Goal: Task Accomplishment & Management: Manage account settings

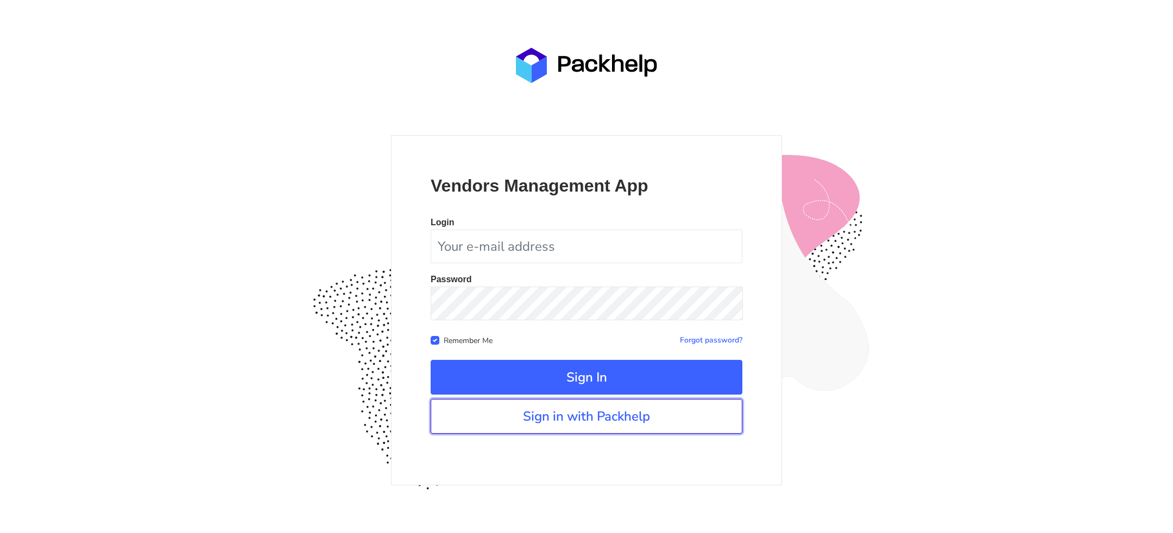
click at [634, 422] on link "Sign in with Packhelp" at bounding box center [587, 416] width 312 height 35
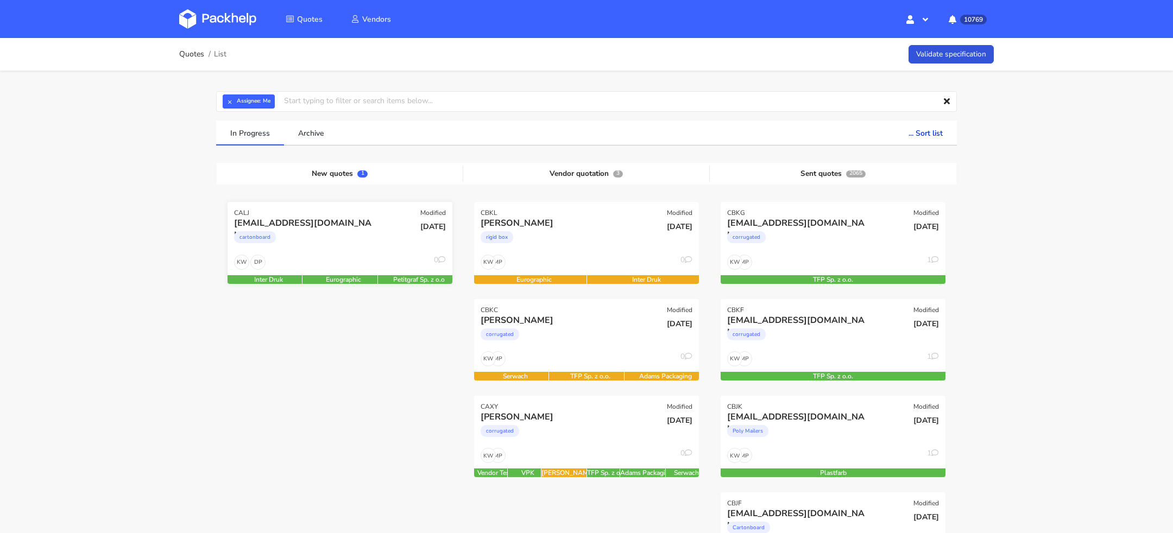
click at [294, 246] on div "cartonboard" at bounding box center [306, 240] width 144 height 22
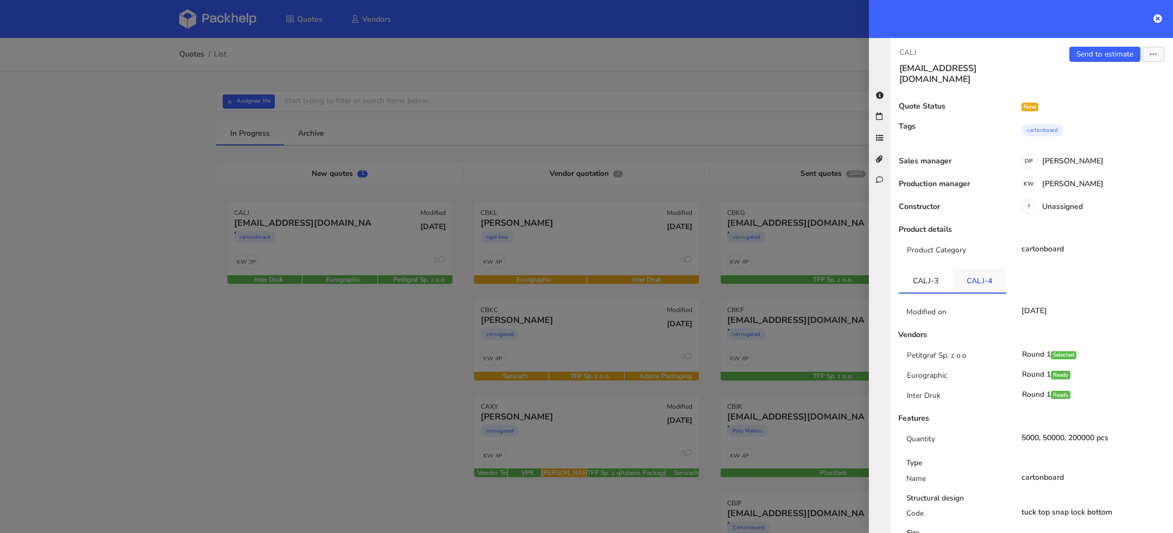
click at [986, 276] on link "CALJ-4" at bounding box center [980, 281] width 54 height 24
click at [966, 269] on link "CALJ-4" at bounding box center [980, 281] width 54 height 24
click at [884, 265] on div "CALJ b.ouvrard@bewell-nutra.com Send to estimate View quote Edit quote Missing …" at bounding box center [1021, 285] width 304 height 495
click at [233, 401] on div at bounding box center [586, 266] width 1173 height 533
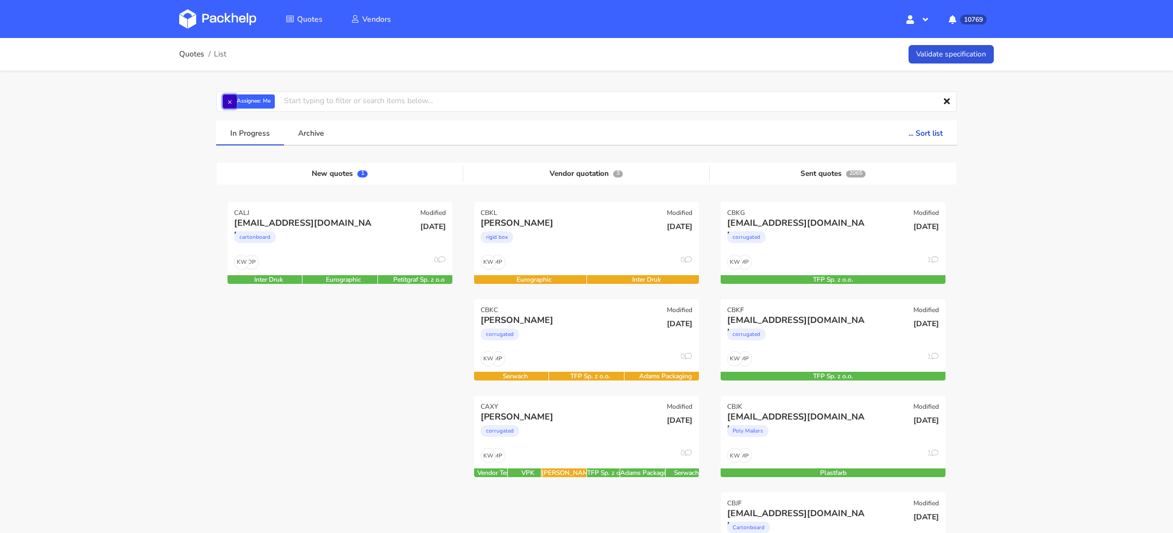
click at [230, 96] on button "×" at bounding box center [230, 102] width 14 height 14
click at [592, 341] on div "corrugated" at bounding box center [553, 337] width 144 height 22
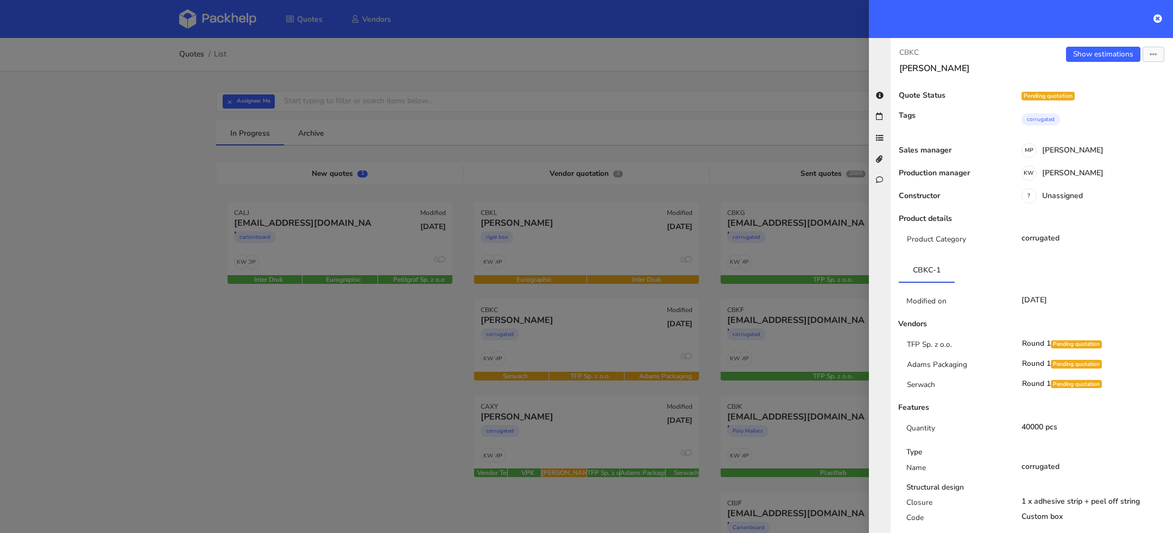
click at [254, 432] on div at bounding box center [586, 266] width 1173 height 533
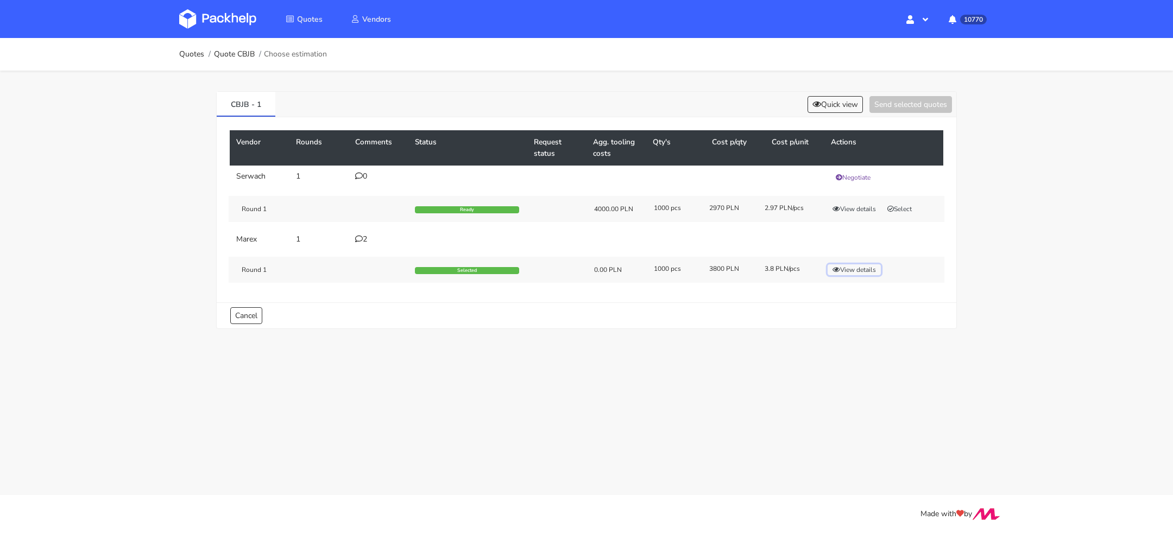
click at [856, 268] on button "View details" at bounding box center [854, 270] width 53 height 11
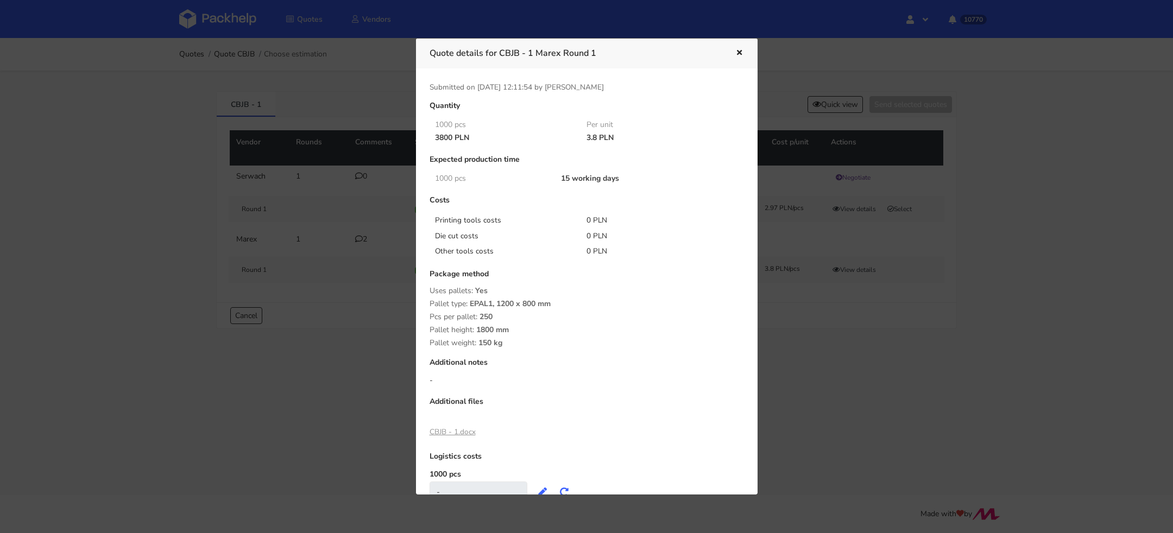
click at [296, 364] on div at bounding box center [586, 266] width 1173 height 533
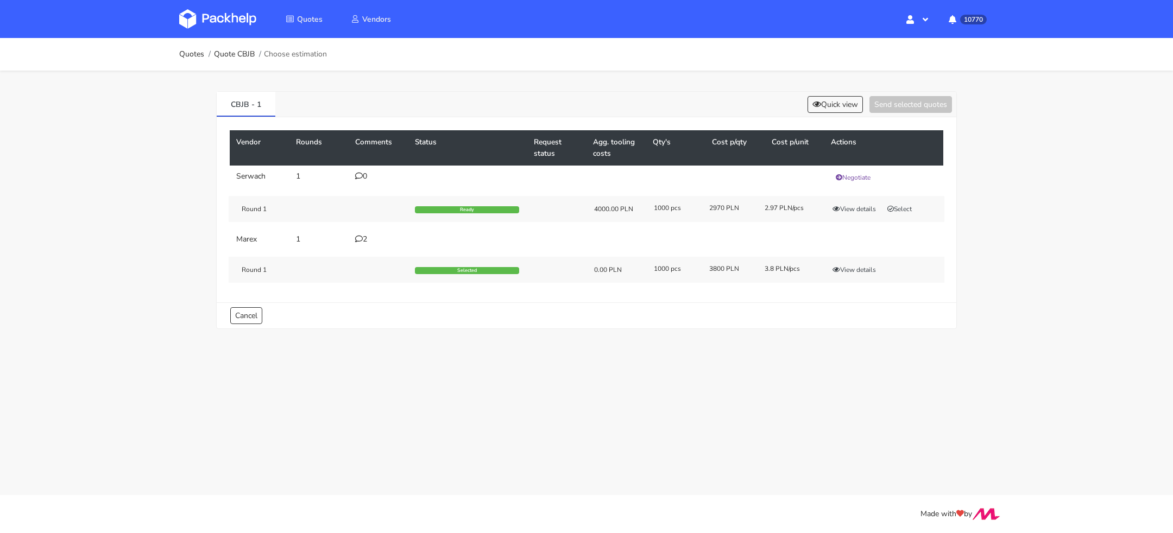
click at [851, 260] on div "Round 1 Selected 0.00 PLN 1000 pcs 3800 PLN 3.8 PLN/pcs View details" at bounding box center [587, 270] width 716 height 26
click at [851, 265] on button "View details" at bounding box center [854, 270] width 53 height 11
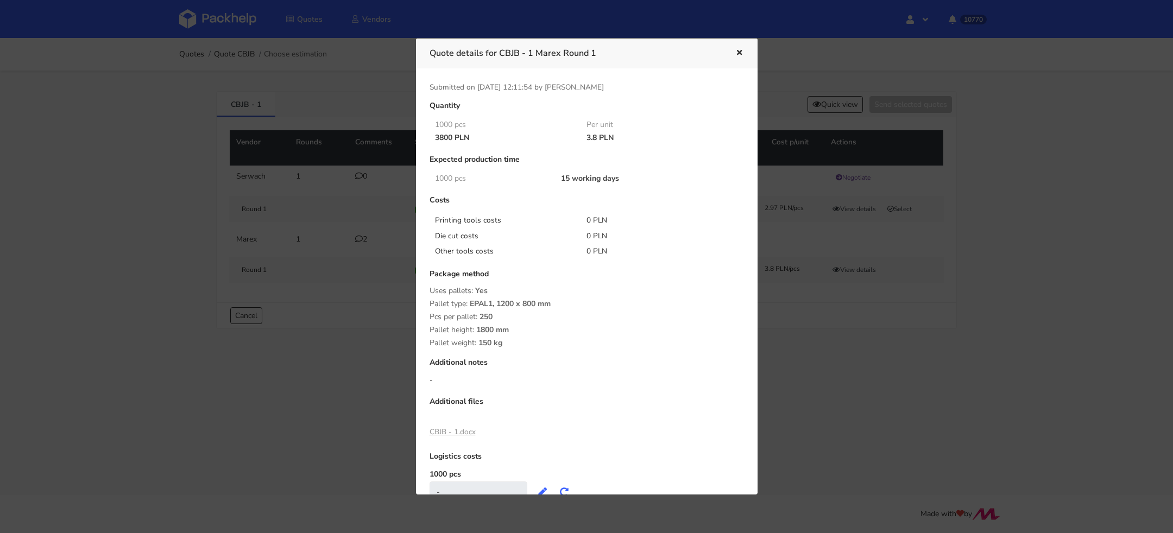
click at [838, 379] on div at bounding box center [586, 266] width 1173 height 533
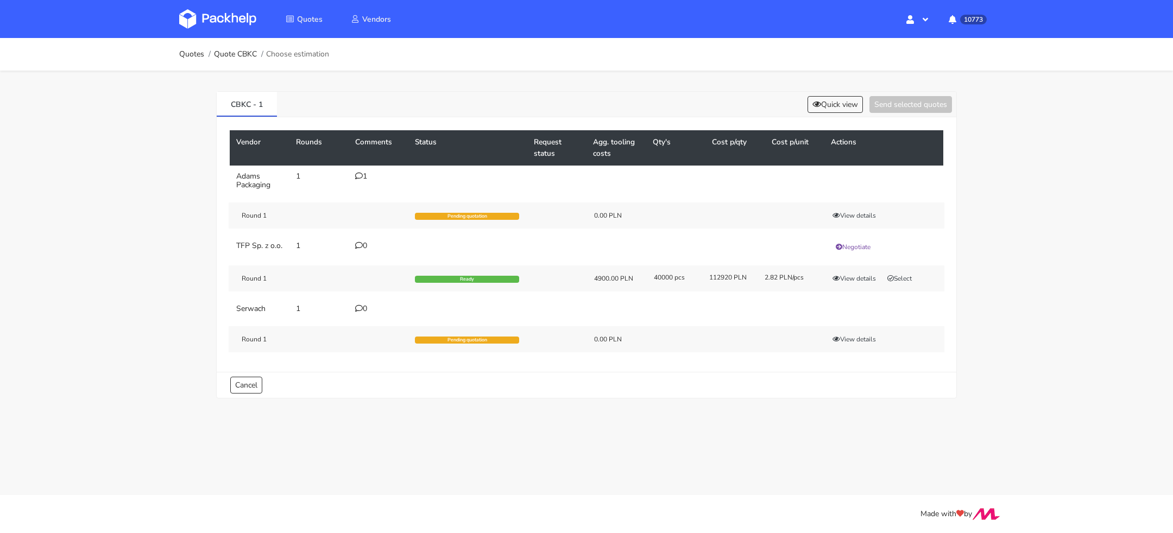
click at [836, 113] on div "CBKC - 1 Quick view Send selected quotes" at bounding box center [587, 105] width 740 height 26
click at [835, 108] on button "Quick view" at bounding box center [835, 104] width 55 height 17
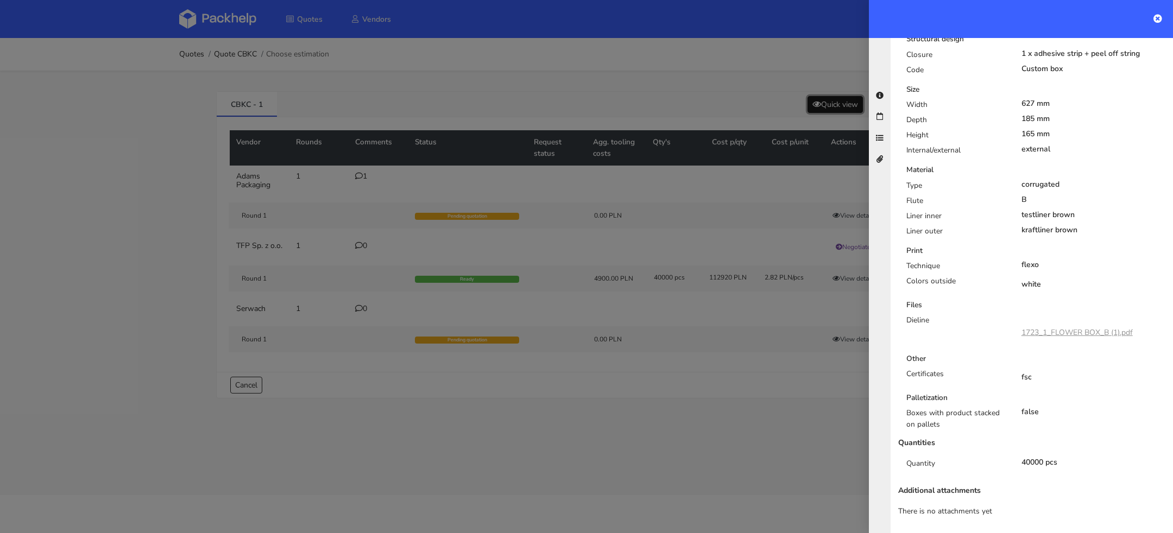
scroll to position [272, 0]
click at [762, 453] on div at bounding box center [586, 266] width 1173 height 533
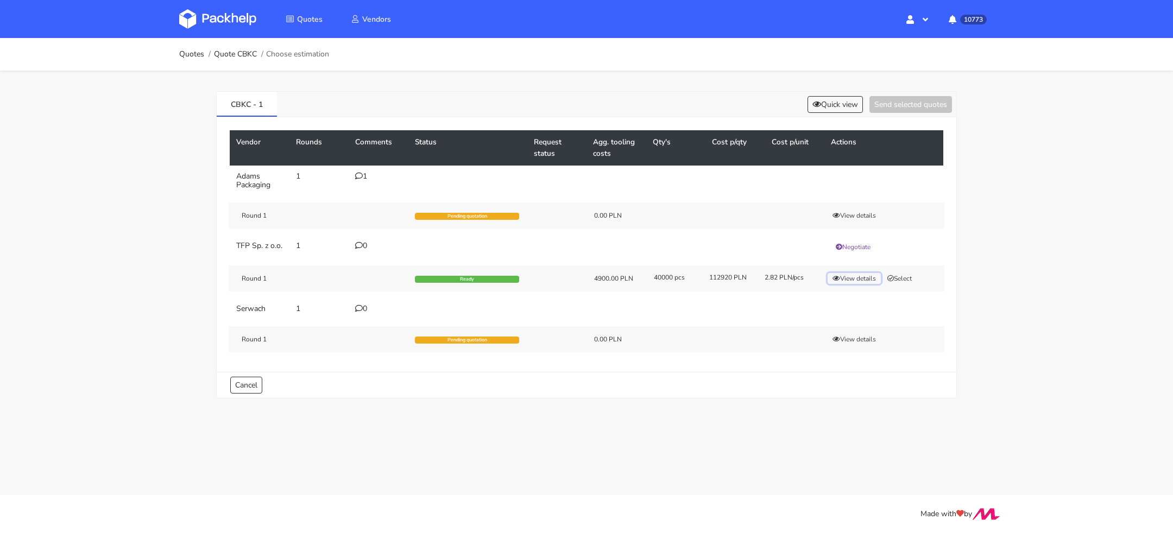
click at [845, 282] on button "View details" at bounding box center [854, 278] width 53 height 11
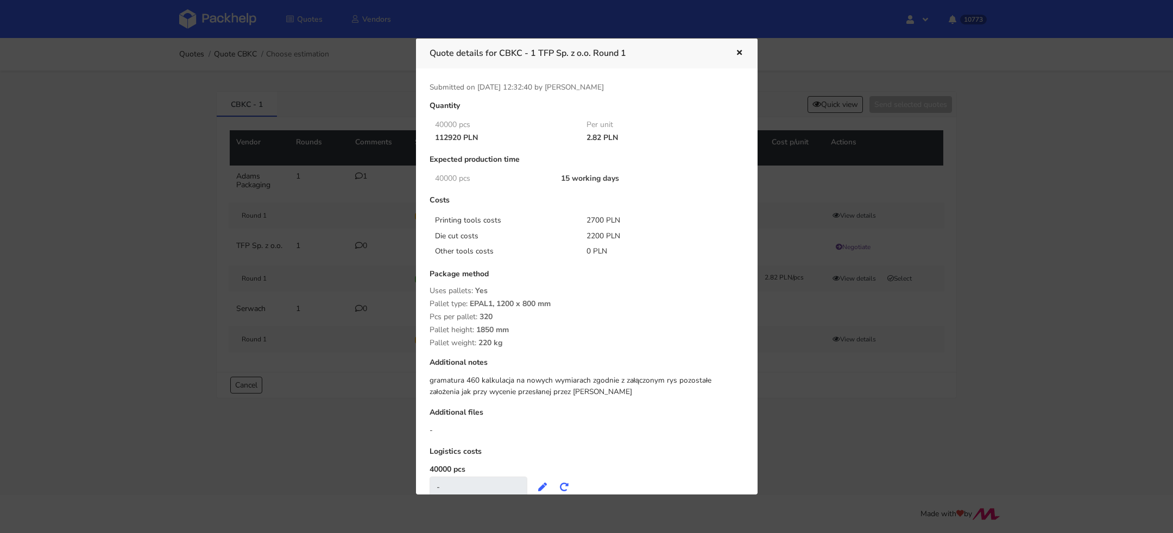
click at [817, 108] on div at bounding box center [586, 266] width 1173 height 533
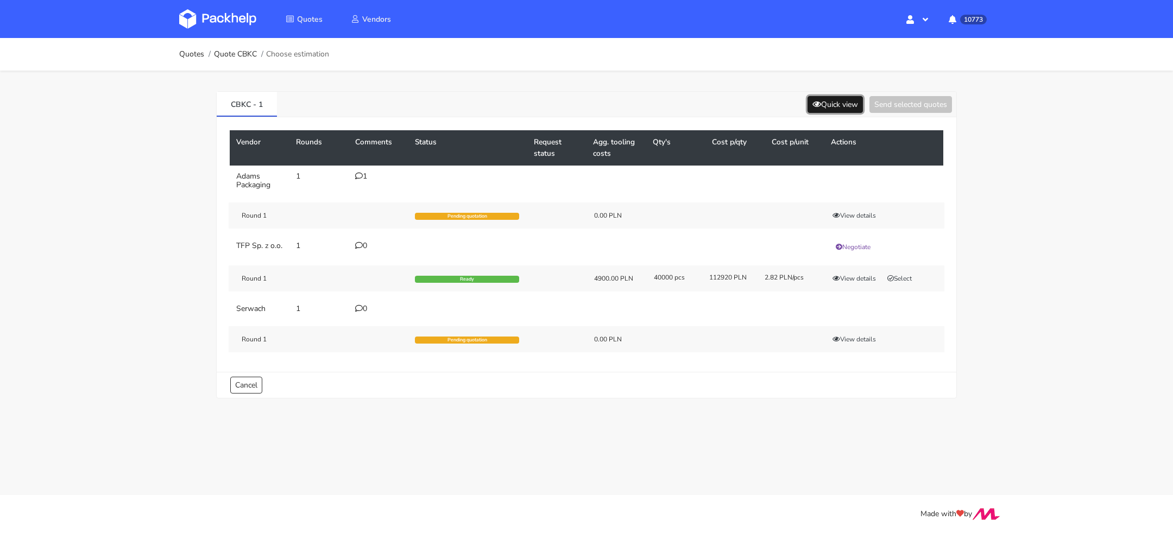
click at [830, 107] on button "Quick view" at bounding box center [835, 104] width 55 height 17
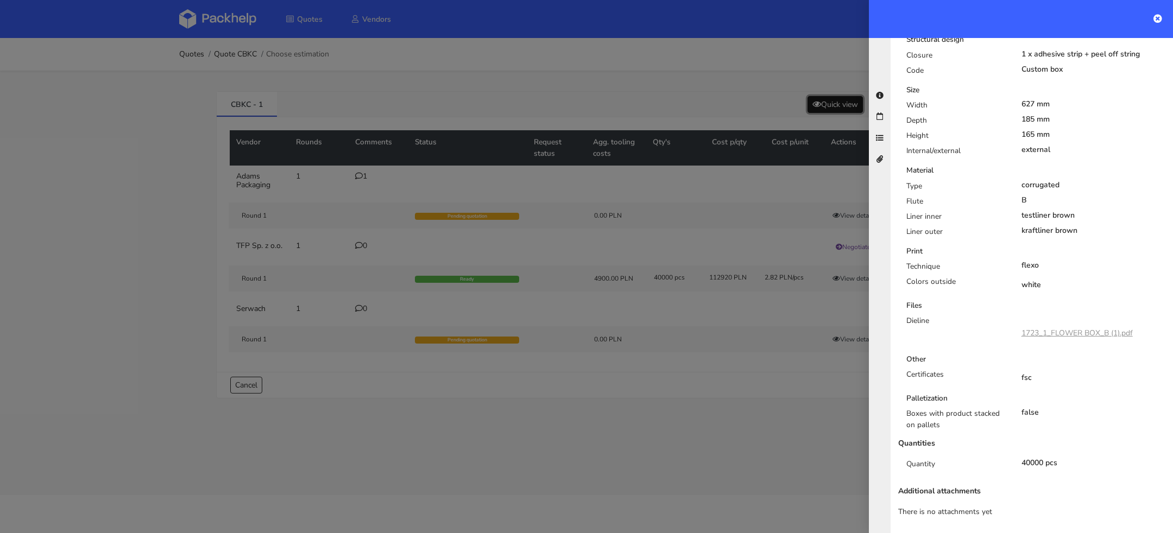
scroll to position [202, 0]
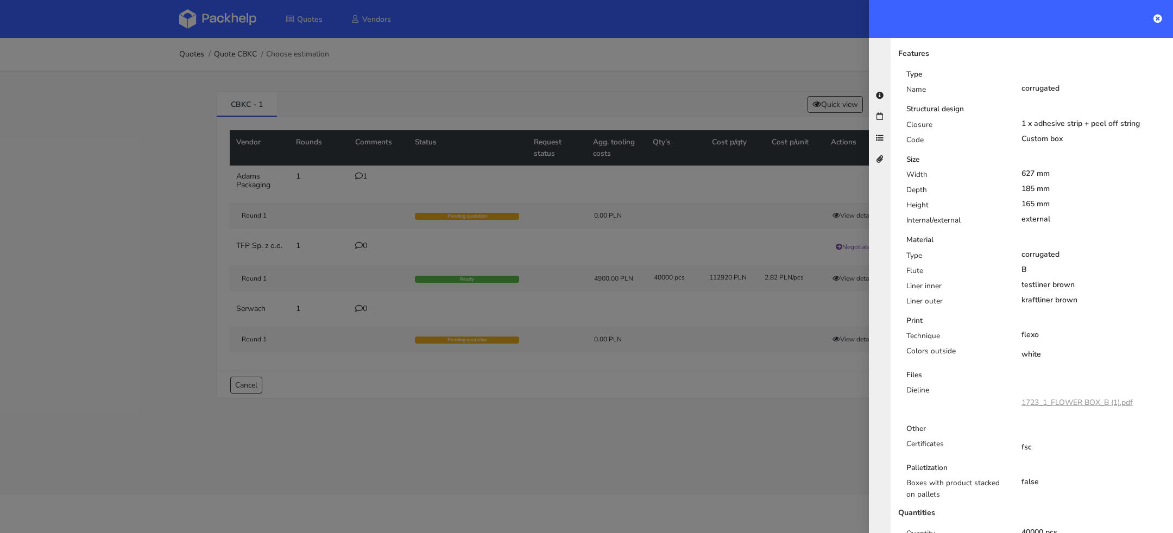
click at [630, 455] on div at bounding box center [586, 266] width 1173 height 533
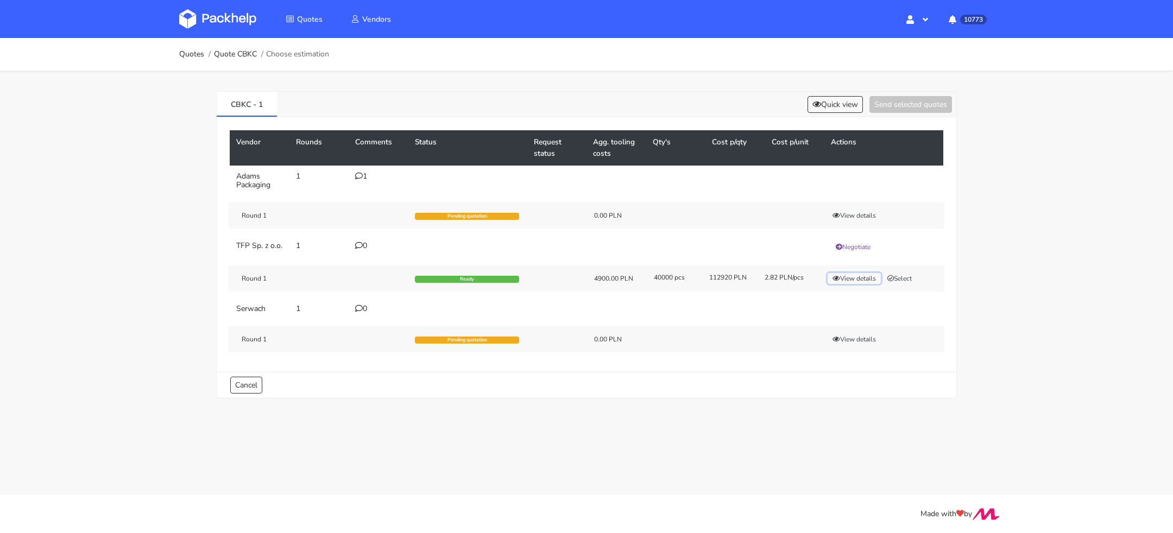
click at [854, 282] on button "View details" at bounding box center [854, 278] width 53 height 11
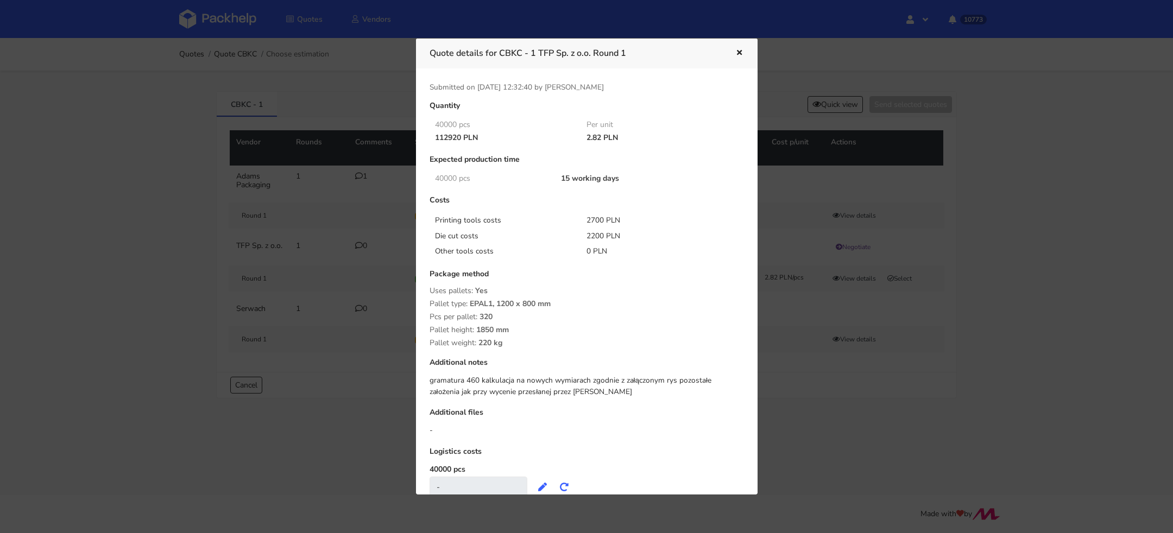
click at [901, 286] on div at bounding box center [586, 266] width 1173 height 533
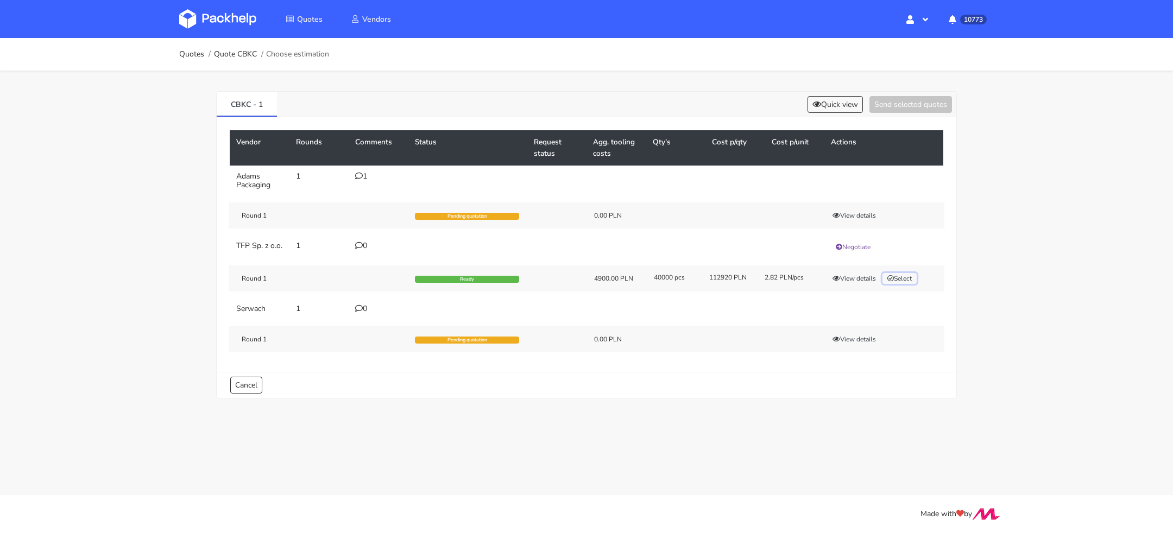
click at [909, 284] on button "Select" at bounding box center [900, 278] width 34 height 11
click at [907, 100] on button "Send selected quotes ( 1 )" at bounding box center [903, 104] width 98 height 17
click at [217, 20] on img at bounding box center [217, 19] width 77 height 20
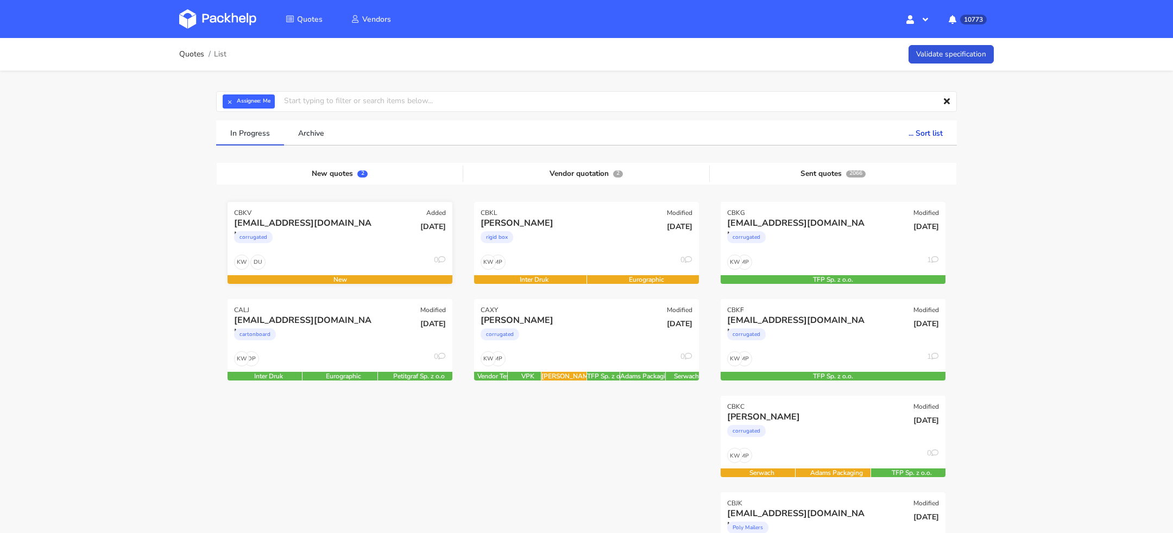
click at [345, 244] on div "corrugated" at bounding box center [306, 240] width 144 height 22
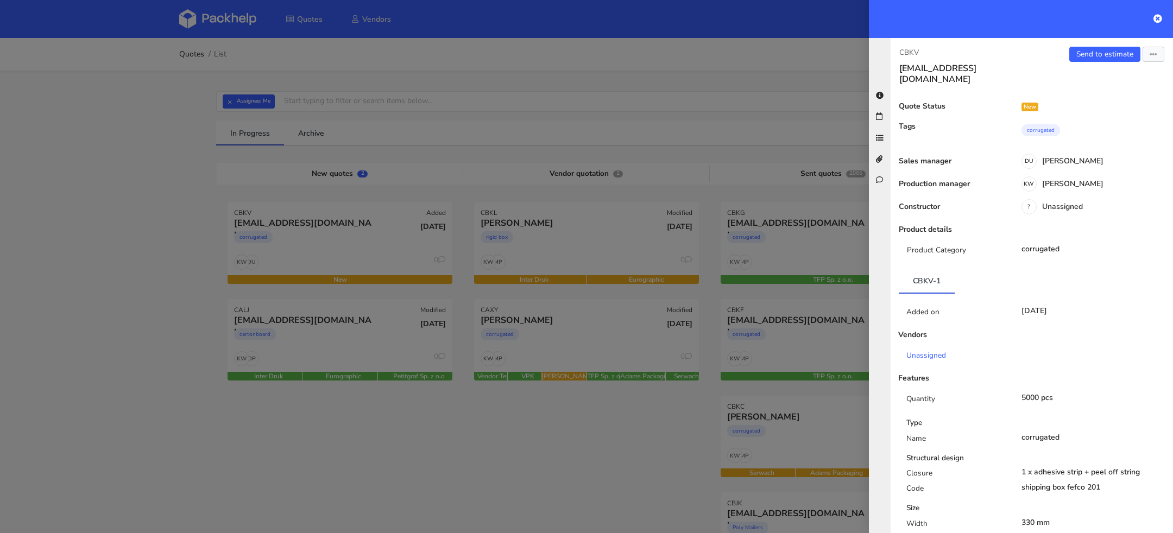
click at [1085, 164] on div "Sales manager DU Dawid Urbanowicz" at bounding box center [1032, 166] width 282 height 18
click at [1071, 180] on div "KW Klaudia Wiśniewska" at bounding box center [1091, 186] width 165 height 12
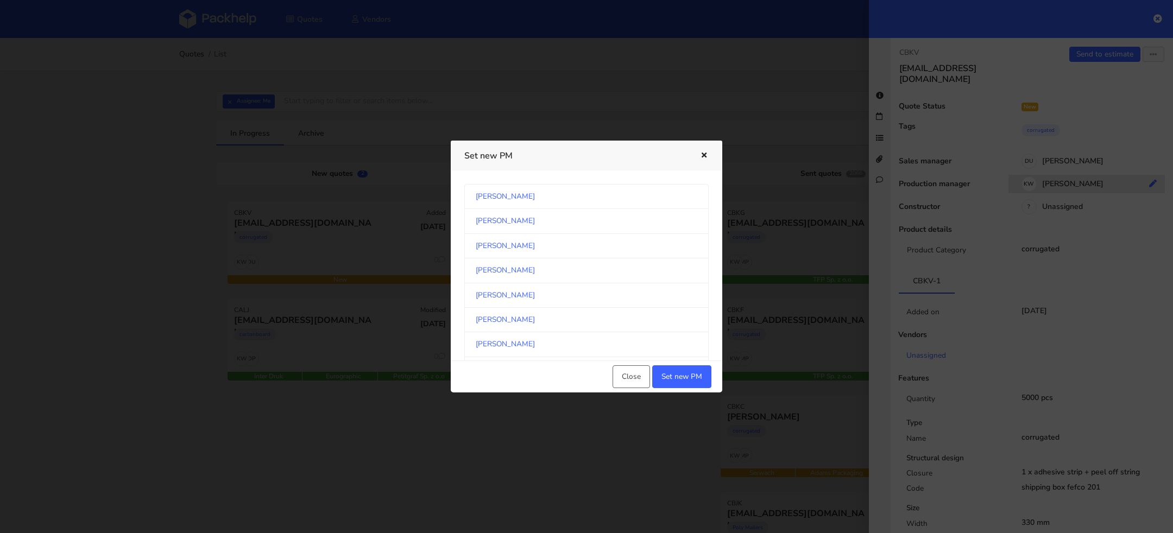
scroll to position [568, 0]
click at [610, 272] on link "Michał Palasek" at bounding box center [586, 269] width 244 height 24
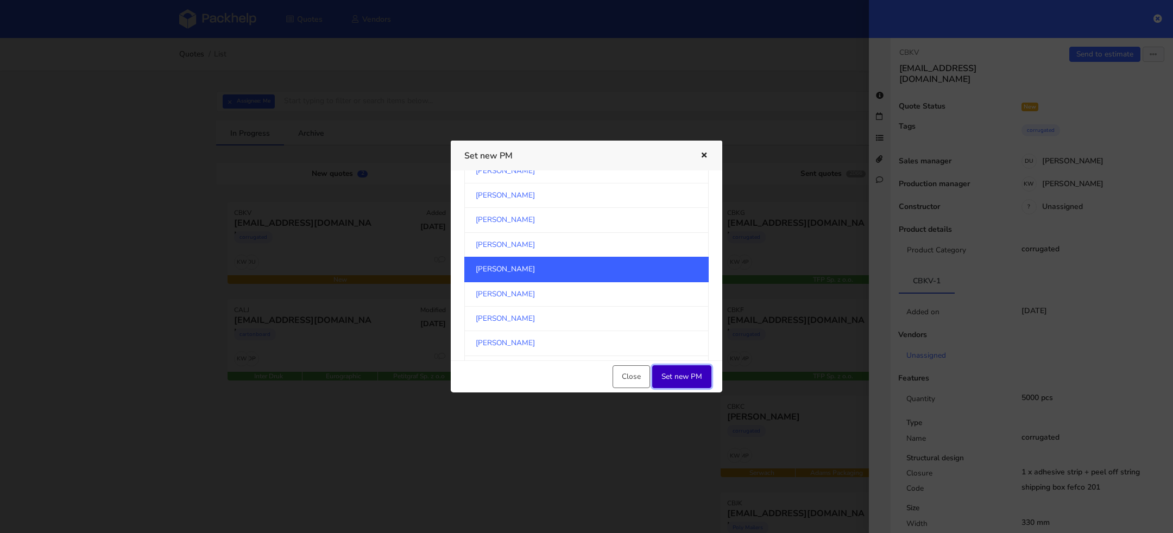
click at [680, 377] on button "Set new PM" at bounding box center [681, 377] width 59 height 23
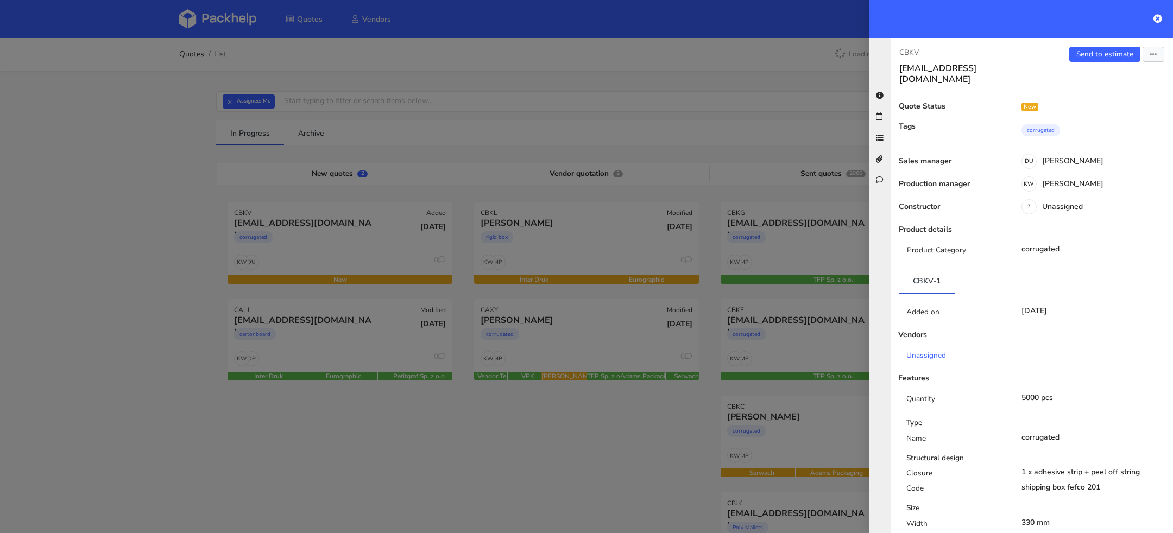
click at [300, 433] on div at bounding box center [586, 266] width 1173 height 533
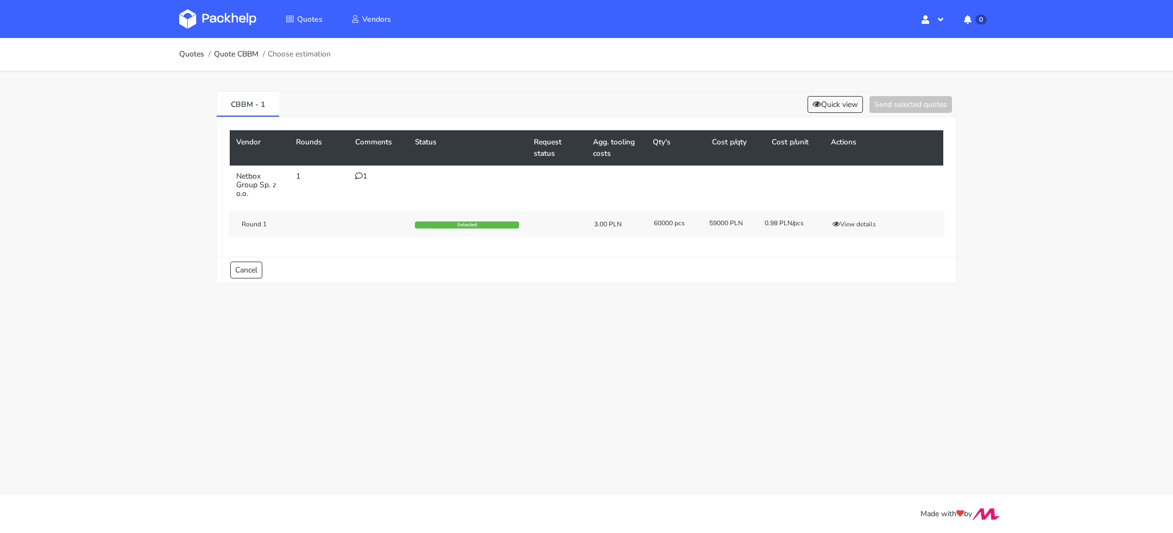
click at [854, 217] on div "Round 1 Selected 3.00 PLN 60000 pcs 59000 PLN 0.98 PLN/pcs View details" at bounding box center [587, 224] width 716 height 26
click at [857, 224] on button "View details" at bounding box center [854, 224] width 53 height 11
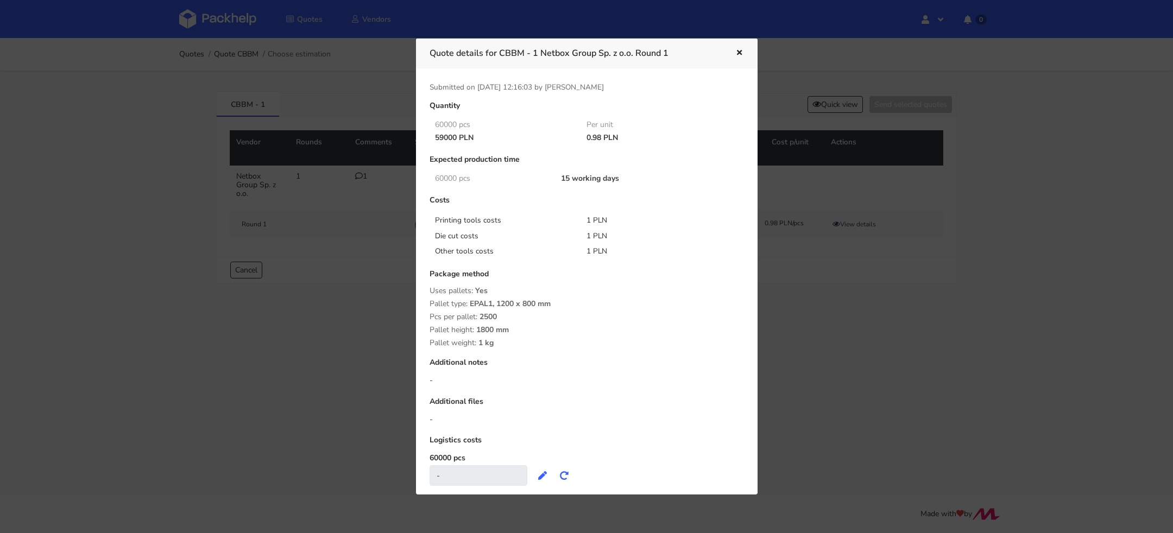
click at [314, 197] on div at bounding box center [586, 266] width 1173 height 533
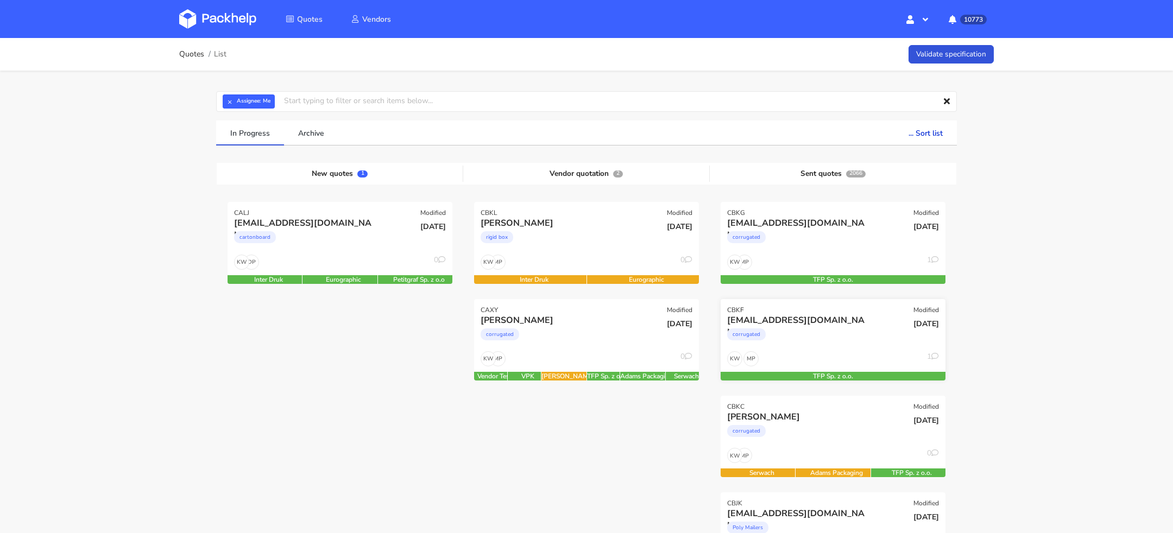
scroll to position [42, 0]
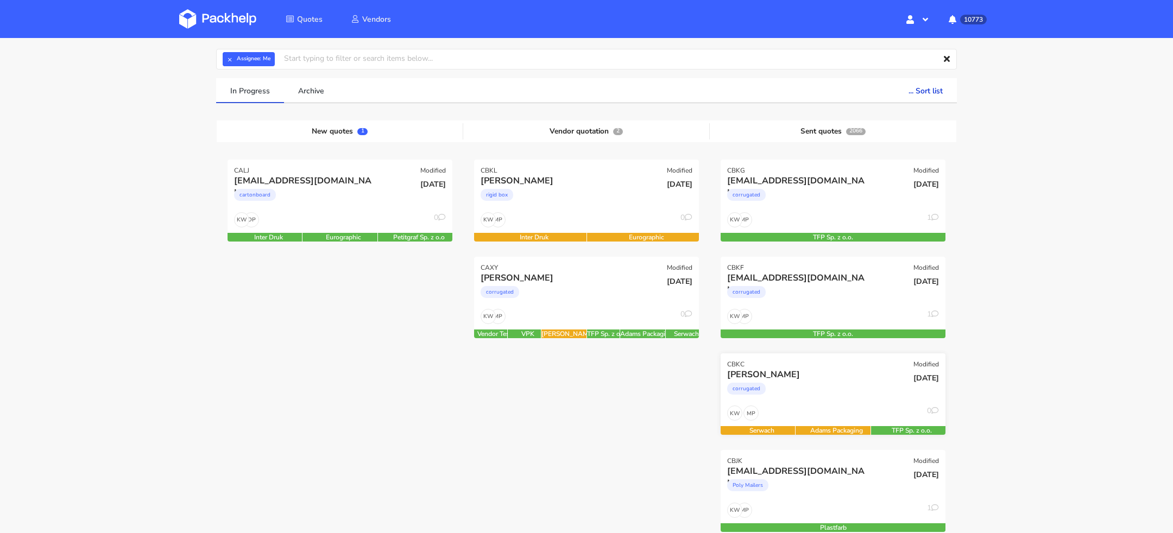
click at [856, 381] on div "corrugated" at bounding box center [799, 392] width 144 height 22
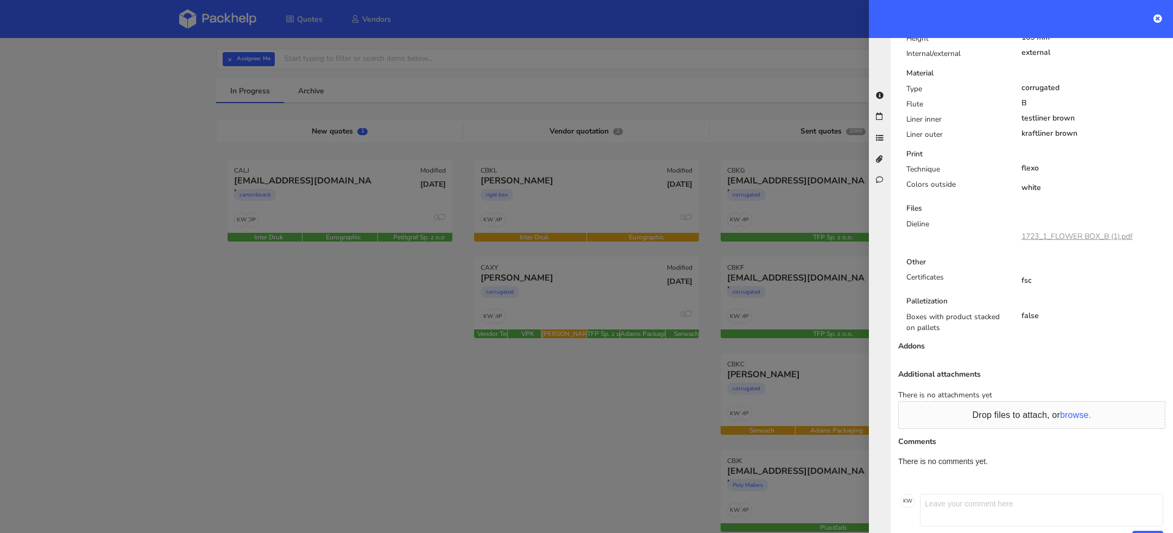
scroll to position [557, 0]
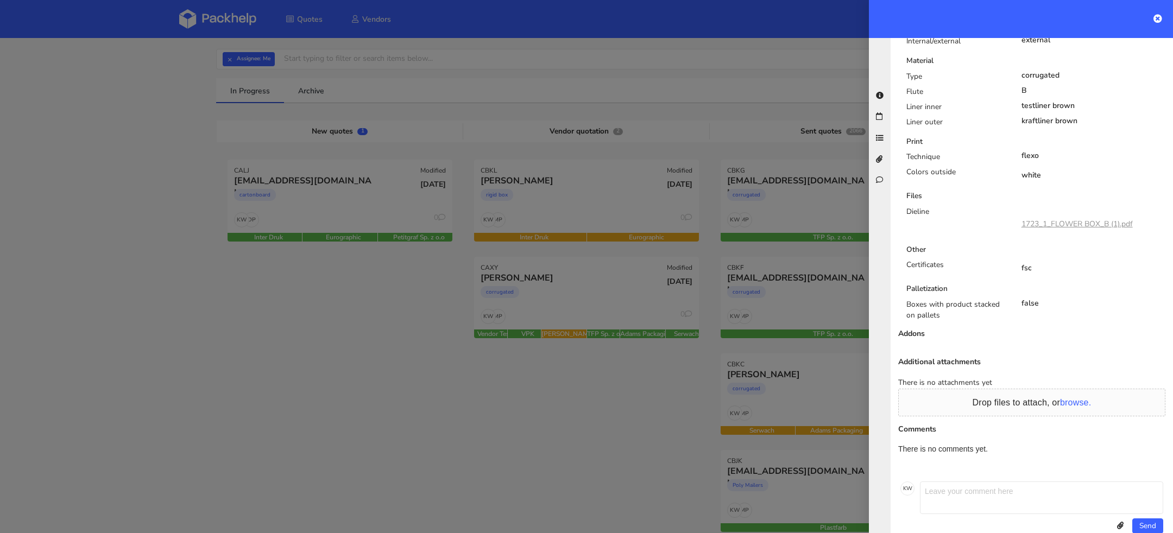
click at [1076, 224] on link "1723_1_FLOWER BOX_B (1).pdf" at bounding box center [1077, 224] width 111 height 10
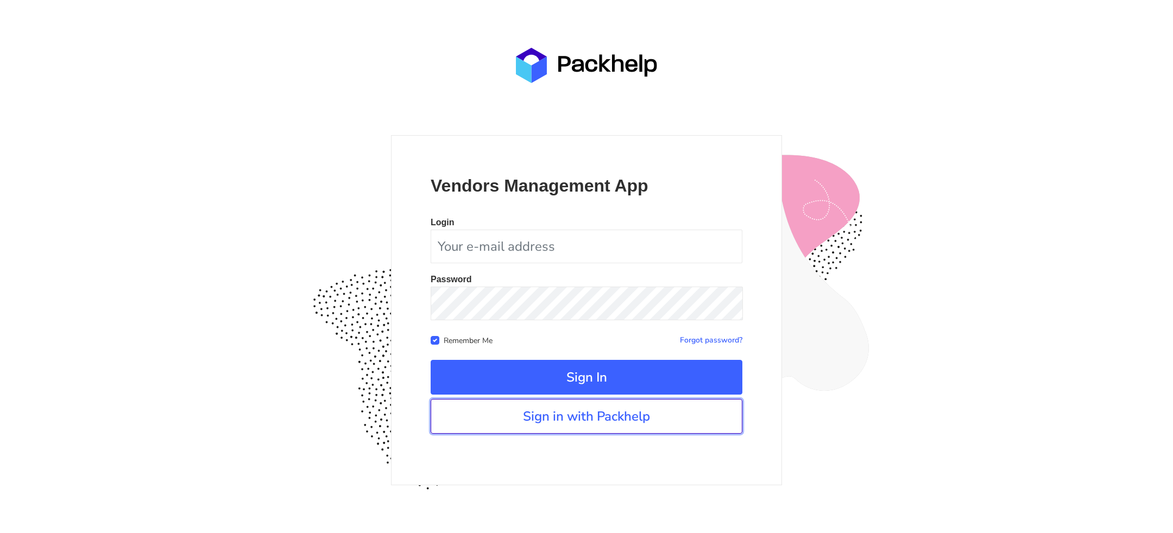
click at [570, 424] on link "Sign in with Packhelp" at bounding box center [587, 416] width 312 height 35
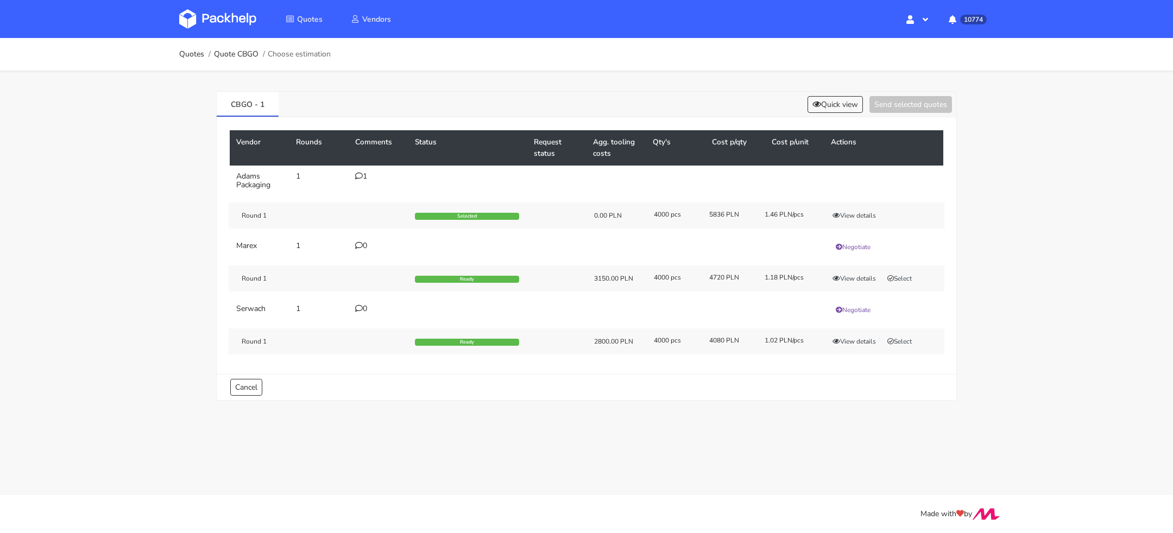
click at [351, 174] on td "1" at bounding box center [379, 181] width 60 height 30
click at [361, 174] on icon at bounding box center [359, 176] width 8 height 8
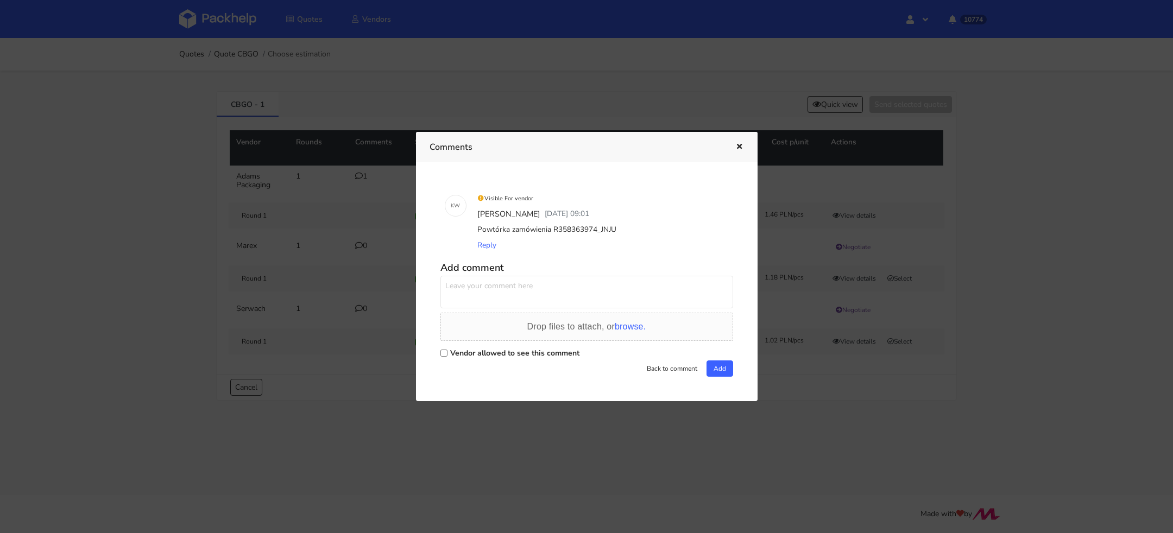
click at [183, 199] on div at bounding box center [586, 266] width 1173 height 533
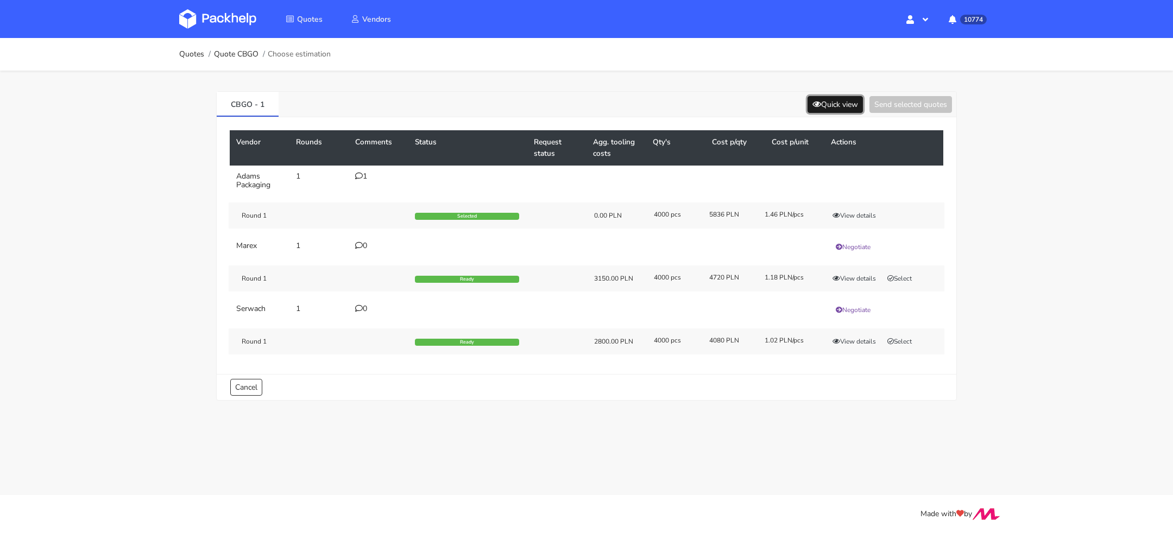
click at [832, 100] on button "Quick view" at bounding box center [835, 104] width 55 height 17
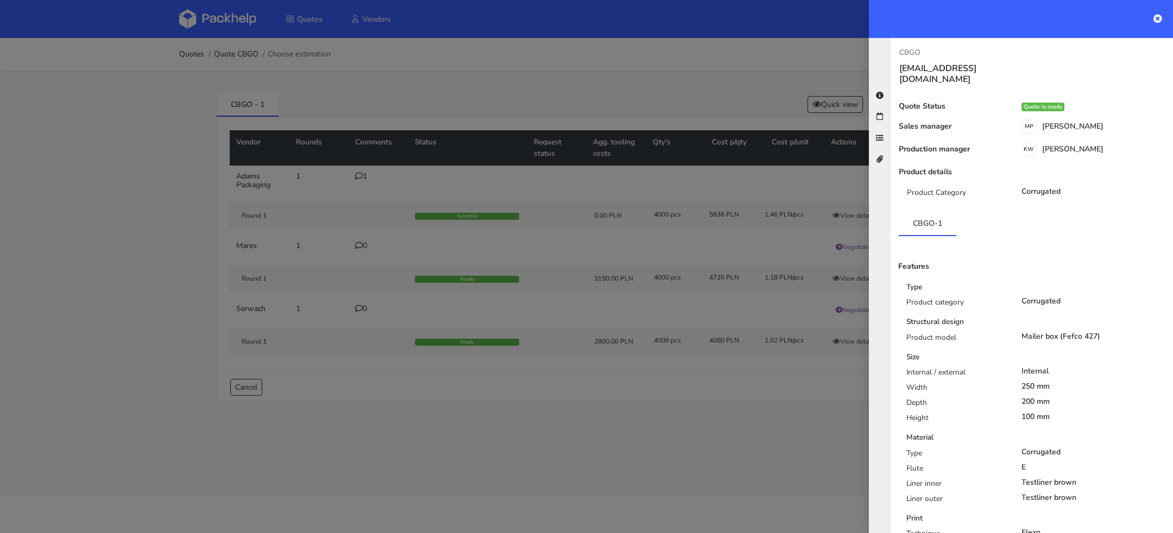
click at [737, 228] on div at bounding box center [586, 266] width 1173 height 533
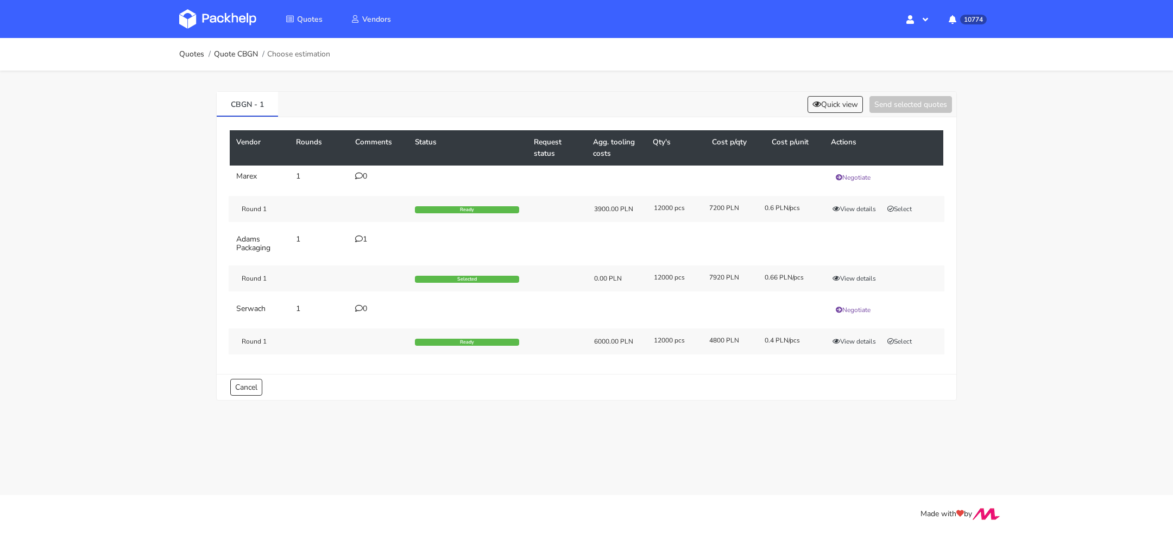
click at [361, 238] on icon at bounding box center [359, 239] width 8 height 8
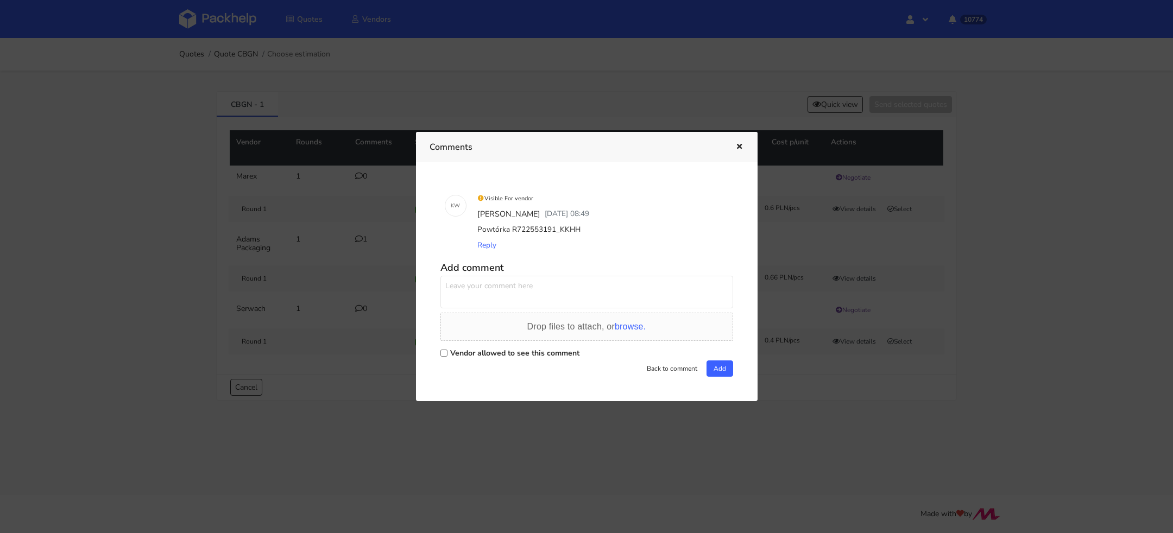
click at [154, 222] on div at bounding box center [586, 266] width 1173 height 533
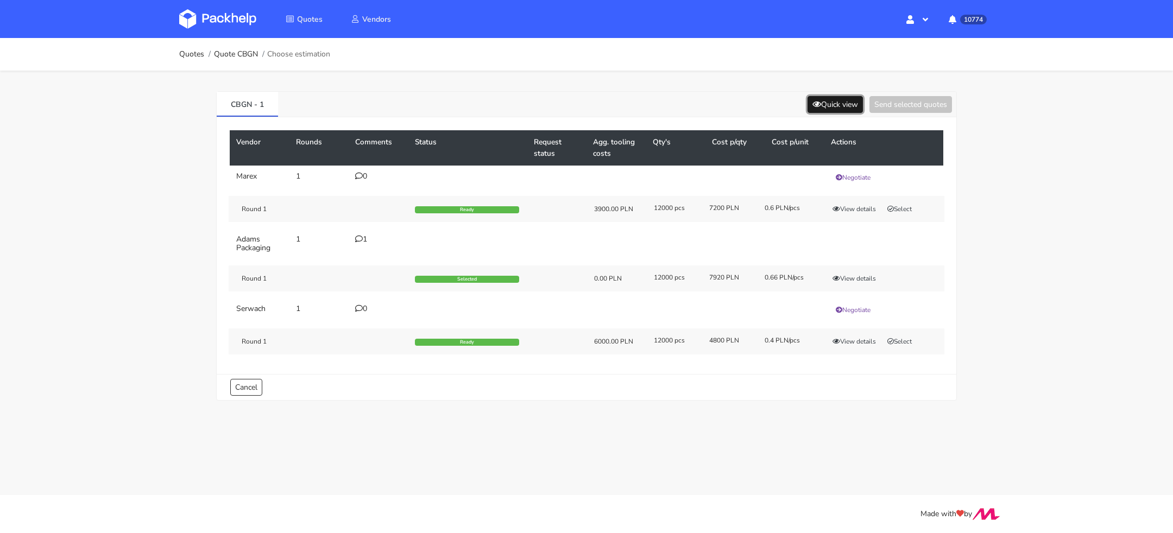
click at [825, 104] on button "Quick view" at bounding box center [835, 104] width 55 height 17
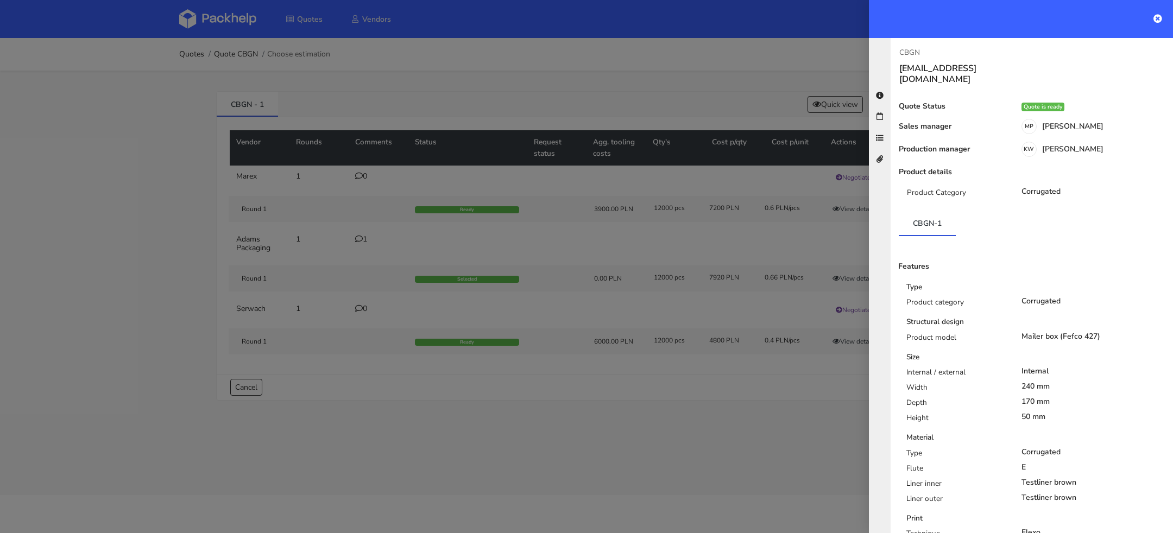
click at [766, 467] on div at bounding box center [586, 266] width 1173 height 533
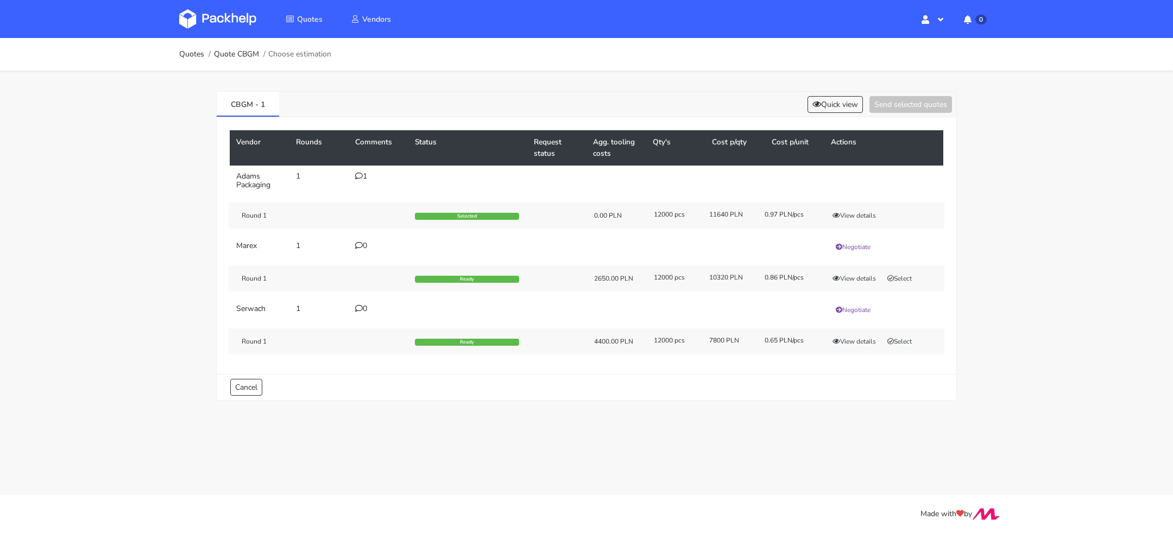
click at [362, 175] on icon at bounding box center [359, 176] width 8 height 8
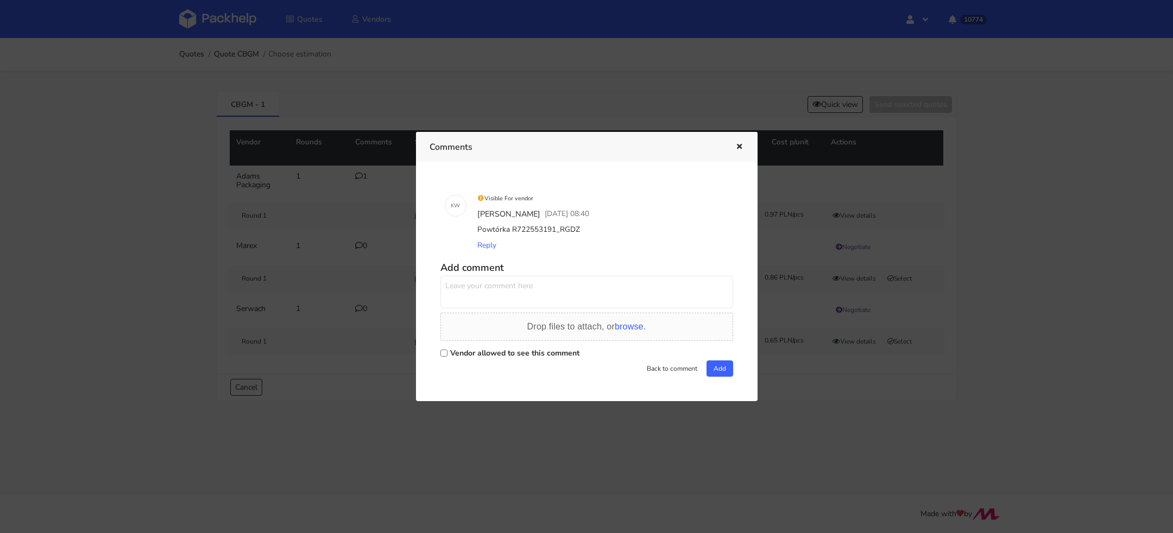
click at [831, 112] on div at bounding box center [586, 266] width 1173 height 533
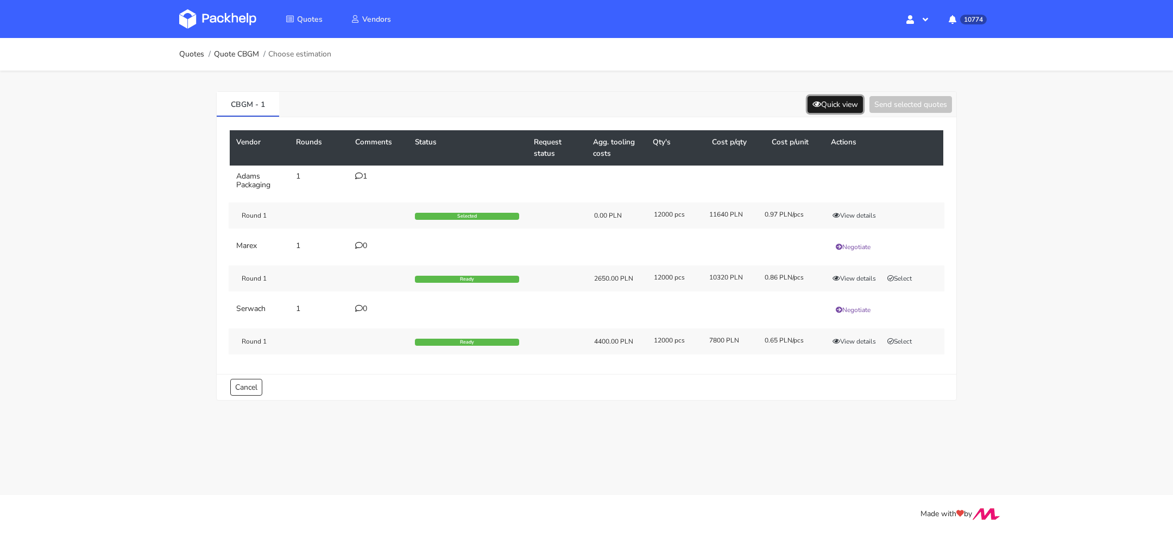
click at [832, 105] on button "Quick view" at bounding box center [835, 104] width 55 height 17
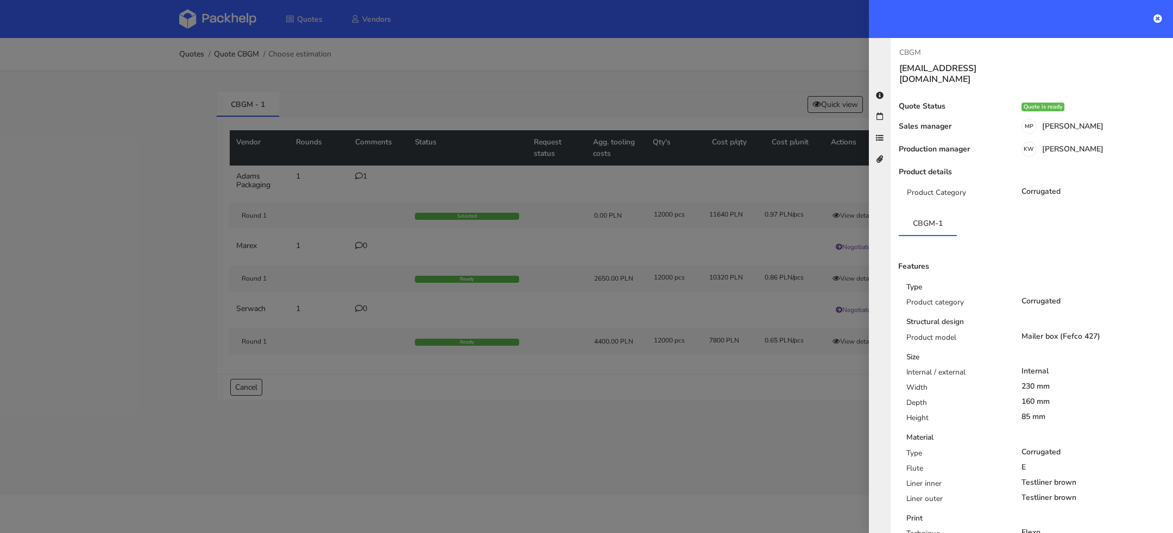
click at [564, 225] on div at bounding box center [586, 266] width 1173 height 533
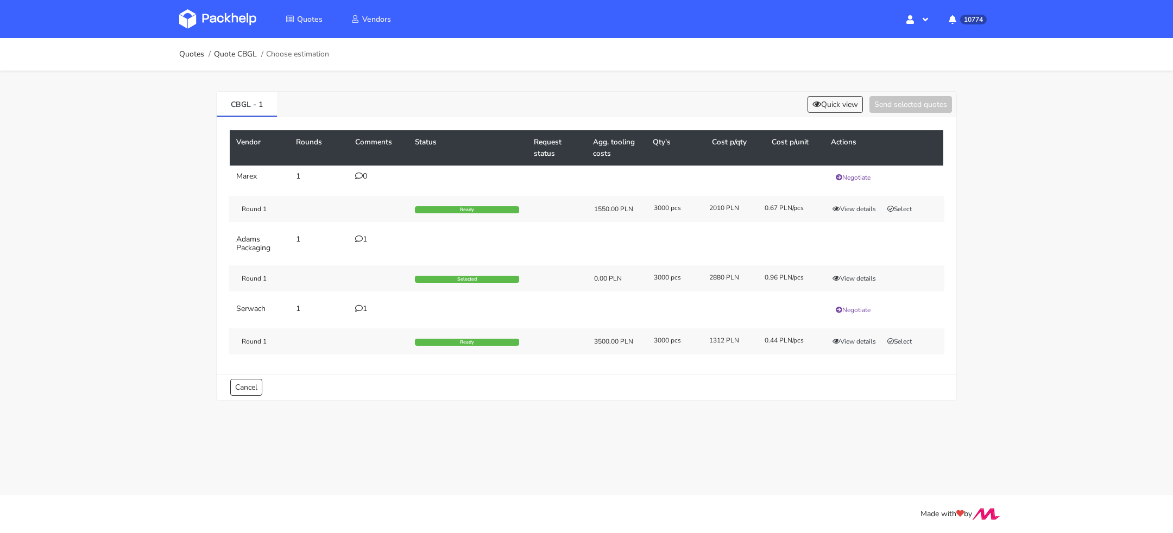
click at [366, 240] on div "1" at bounding box center [378, 239] width 47 height 9
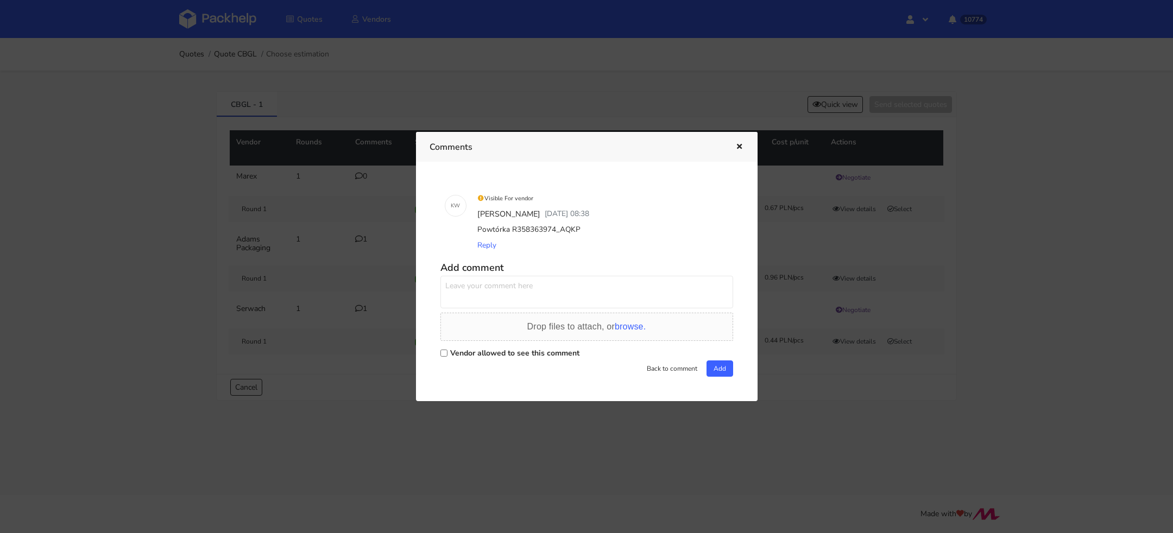
click at [335, 249] on div at bounding box center [586, 266] width 1173 height 533
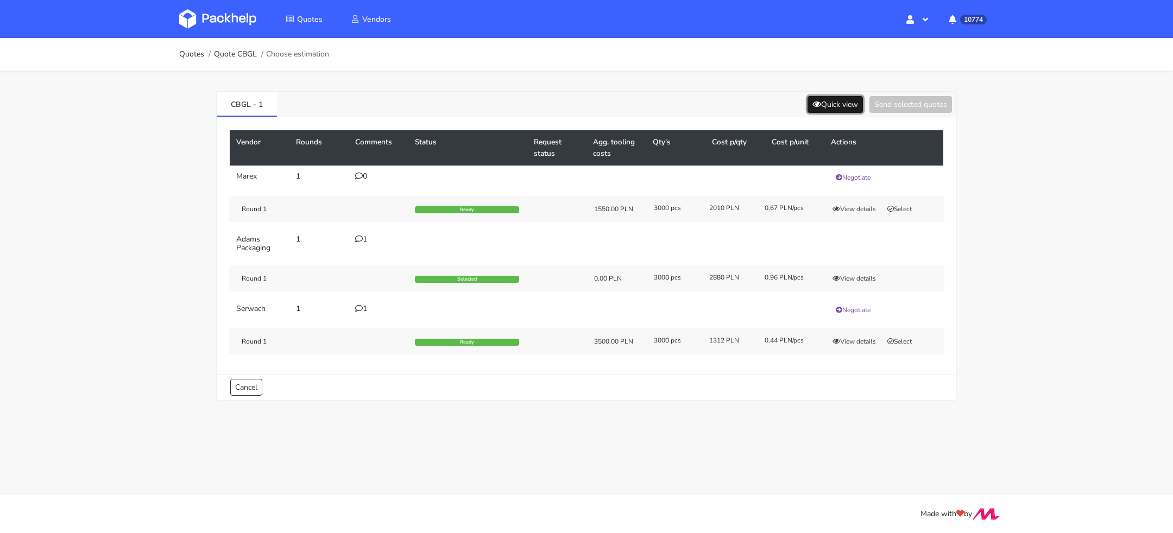
click at [829, 104] on button "Quick view" at bounding box center [835, 104] width 55 height 17
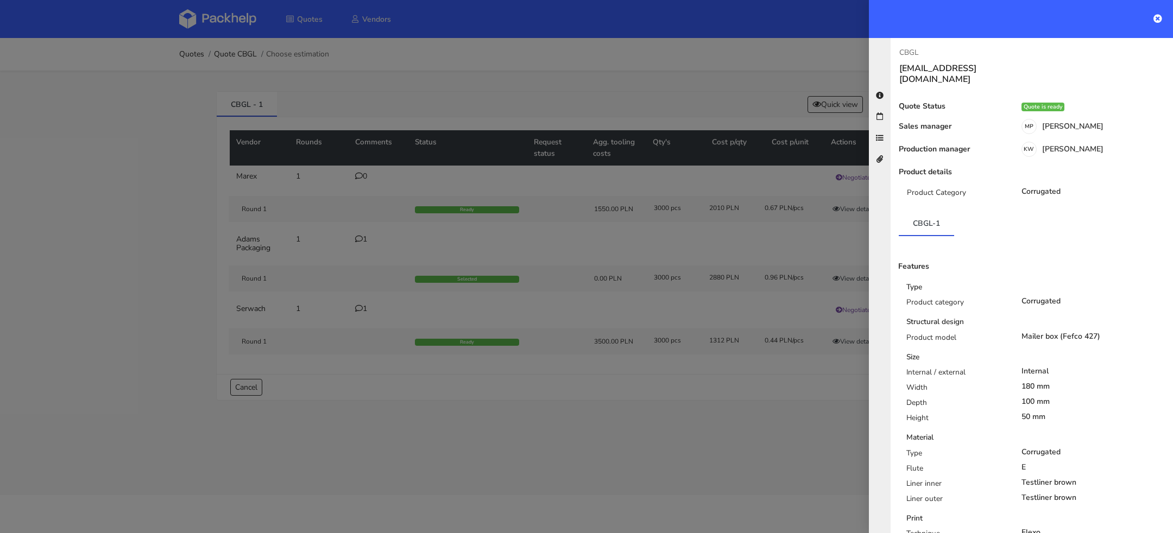
click at [668, 425] on div at bounding box center [586, 266] width 1173 height 533
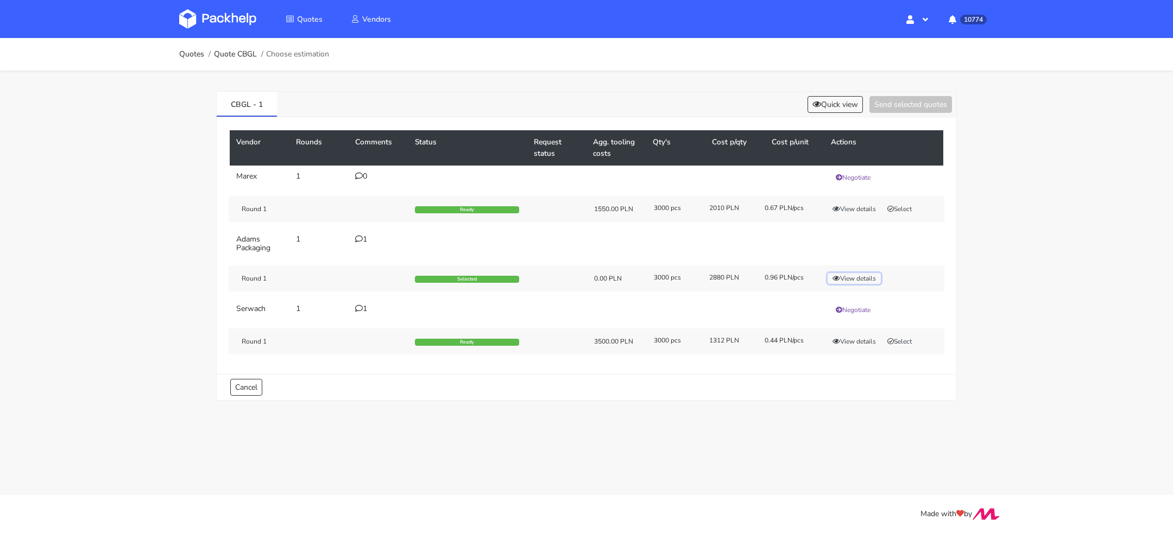
click at [867, 280] on button "View details" at bounding box center [854, 278] width 53 height 11
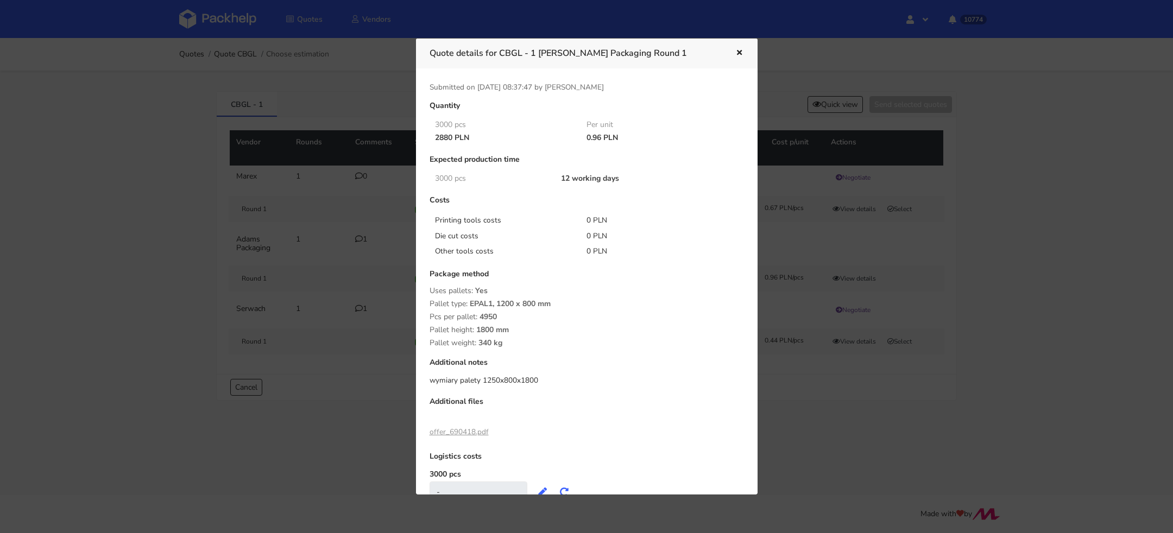
click at [908, 279] on div at bounding box center [586, 266] width 1173 height 533
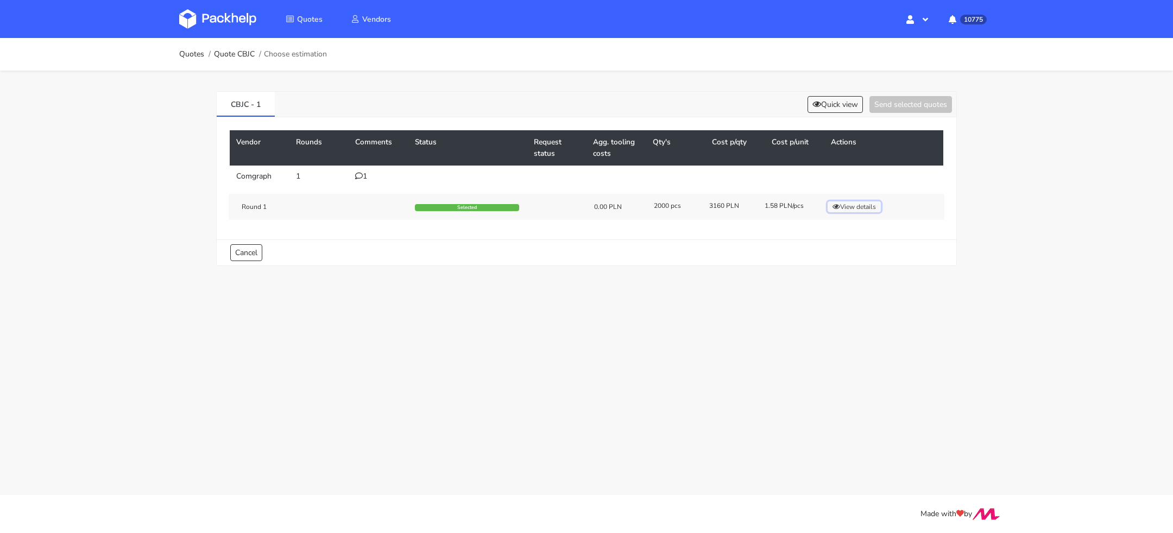
click at [869, 208] on button "View details" at bounding box center [854, 207] width 53 height 11
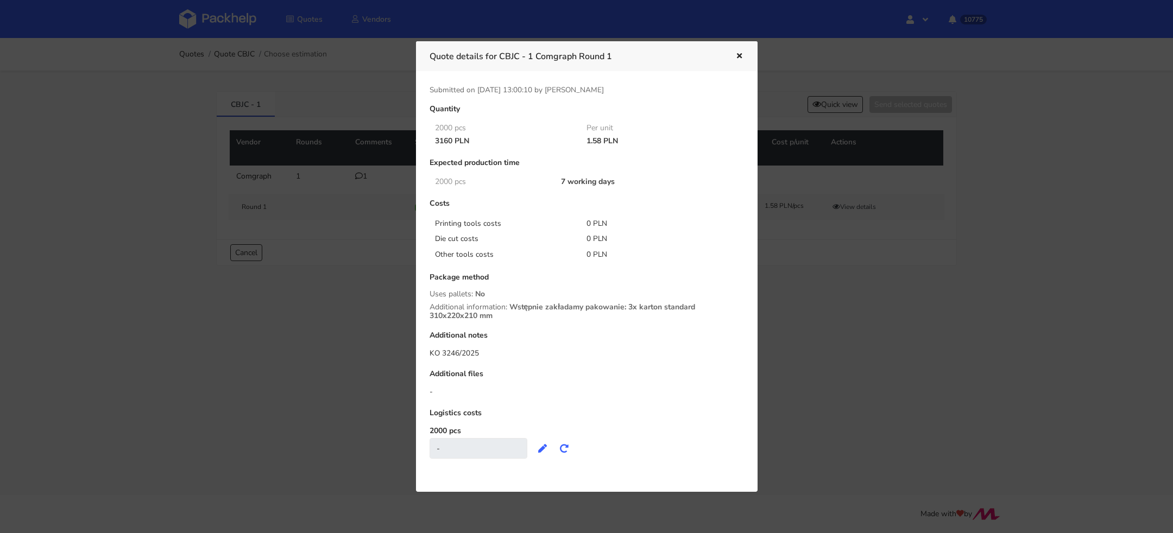
click at [343, 134] on div at bounding box center [586, 266] width 1173 height 533
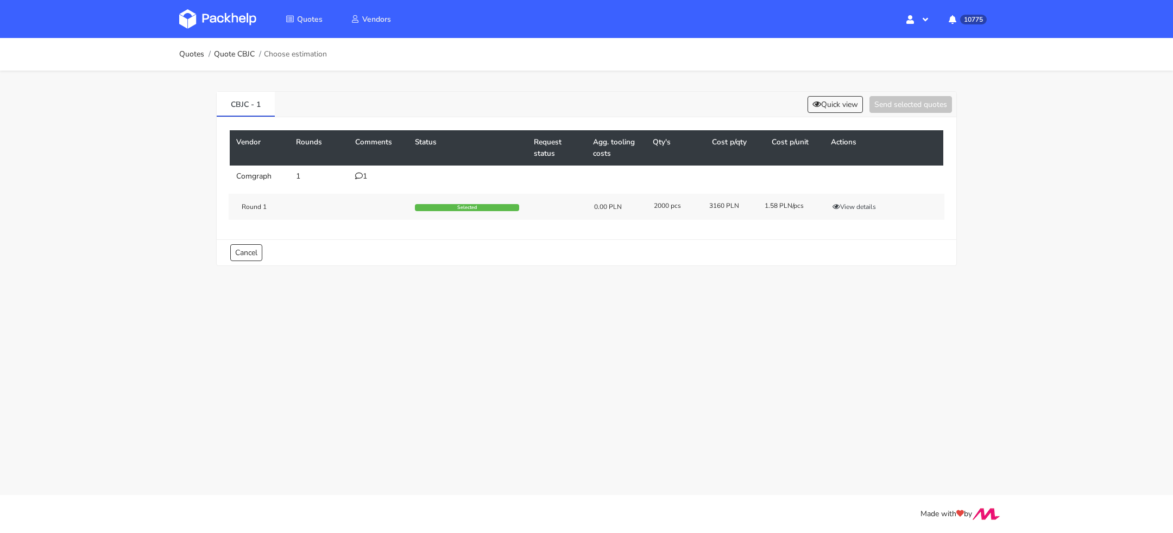
click at [361, 171] on td "1" at bounding box center [379, 177] width 60 height 22
click at [361, 172] on icon at bounding box center [359, 176] width 8 height 8
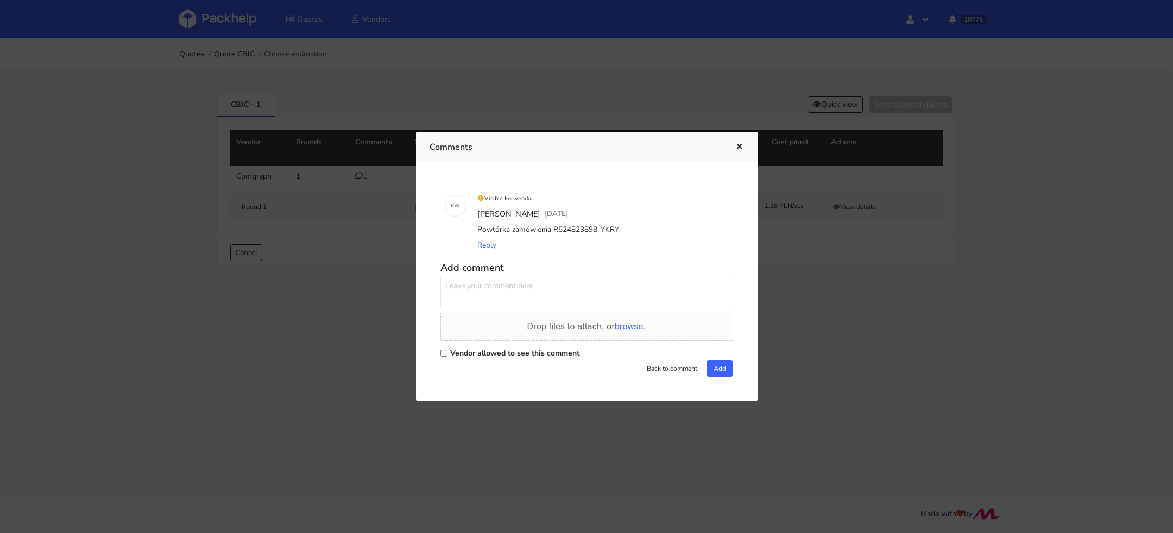
drag, startPoint x: 614, startPoint y: 231, endPoint x: 556, endPoint y: 235, distance: 58.3
click at [555, 234] on div "Powtórka zamówienia R524823898_YKRY" at bounding box center [602, 229] width 254 height 15
drag, startPoint x: 551, startPoint y: 235, endPoint x: 612, endPoint y: 228, distance: 61.8
click at [612, 228] on div "Powtórka zamówienia R524823898_YKRY" at bounding box center [602, 229] width 254 height 15
copy div "R524823898_YKRY"
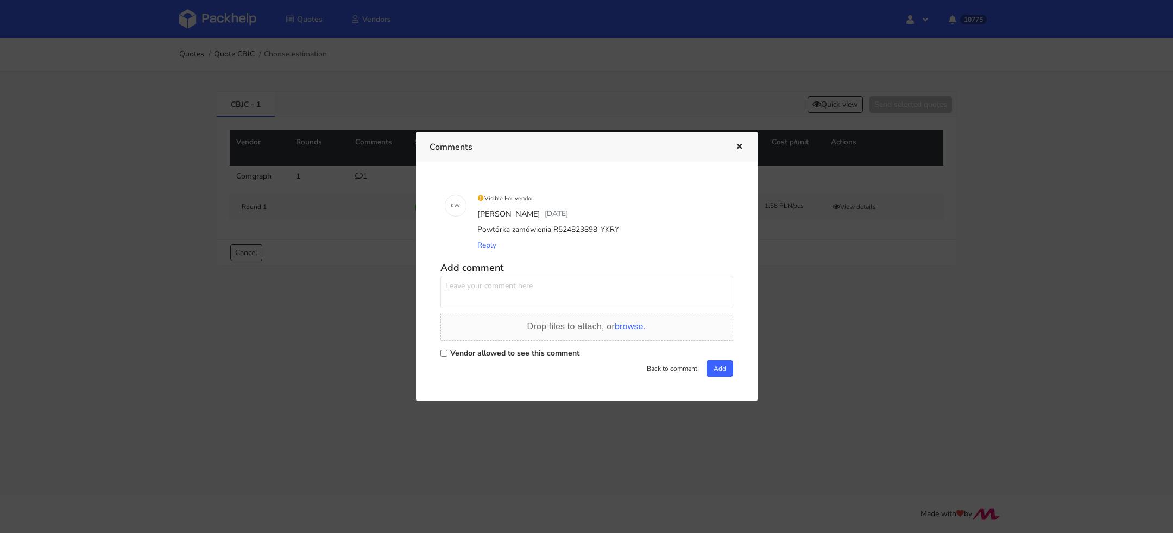
click at [309, 166] on div at bounding box center [586, 266] width 1173 height 533
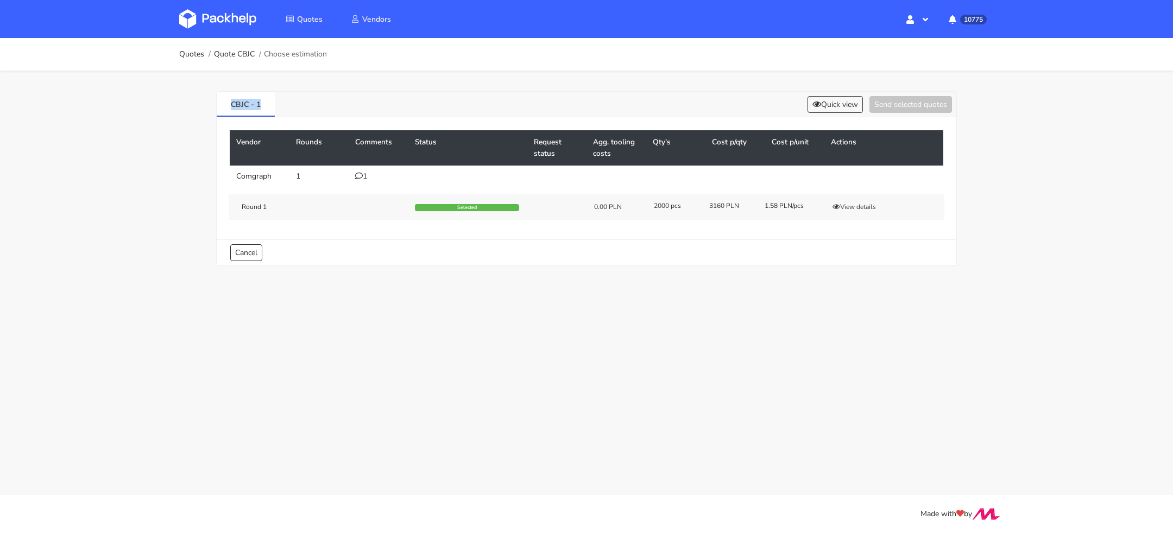
drag, startPoint x: 268, startPoint y: 106, endPoint x: 211, endPoint y: 108, distance: 56.5
click at [211, 108] on div "CBJC - 1 Quick view Send selected quotes Vendor Rounds Comments Status Request …" at bounding box center [587, 176] width 782 height 211
copy link "CBJC - 1"
click at [363, 175] on div "1" at bounding box center [378, 176] width 47 height 9
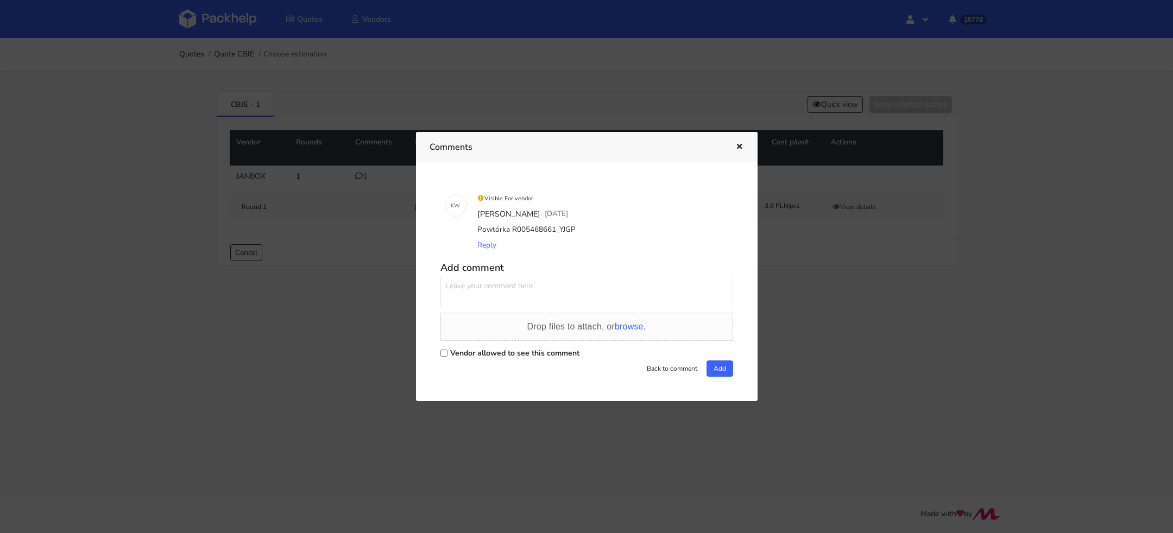
click at [796, 307] on div at bounding box center [586, 266] width 1173 height 533
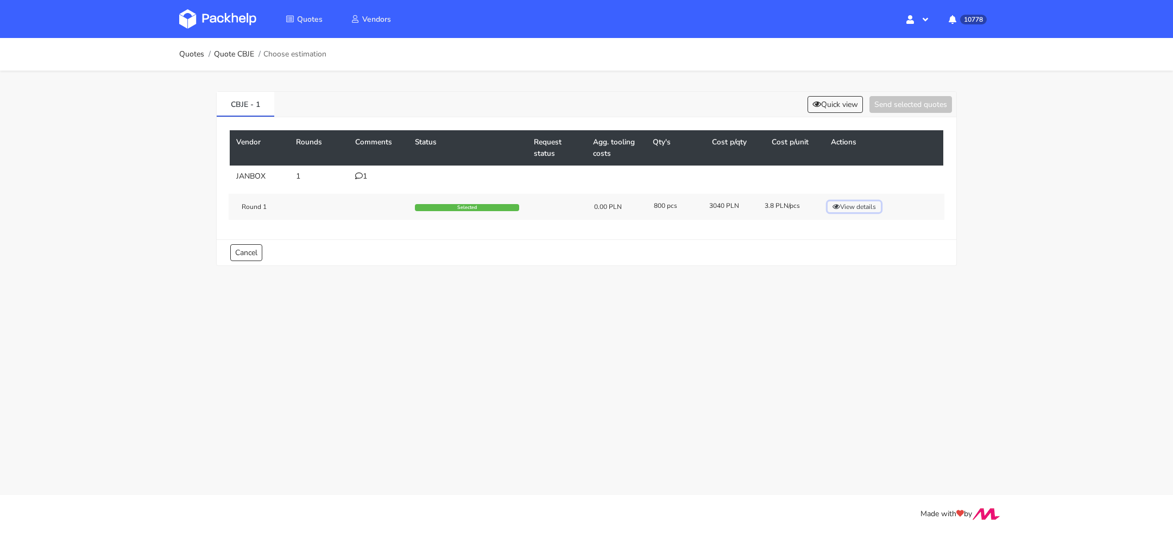
click at [854, 206] on button "View details" at bounding box center [854, 207] width 53 height 11
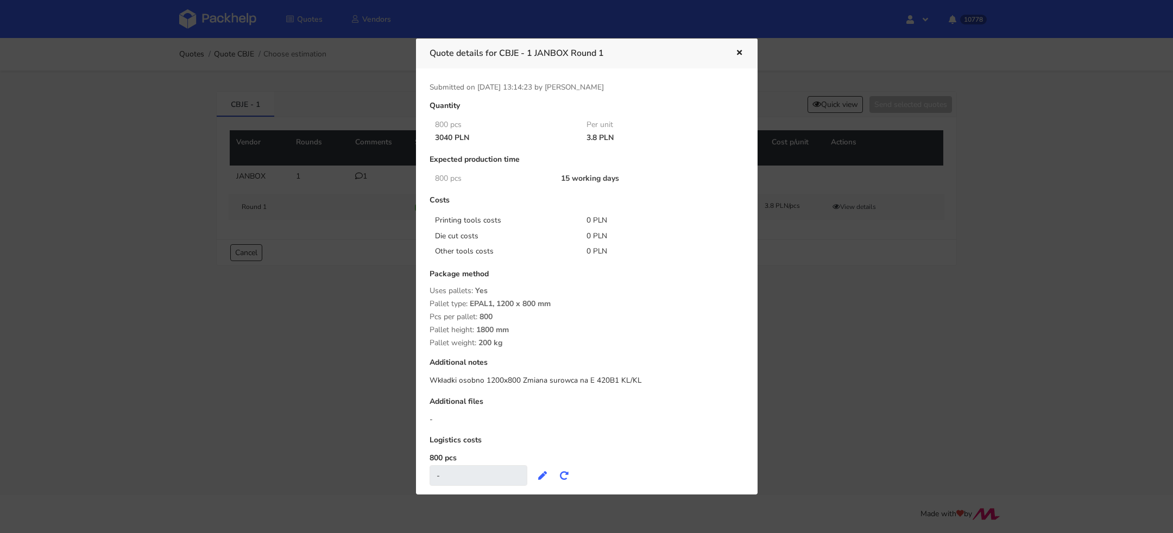
click at [351, 269] on div at bounding box center [586, 266] width 1173 height 533
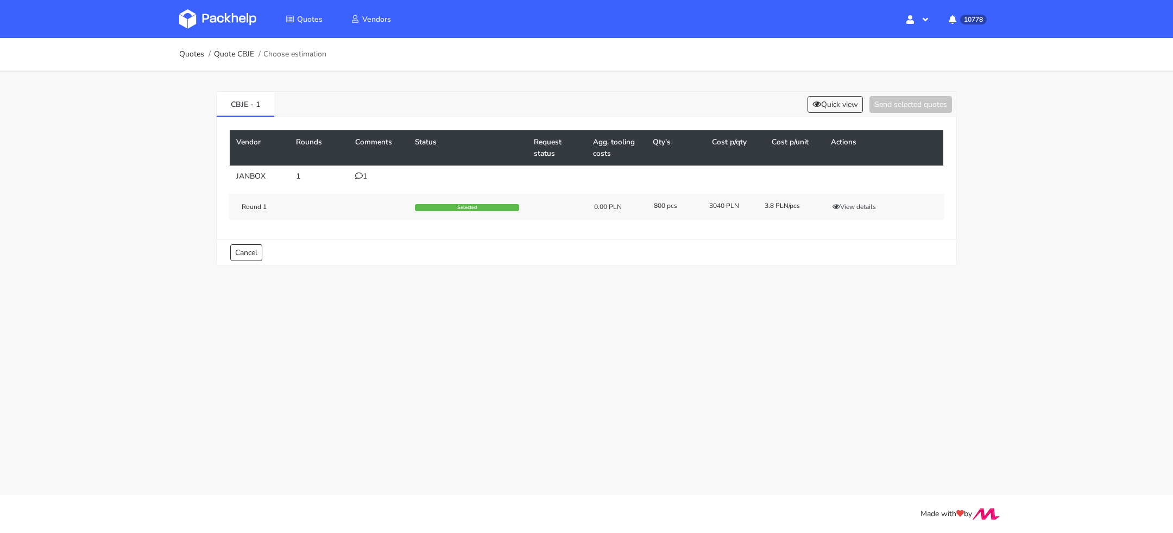
click at [366, 178] on div "1" at bounding box center [378, 176] width 47 height 9
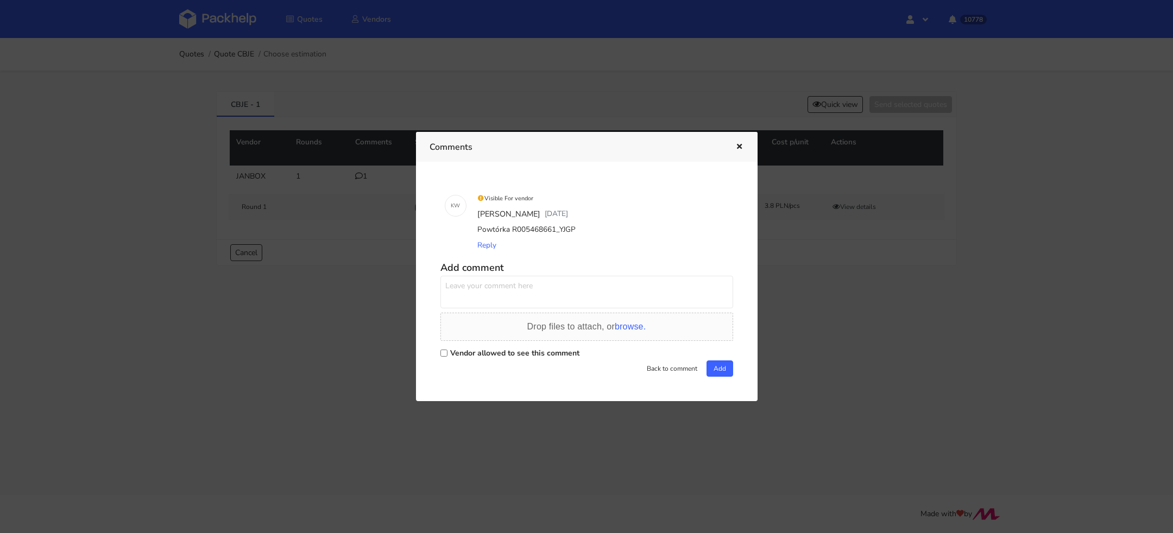
click at [857, 325] on div at bounding box center [586, 266] width 1173 height 533
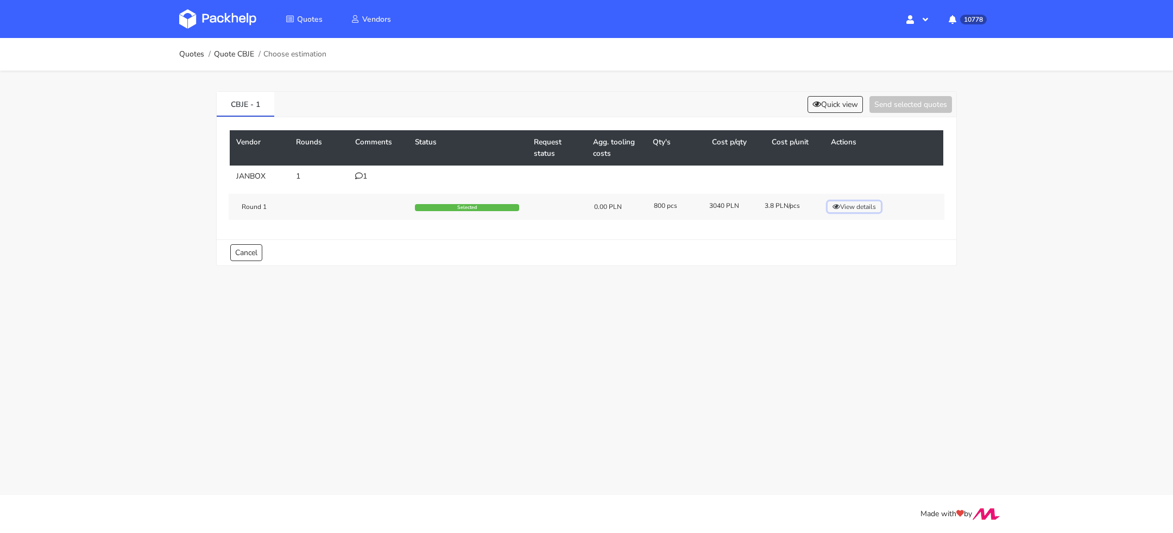
click at [853, 205] on button "View details" at bounding box center [854, 207] width 53 height 11
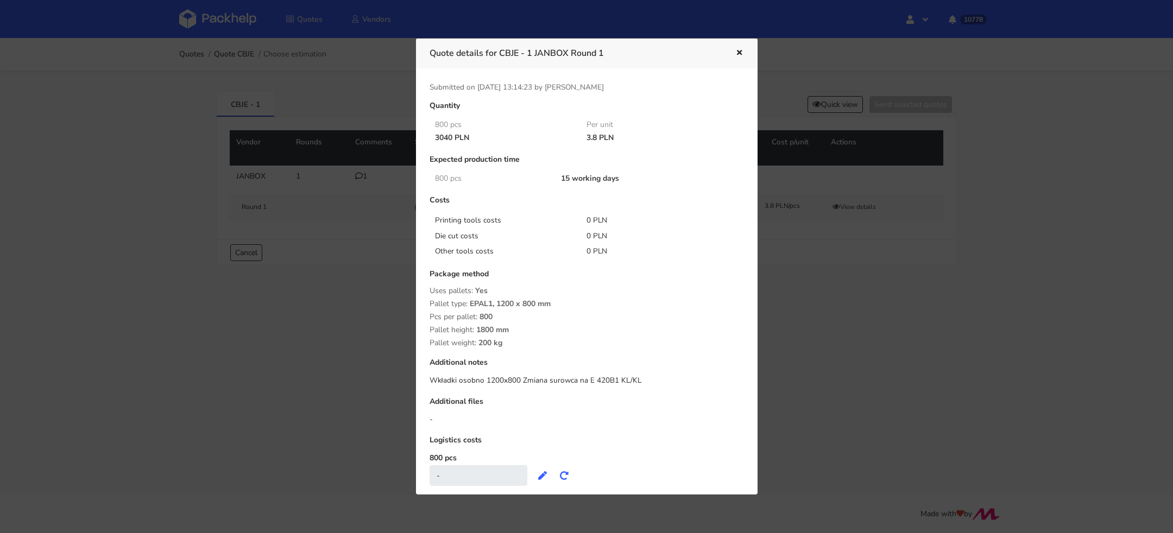
click at [341, 175] on div at bounding box center [586, 266] width 1173 height 533
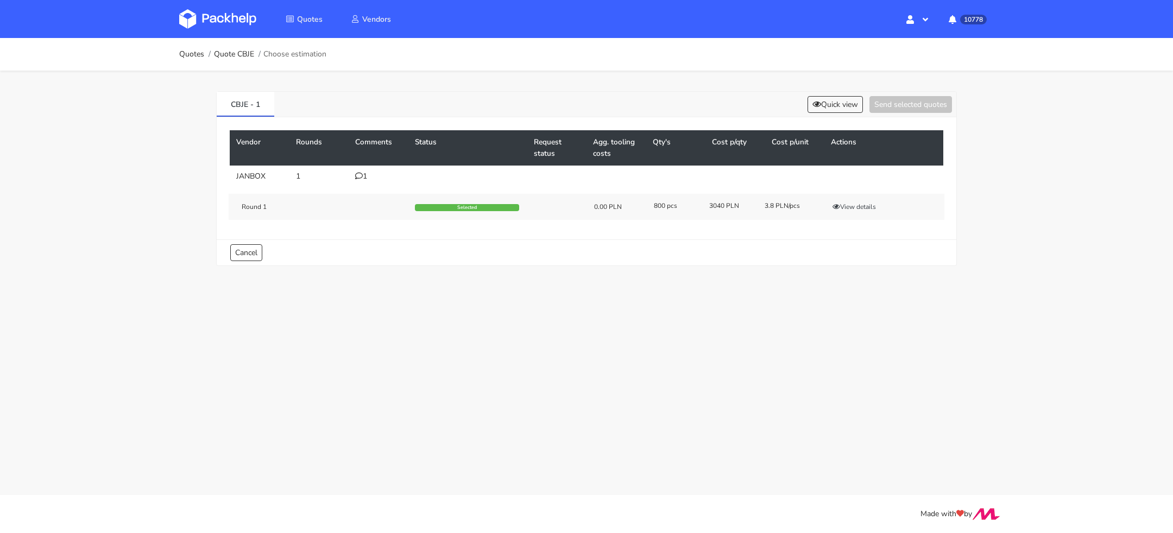
click at [359, 176] on icon at bounding box center [359, 176] width 8 height 8
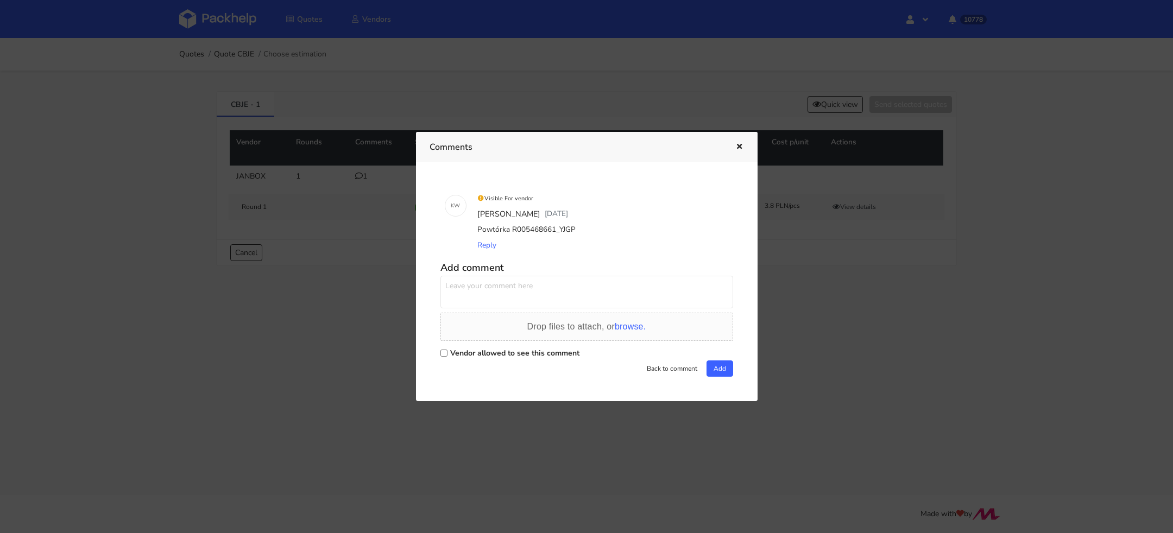
drag, startPoint x: 508, startPoint y: 231, endPoint x: 577, endPoint y: 227, distance: 69.6
click at [577, 229] on div "Powtórka R005468661_YJGP" at bounding box center [602, 229] width 254 height 15
copy div "R005468661_YJGP"
click at [263, 218] on div at bounding box center [586, 266] width 1173 height 533
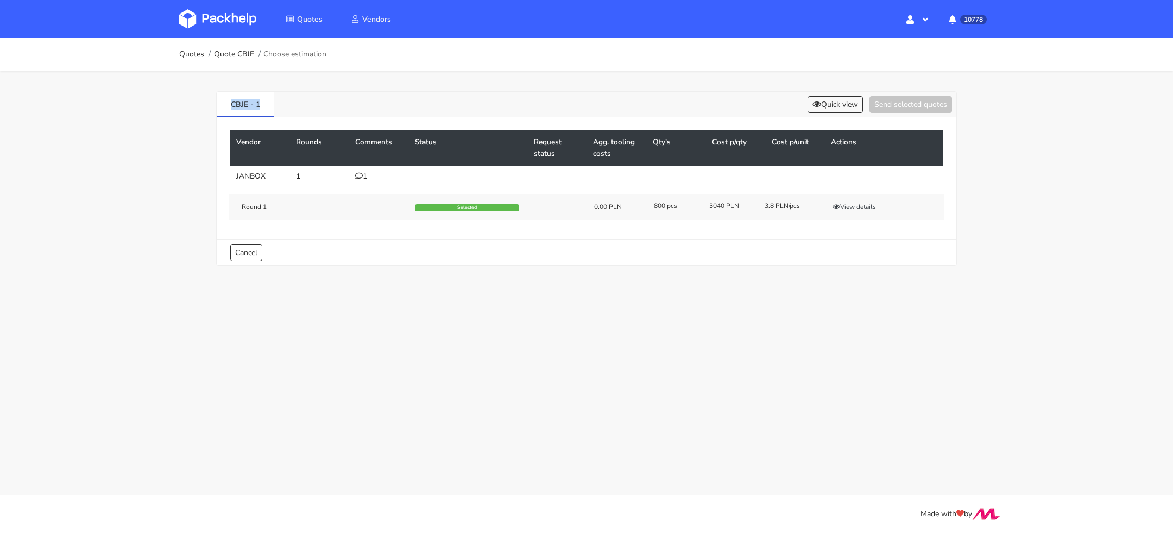
drag, startPoint x: 266, startPoint y: 101, endPoint x: 212, endPoint y: 99, distance: 54.3
click at [211, 100] on div "CBJE - 1 Quick view Send selected quotes Vendor Rounds Comments Status Request …" at bounding box center [587, 176] width 782 height 211
copy link "CBJE - 1"
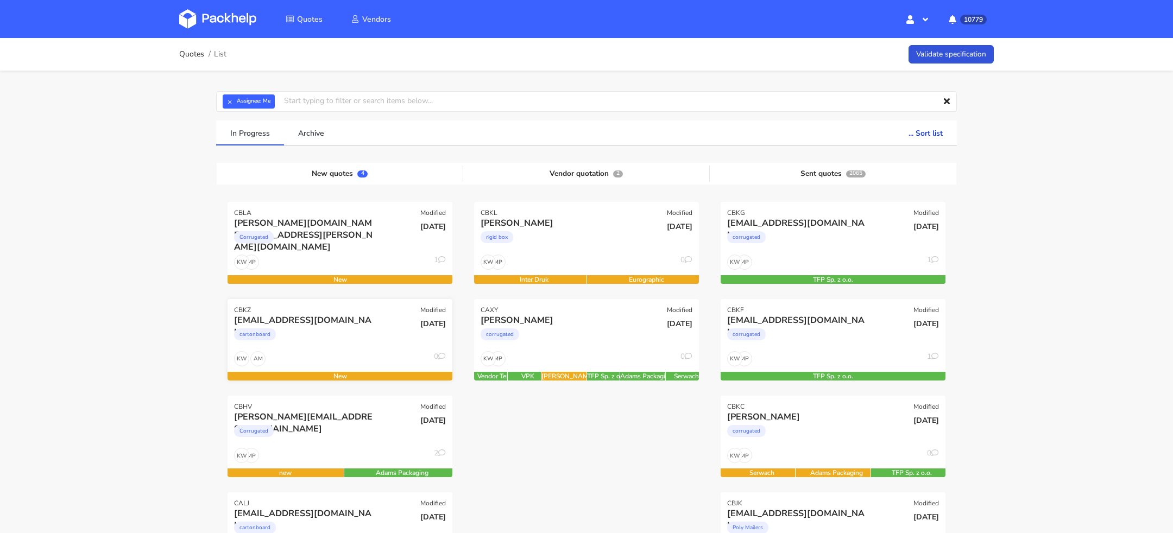
click at [342, 334] on div "cartonboard" at bounding box center [306, 337] width 144 height 22
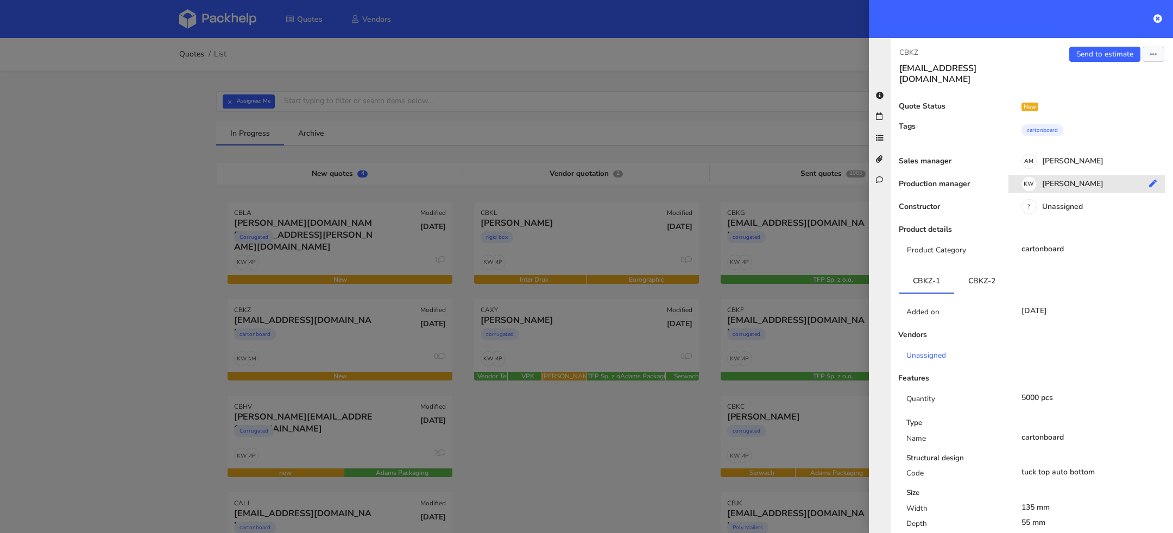
click at [1047, 180] on div "KW Klaudia Wiśniewska" at bounding box center [1091, 186] width 165 height 12
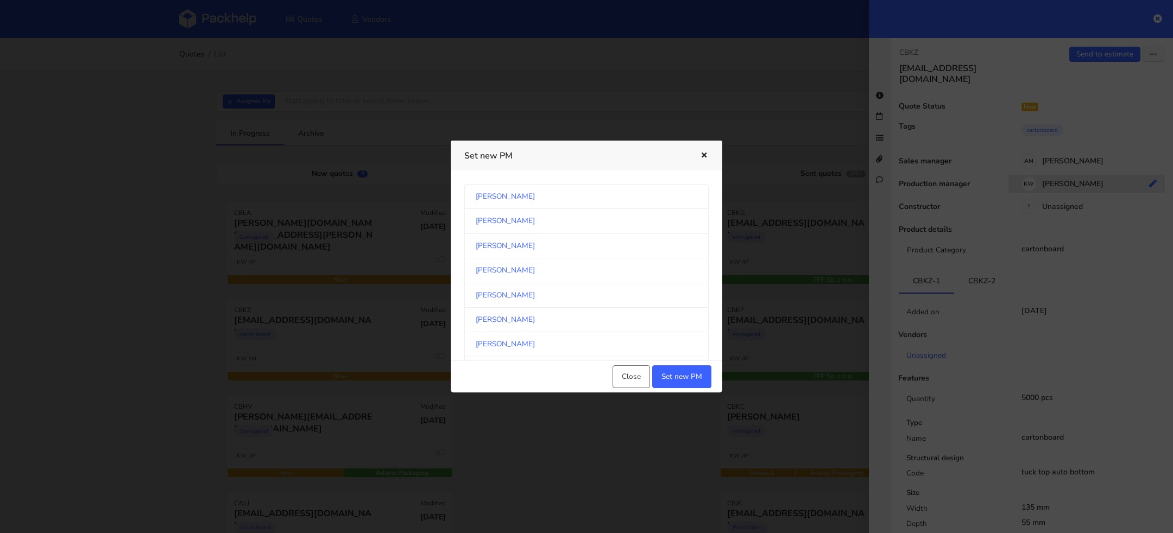
scroll to position [568, 0]
click at [638, 262] on link "[PERSON_NAME]" at bounding box center [586, 269] width 244 height 24
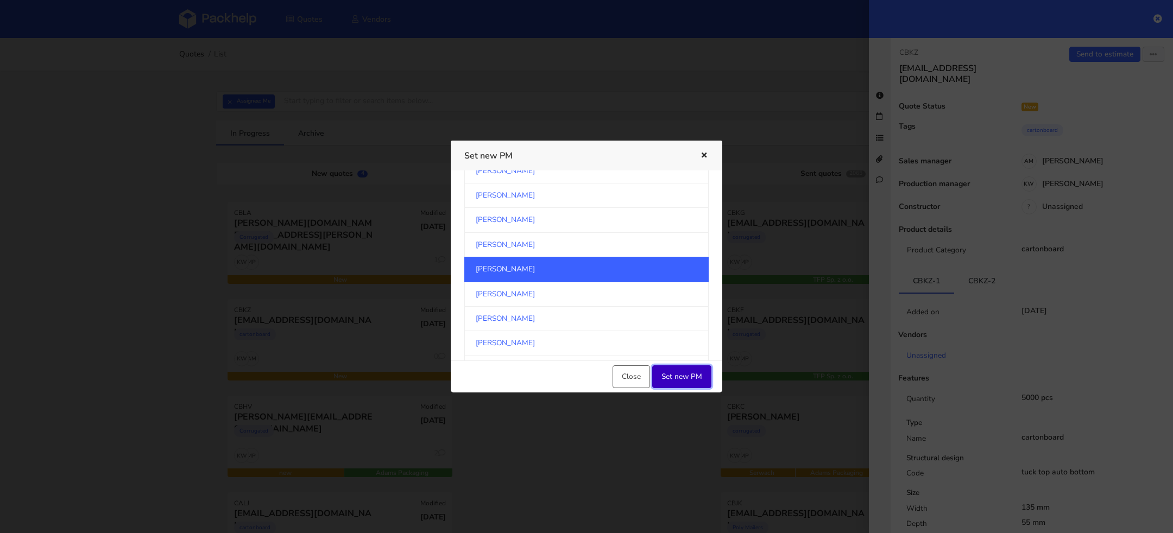
click at [691, 382] on button "Set new PM" at bounding box center [681, 377] width 59 height 23
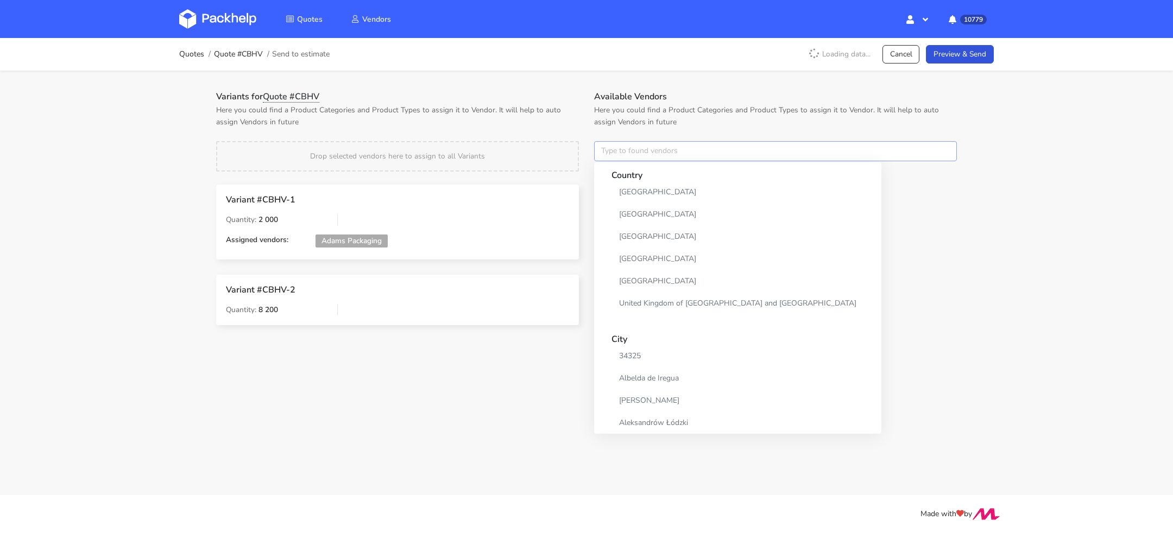
click at [626, 161] on input "text" at bounding box center [775, 151] width 363 height 21
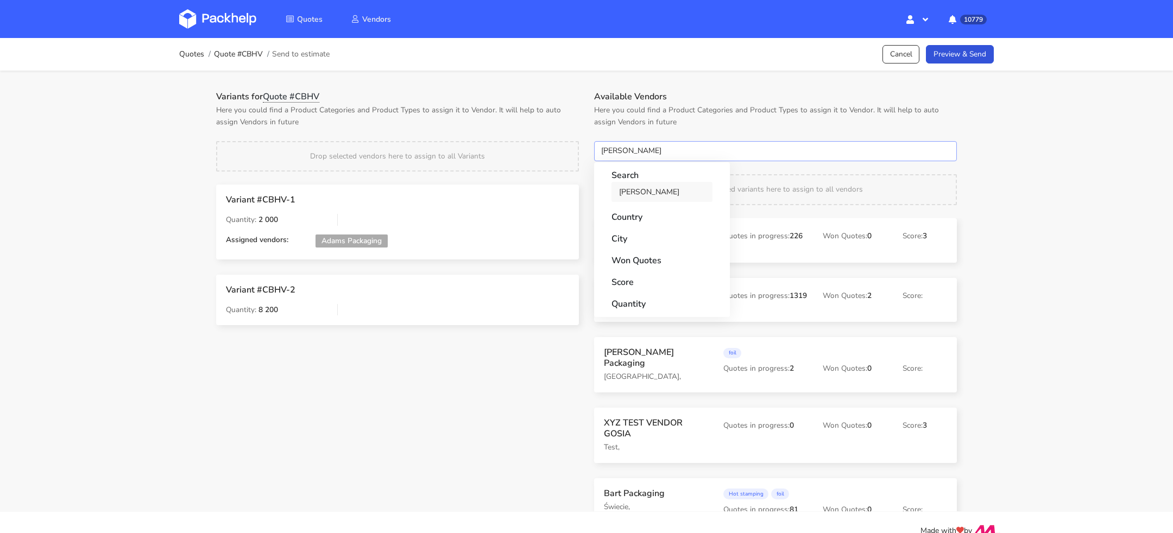
type input "[PERSON_NAME]"
click at [647, 189] on link "[PERSON_NAME]" at bounding box center [662, 192] width 101 height 20
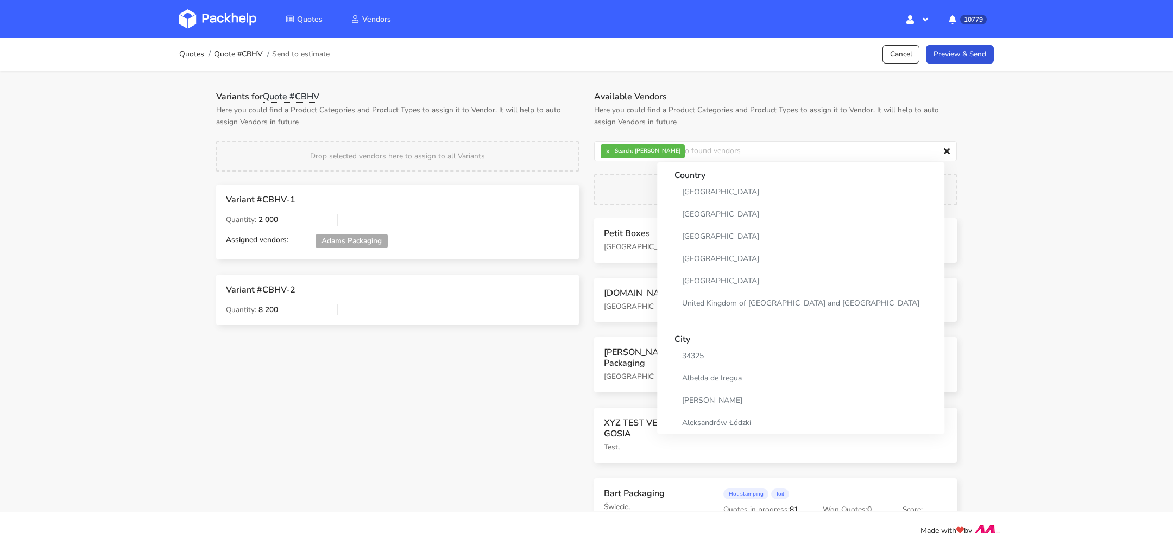
click at [523, 112] on p "Here you could find a Product Categories and Product Types to assign it to Vend…" at bounding box center [397, 116] width 363 height 24
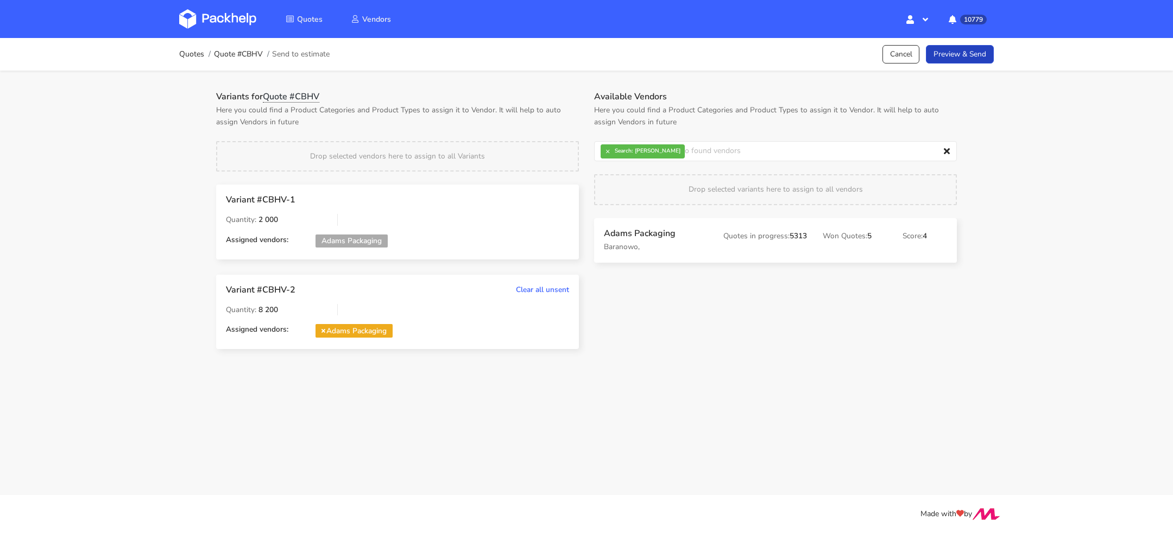
click at [971, 58] on link "Preview & Send" at bounding box center [960, 54] width 68 height 19
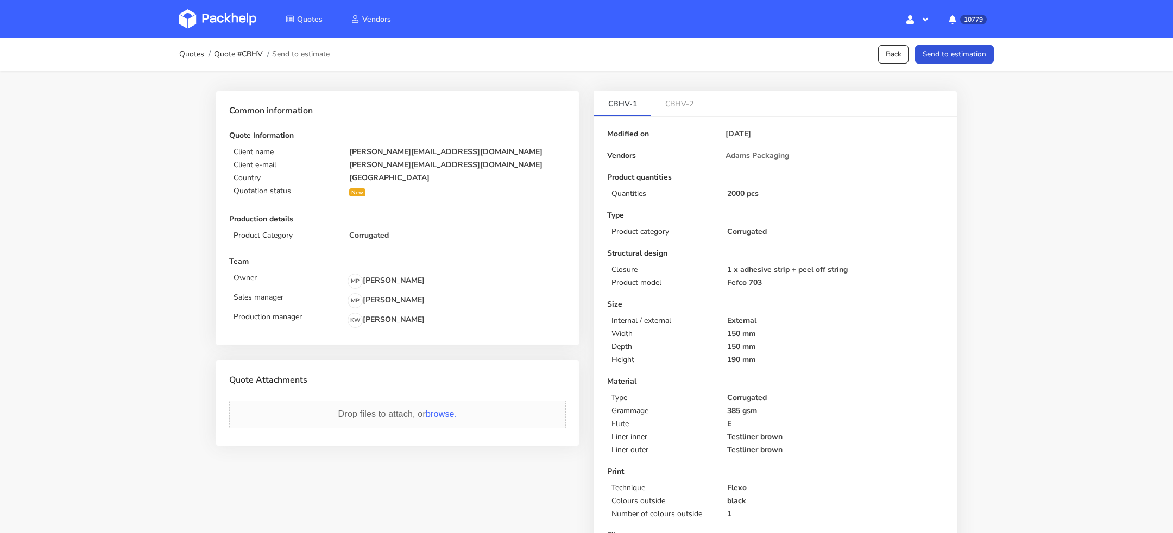
click at [972, 56] on button "Send to estimation" at bounding box center [954, 54] width 79 height 19
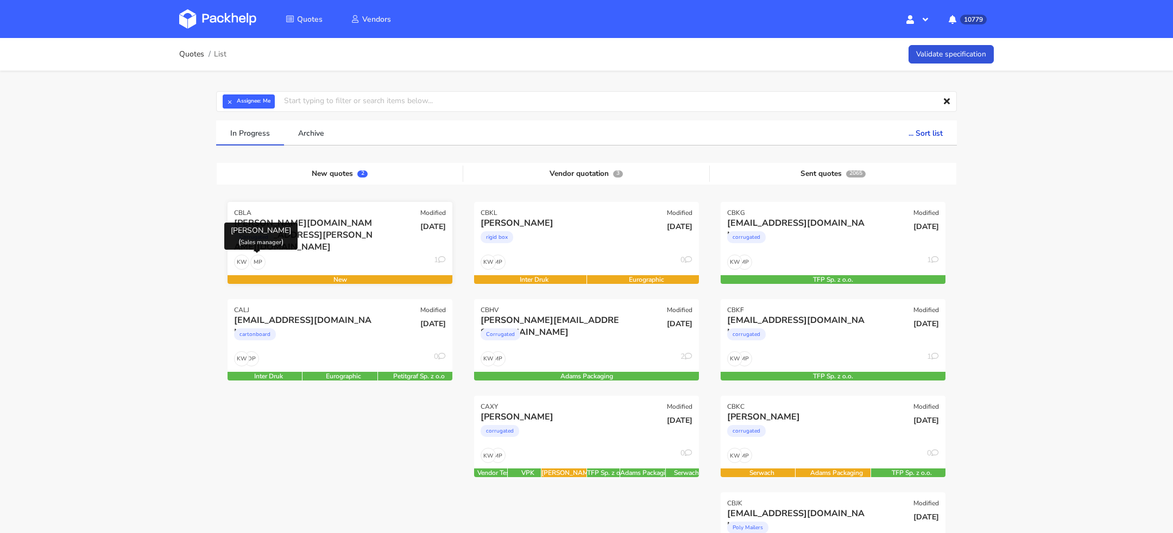
click at [252, 258] on span "MP" at bounding box center [258, 262] width 14 height 14
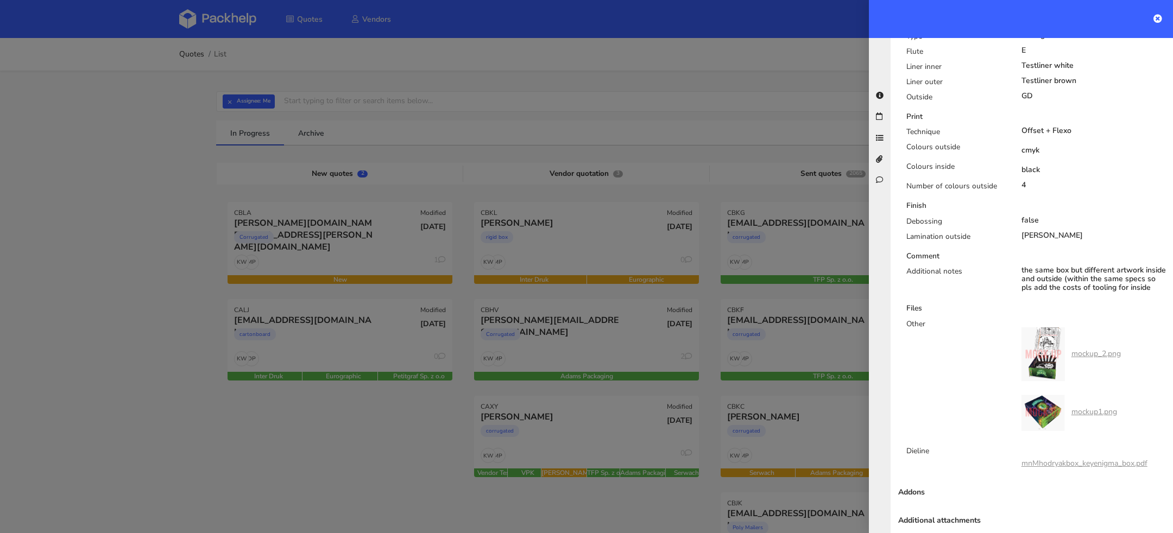
scroll to position [740, 0]
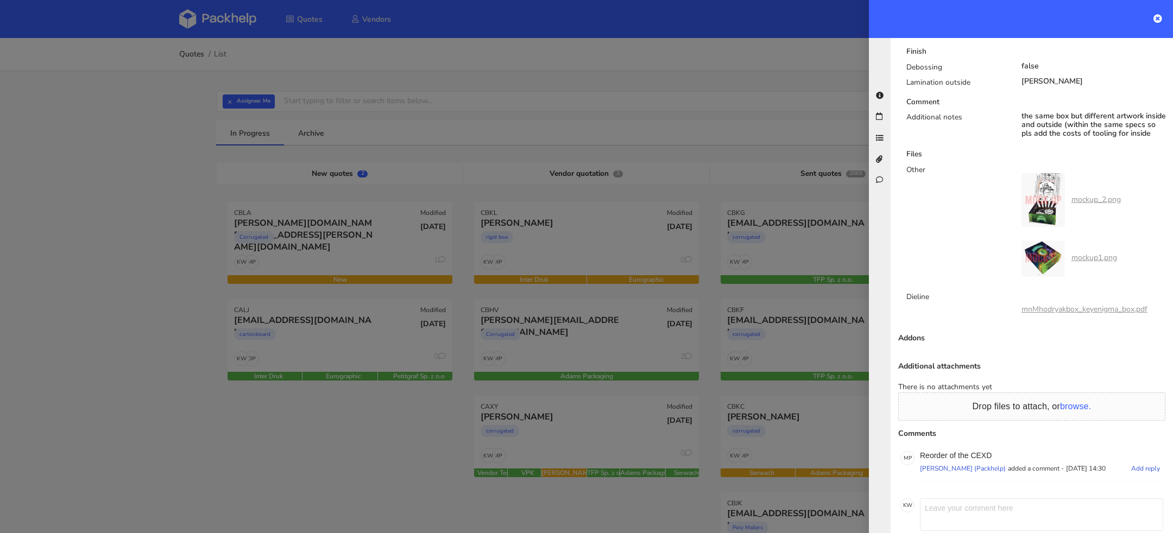
click at [980, 451] on p "Reorder of the CEXD" at bounding box center [1041, 455] width 243 height 9
copy p "CEXD"
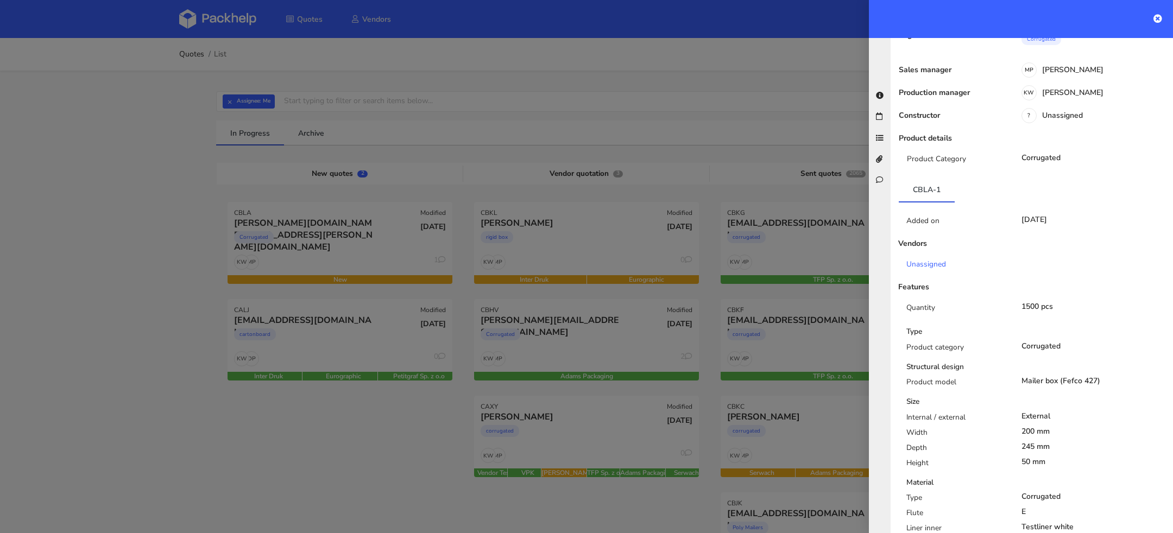
scroll to position [0, 0]
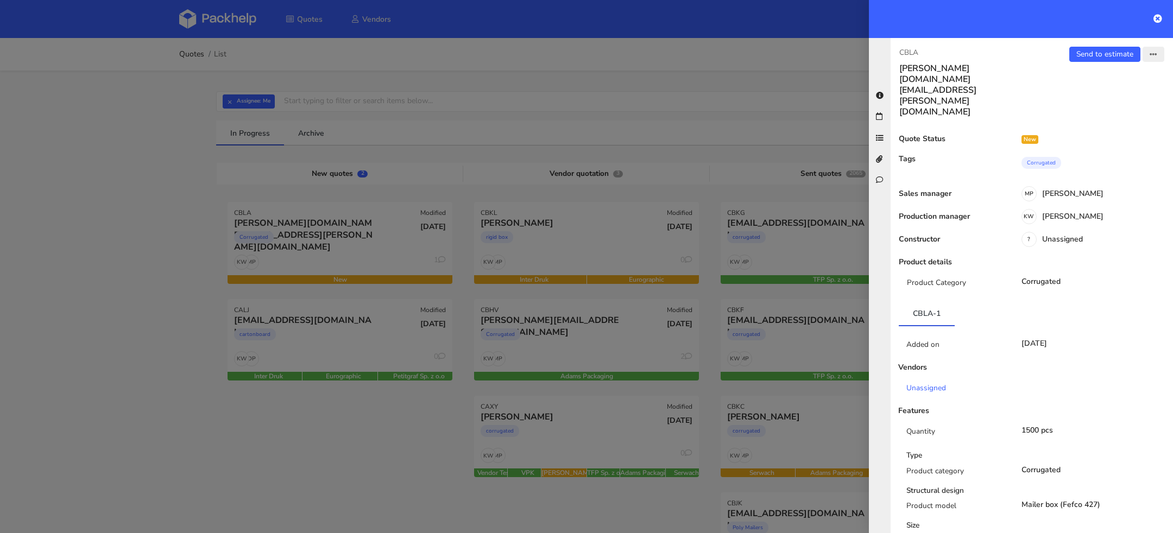
click at [1157, 54] on button "button" at bounding box center [1154, 54] width 22 height 15
click at [1107, 98] on link "Edit quote" at bounding box center [1118, 96] width 96 height 18
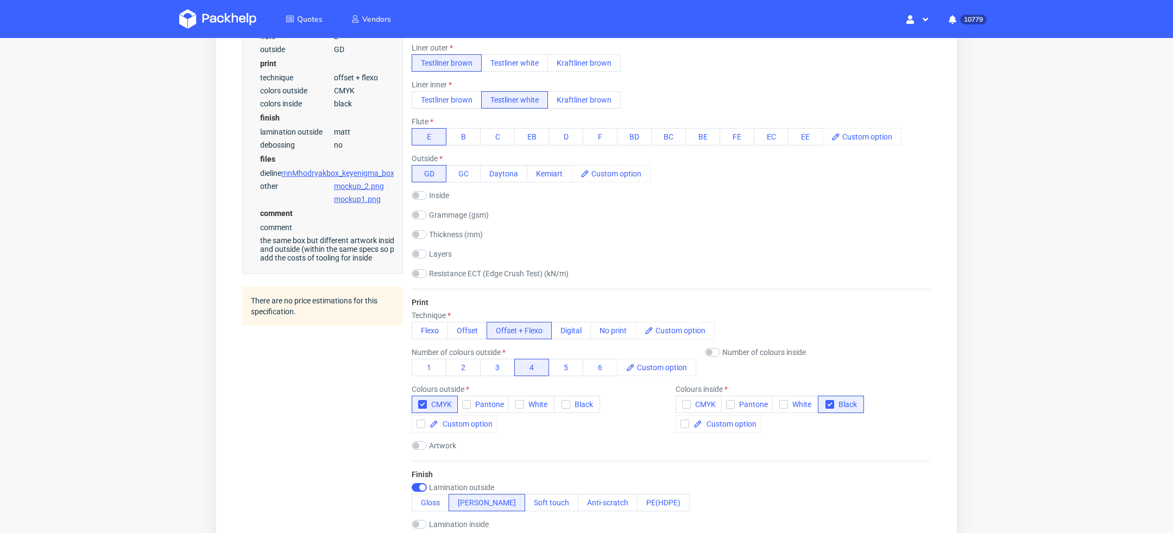
scroll to position [421, 0]
click at [714, 346] on input "checkbox" at bounding box center [712, 350] width 15 height 9
checkbox input "true"
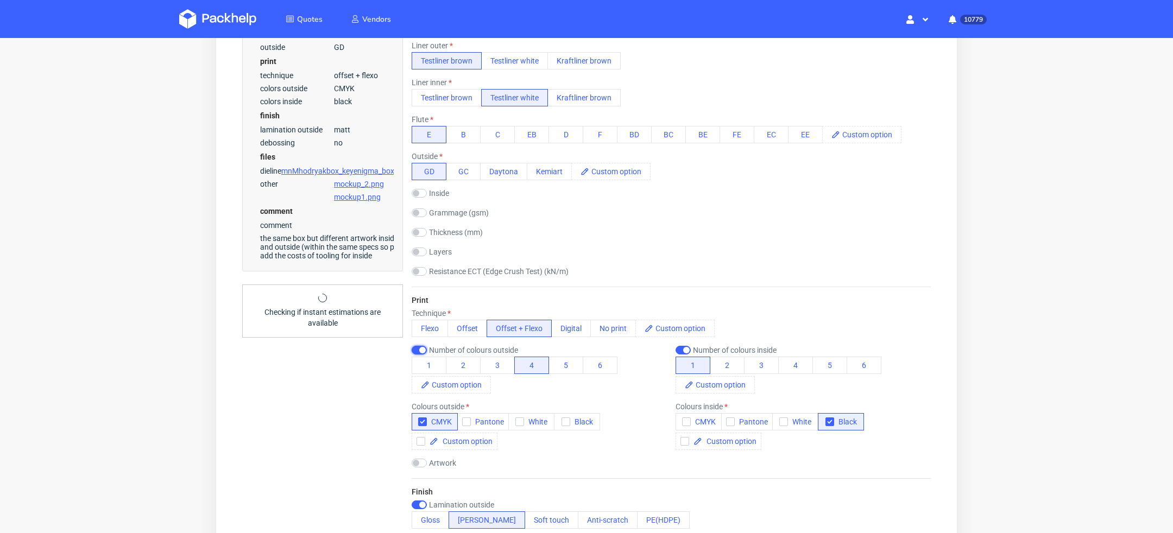
click at [422, 346] on input "checkbox" at bounding box center [419, 350] width 15 height 9
checkbox input "false"
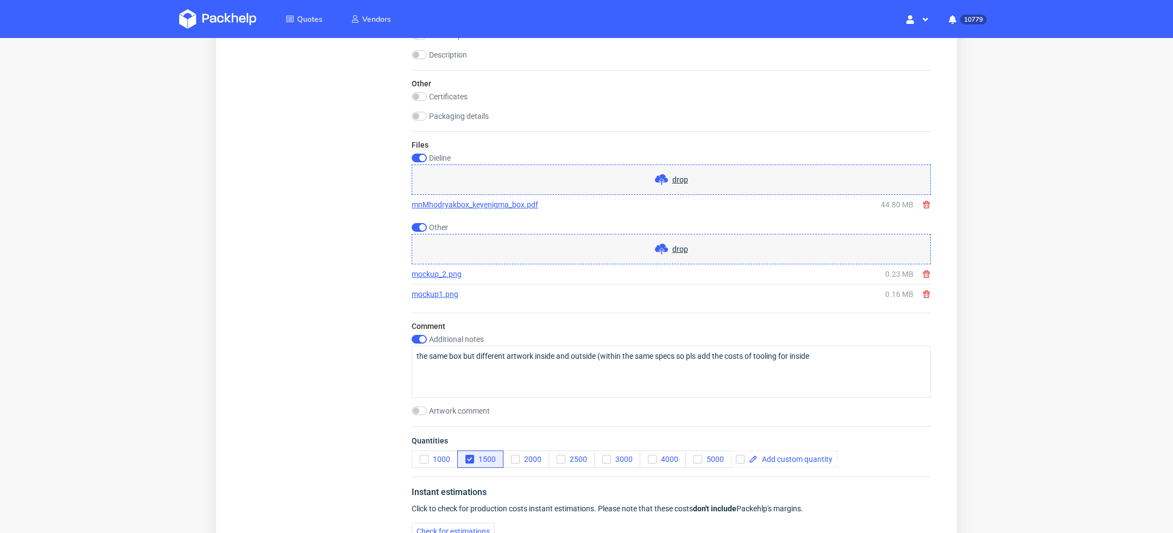
scroll to position [1245, 0]
click at [420, 149] on div "Files Dieline drop mnMhodryakbox_keyenigma_box.pdf 44.80 MB Other drop mockup_2…" at bounding box center [671, 220] width 519 height 181
click at [424, 149] on div "Files Dieline drop mnMhodryakbox_keyenigma_box.pdf 44.80 MB Other drop mockup_2…" at bounding box center [671, 220] width 519 height 181
click at [421, 153] on input "checkbox" at bounding box center [419, 157] width 15 height 9
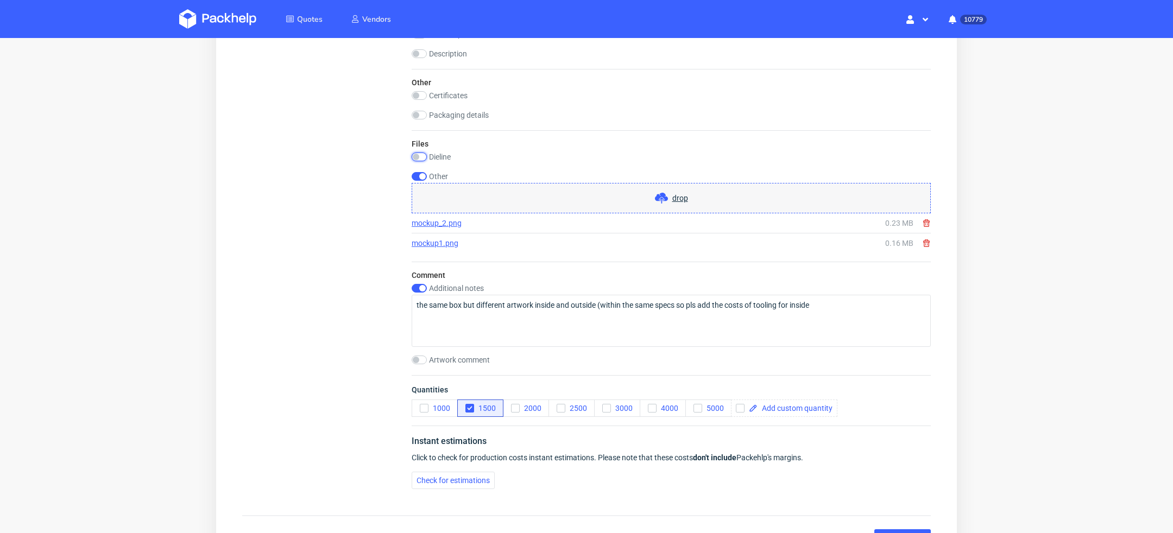
click at [419, 155] on input "checkbox" at bounding box center [419, 157] width 15 height 9
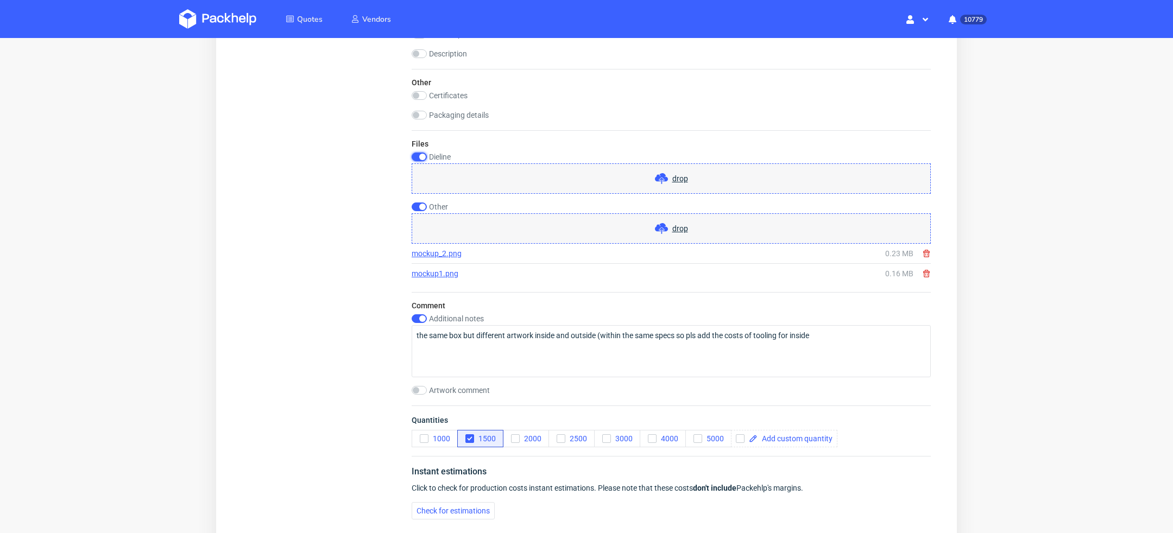
click at [419, 155] on input "checkbox" at bounding box center [419, 157] width 15 height 9
checkbox input "false"
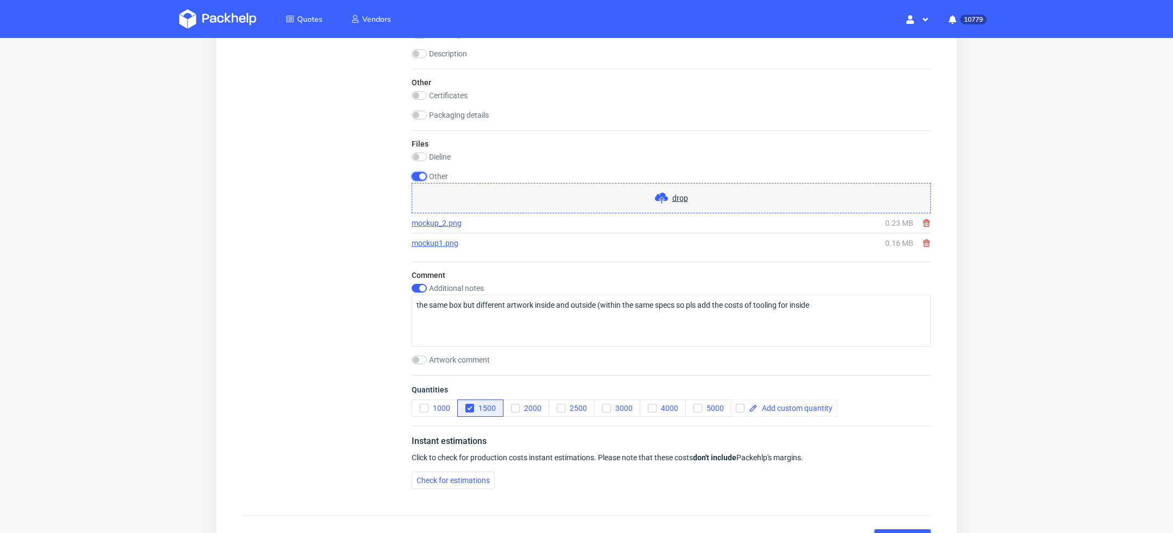
click at [419, 177] on input "checkbox" at bounding box center [419, 176] width 15 height 9
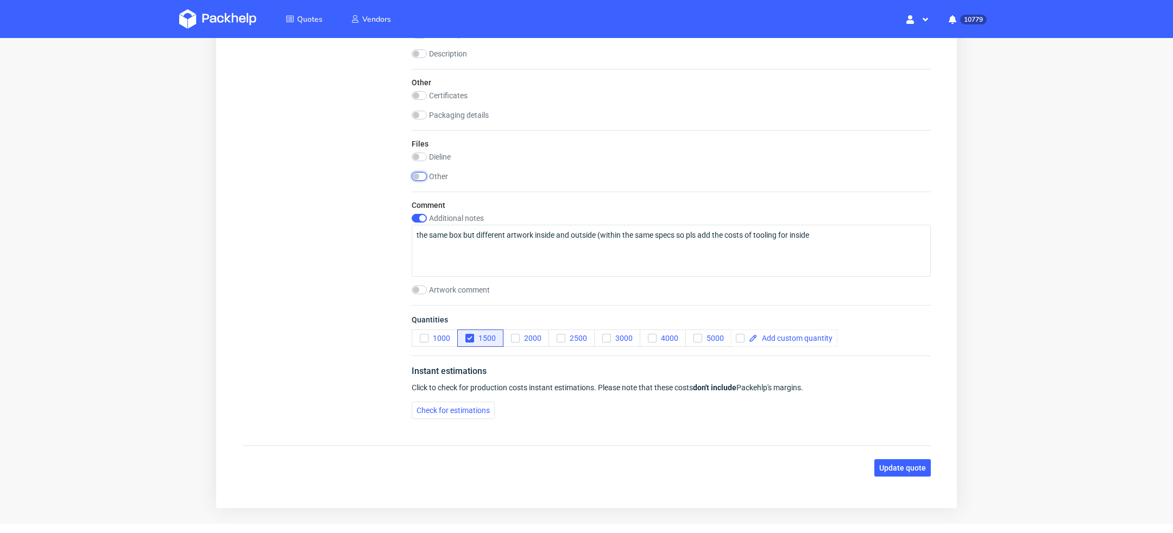
click at [418, 177] on input "checkbox" at bounding box center [419, 176] width 15 height 9
checkbox input "true"
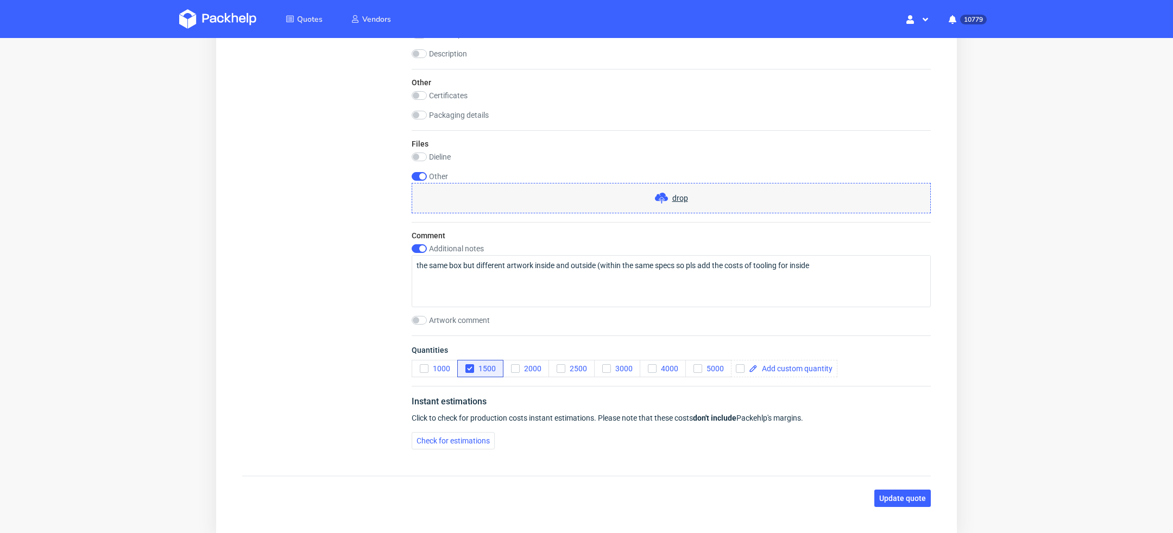
click at [672, 200] on span "drop" at bounding box center [680, 198] width 16 height 11
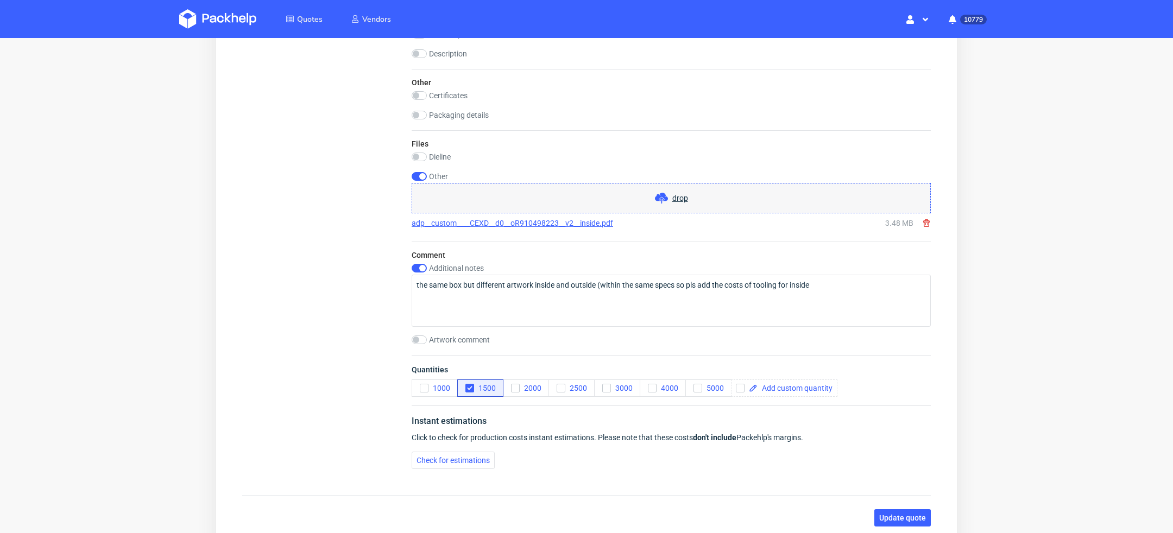
click at [664, 194] on span at bounding box center [663, 198] width 17 height 13
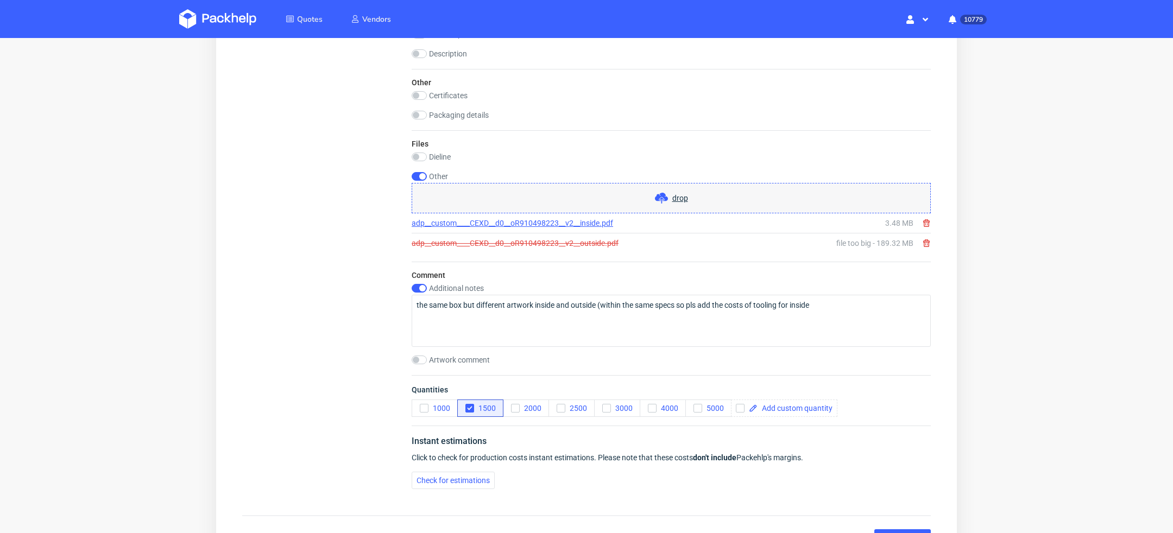
click at [922, 241] on icon at bounding box center [926, 243] width 9 height 9
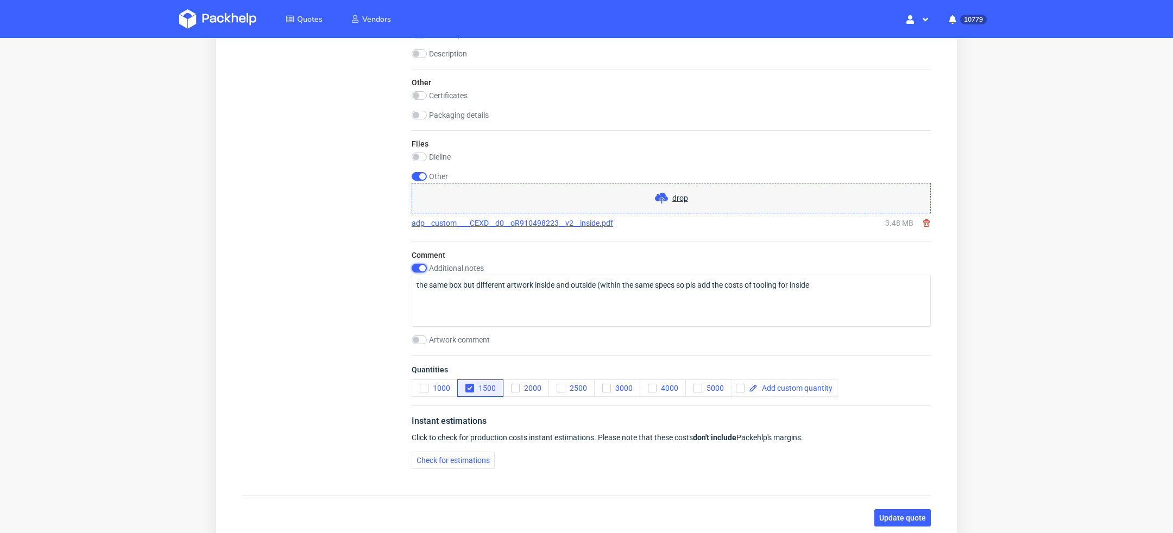
click at [424, 267] on input "checkbox" at bounding box center [419, 268] width 15 height 9
checkbox input "false"
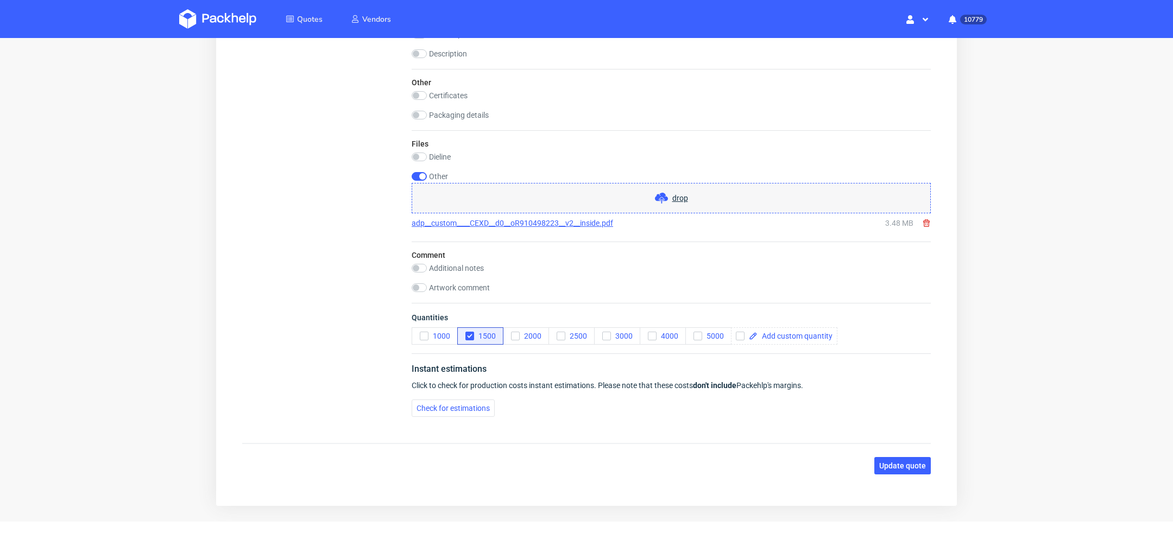
drag, startPoint x: 883, startPoint y: 463, endPoint x: 756, endPoint y: 486, distance: 129.1
click at [421, 287] on input "checkbox" at bounding box center [419, 288] width 15 height 9
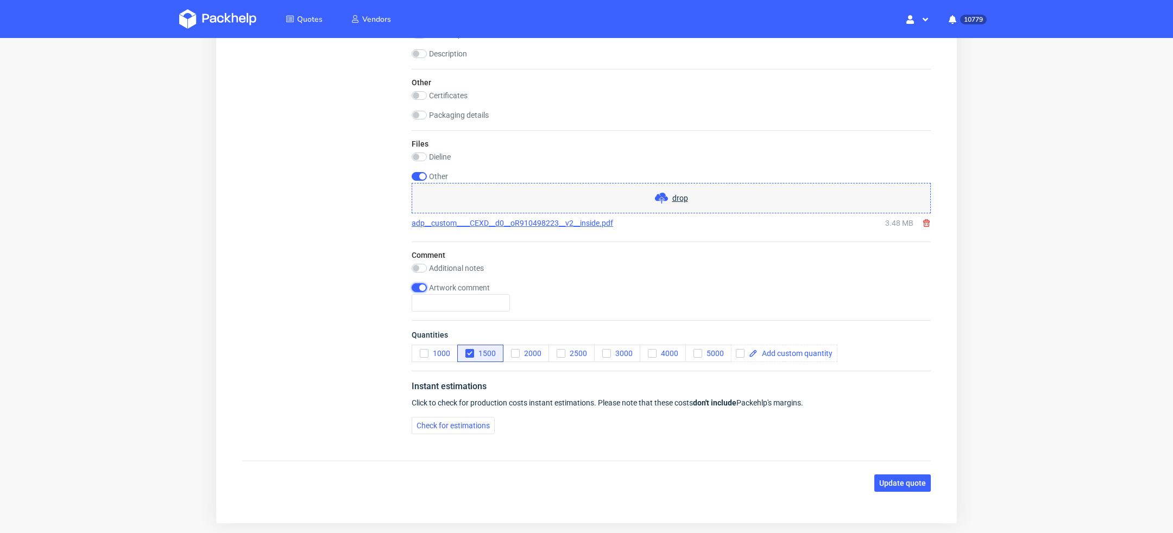
click at [419, 284] on input "checkbox" at bounding box center [419, 288] width 15 height 9
checkbox input "false"
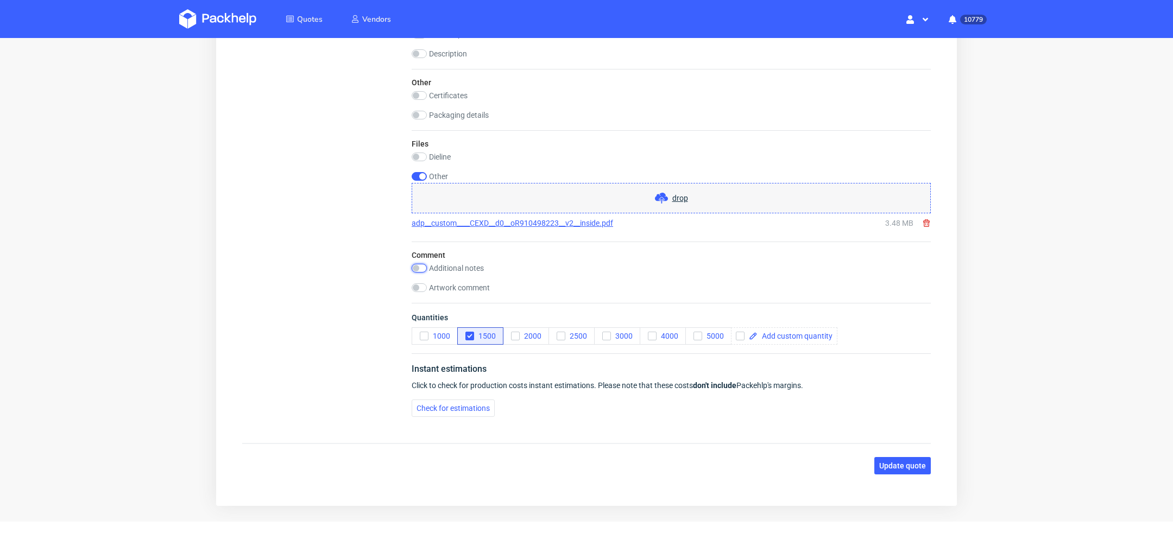
click at [419, 265] on input "checkbox" at bounding box center [419, 268] width 15 height 9
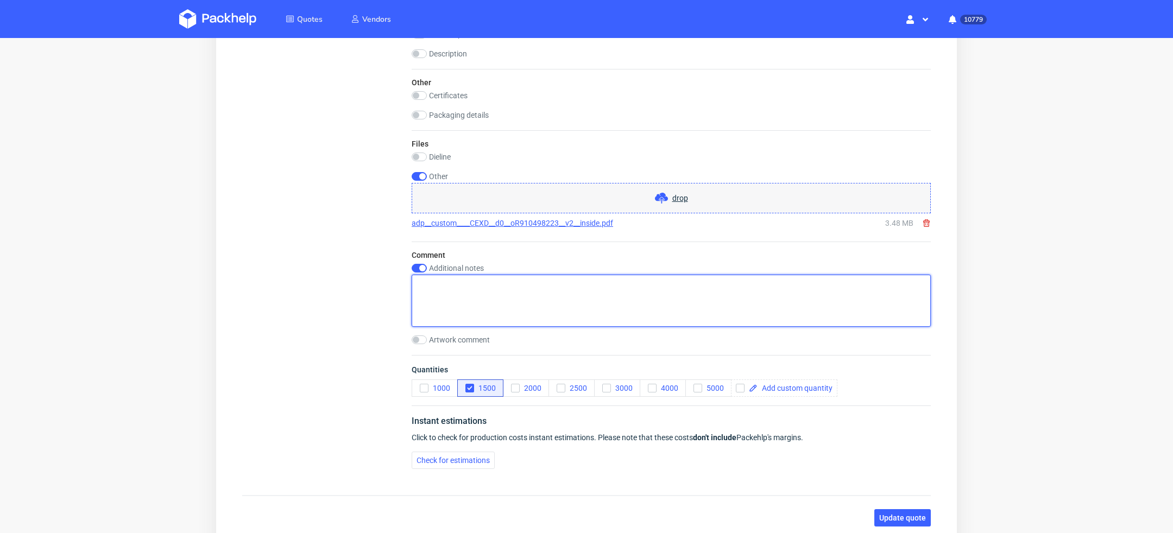
click at [438, 287] on textarea at bounding box center [671, 301] width 519 height 52
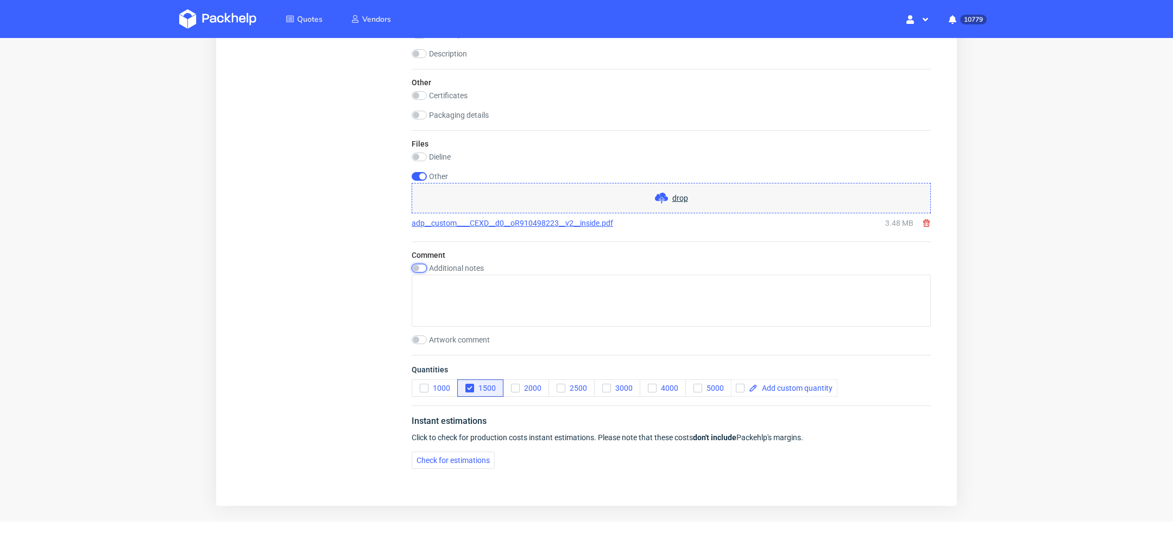
click at [422, 271] on input "checkbox" at bounding box center [419, 268] width 15 height 9
checkbox input "true"
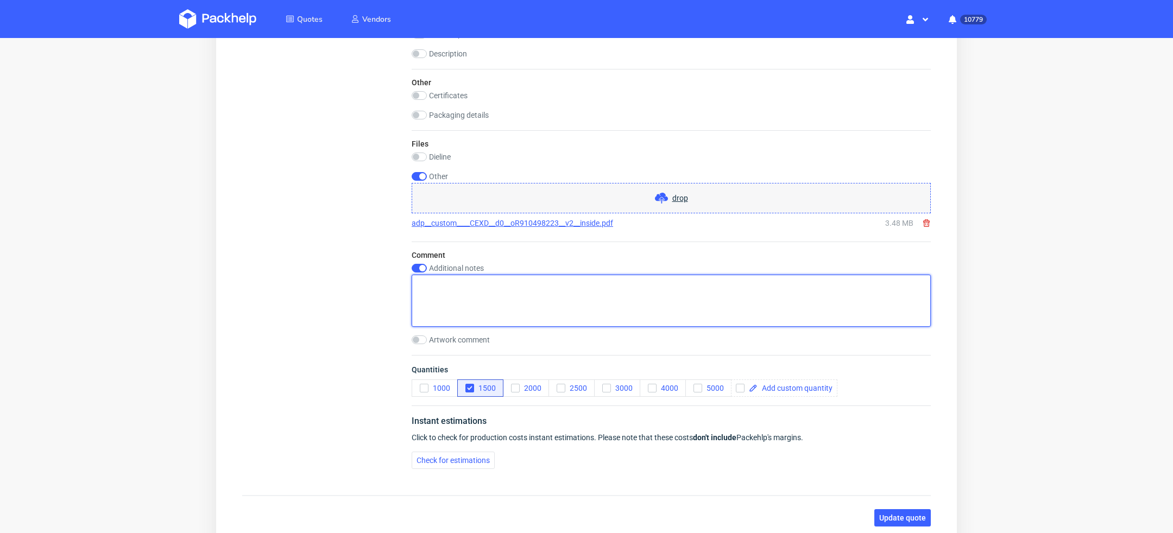
click at [426, 282] on textarea at bounding box center [671, 301] width 519 height 52
type textarea "poglądowa grafika na wewnętrzną stronę (flexo)"
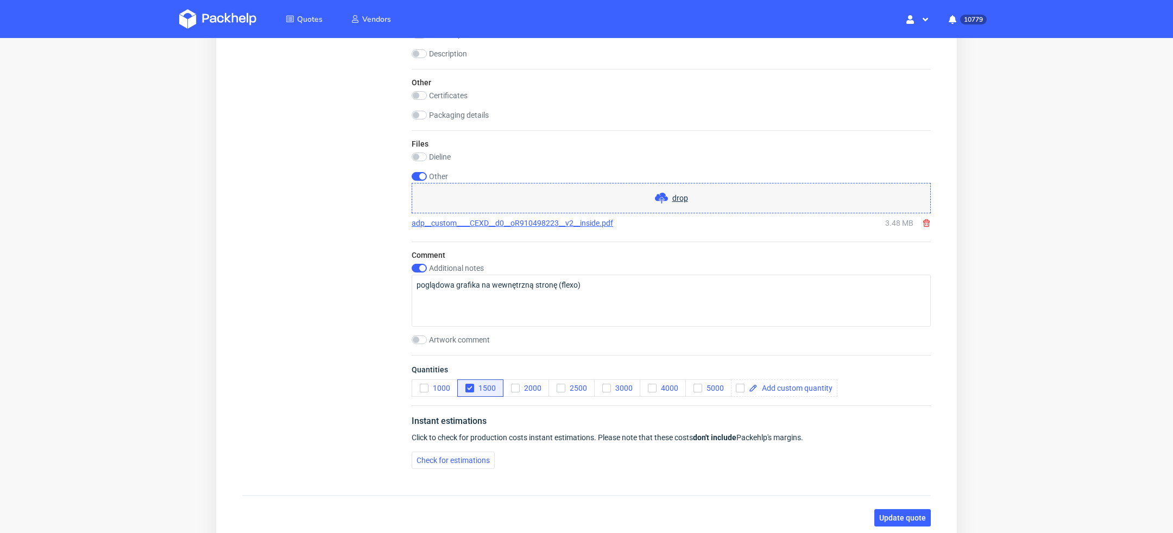
click at [878, 510] on button "Update quote" at bounding box center [903, 518] width 56 height 17
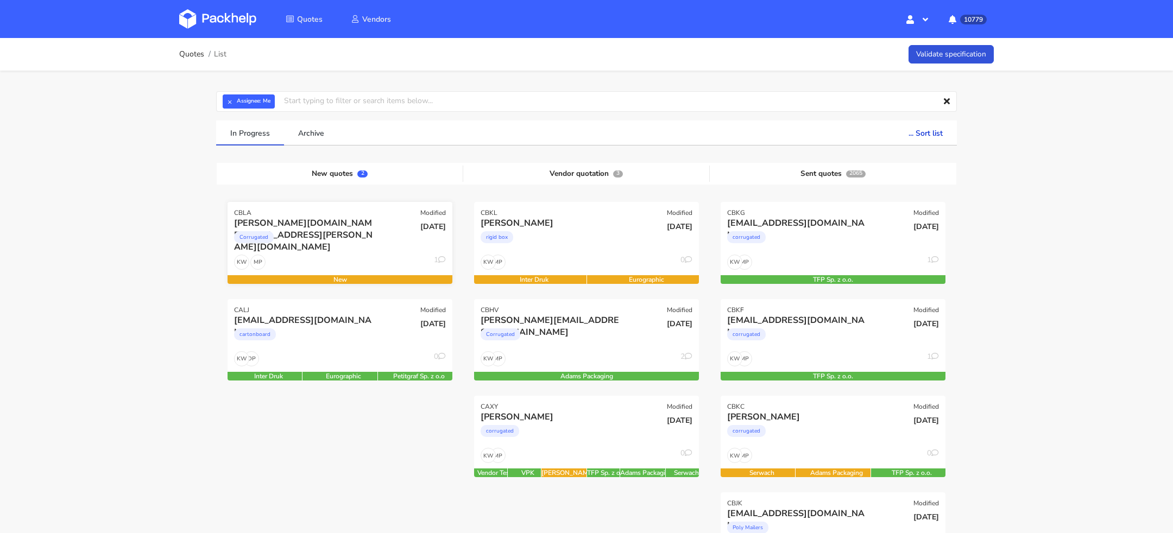
click at [356, 237] on div "Corrugated" at bounding box center [306, 240] width 144 height 22
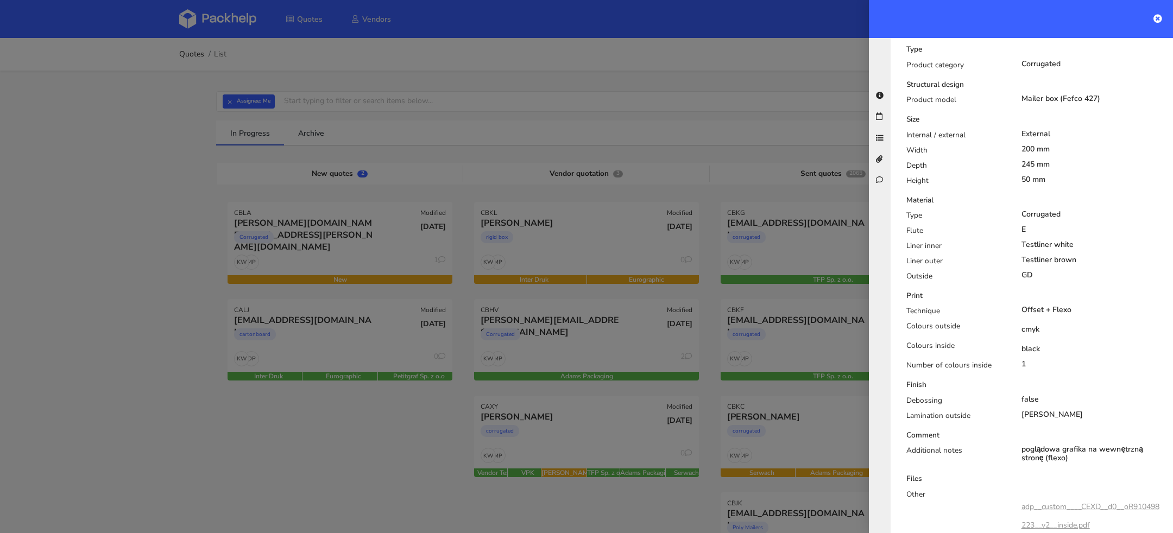
scroll to position [614, 0]
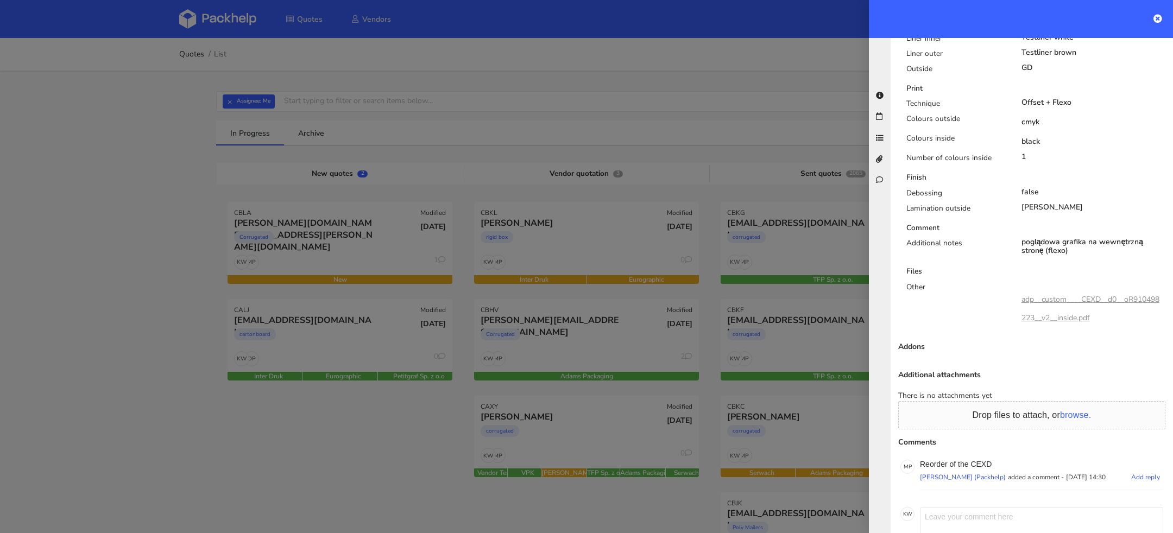
click at [984, 460] on p "Reorder of the CEXD" at bounding box center [1041, 464] width 243 height 9
copy p "CEXD"
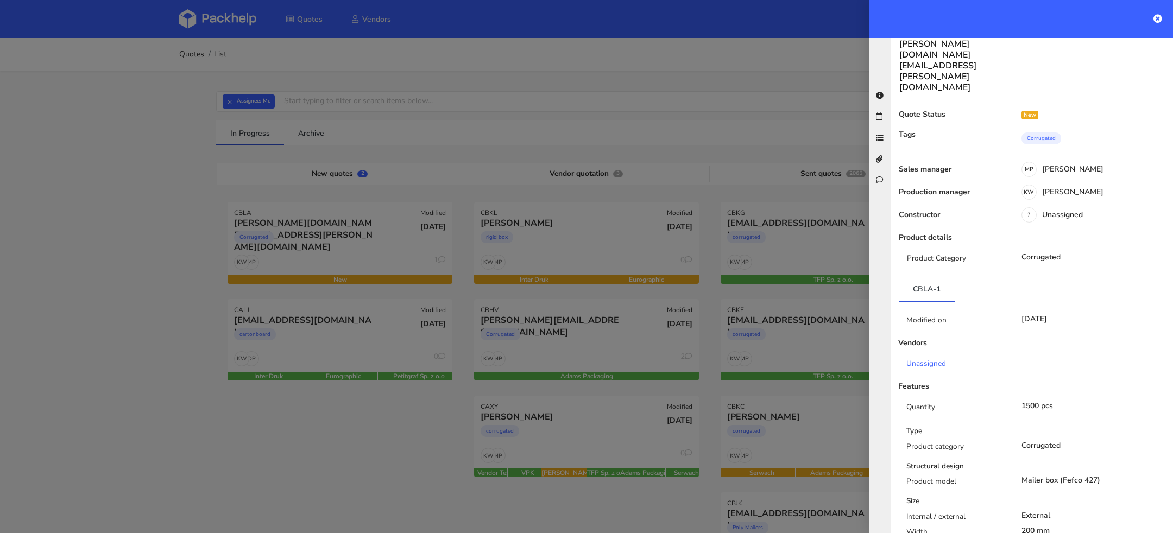
scroll to position [0, 0]
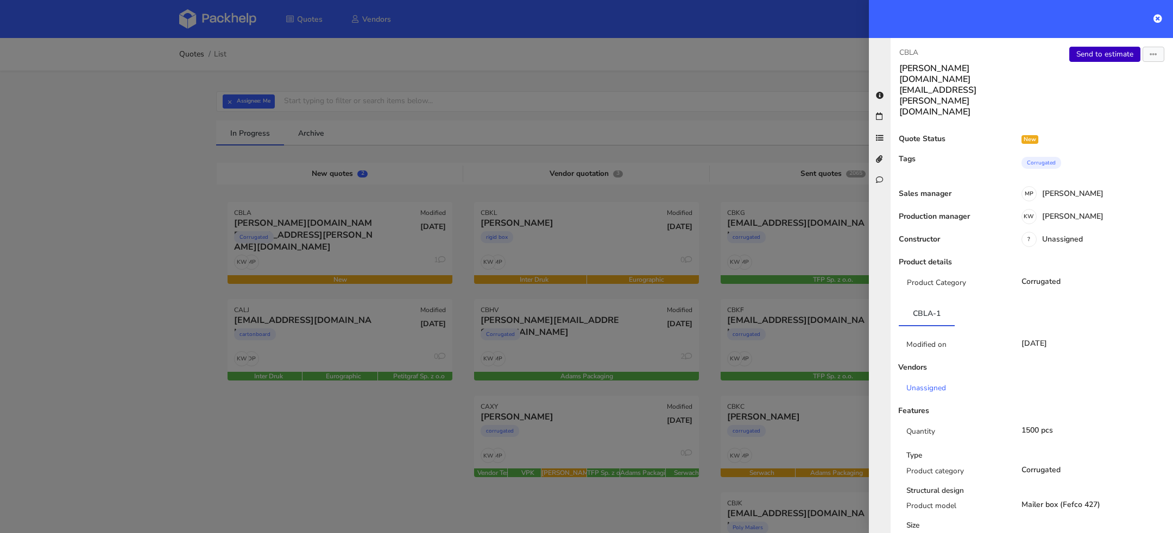
click at [1096, 57] on link "Send to estimate" at bounding box center [1105, 54] width 71 height 15
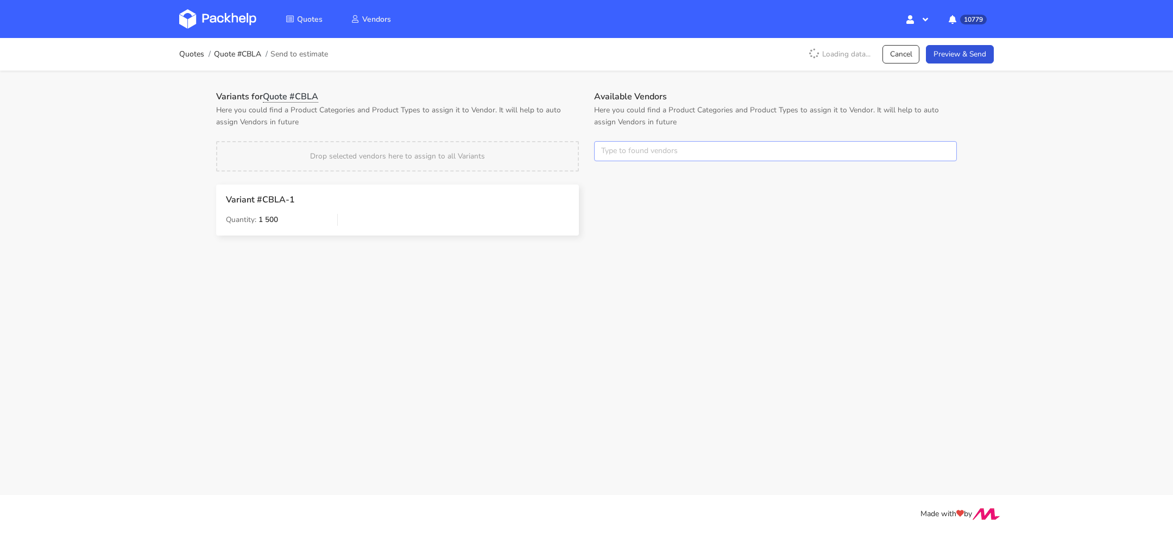
click at [640, 157] on input "text" at bounding box center [775, 151] width 363 height 21
type input "d"
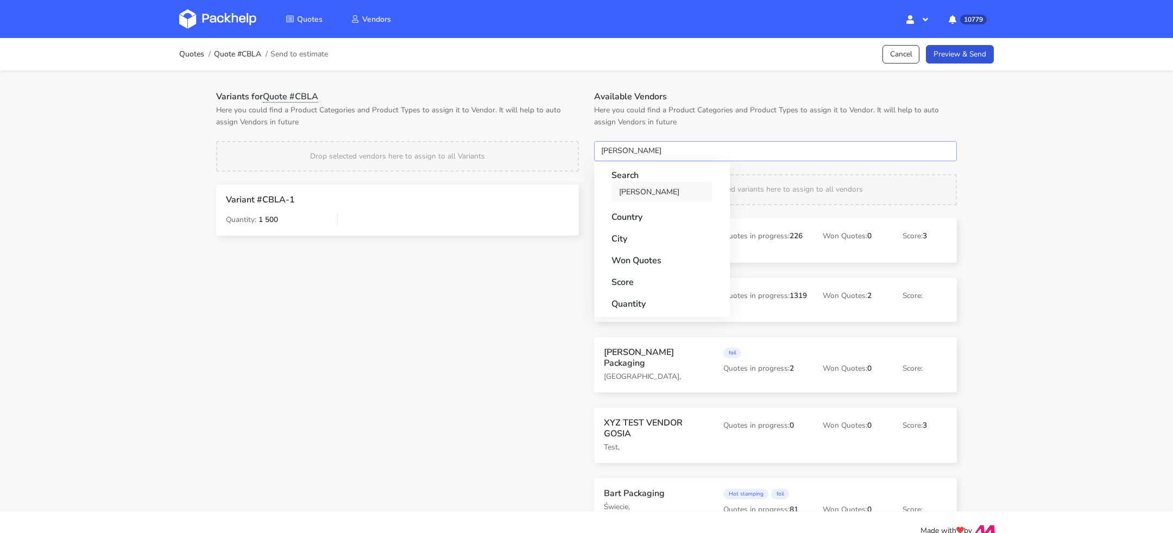
type input "[PERSON_NAME]"
click at [637, 196] on link "[PERSON_NAME]" at bounding box center [662, 192] width 101 height 20
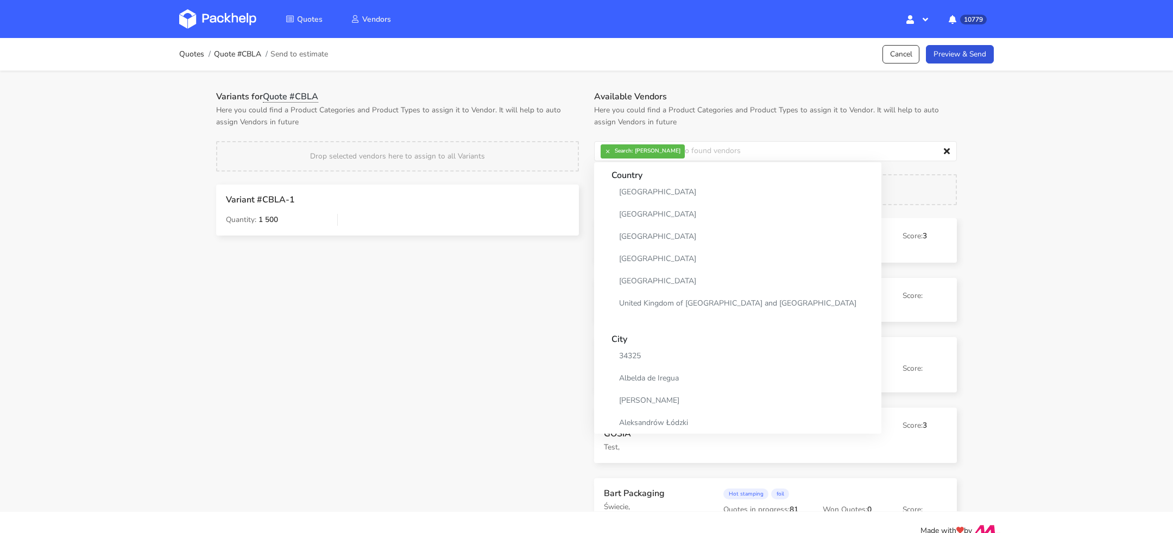
click at [554, 122] on p "Here you could find a Product Categories and Product Types to assign it to Vend…" at bounding box center [397, 116] width 363 height 24
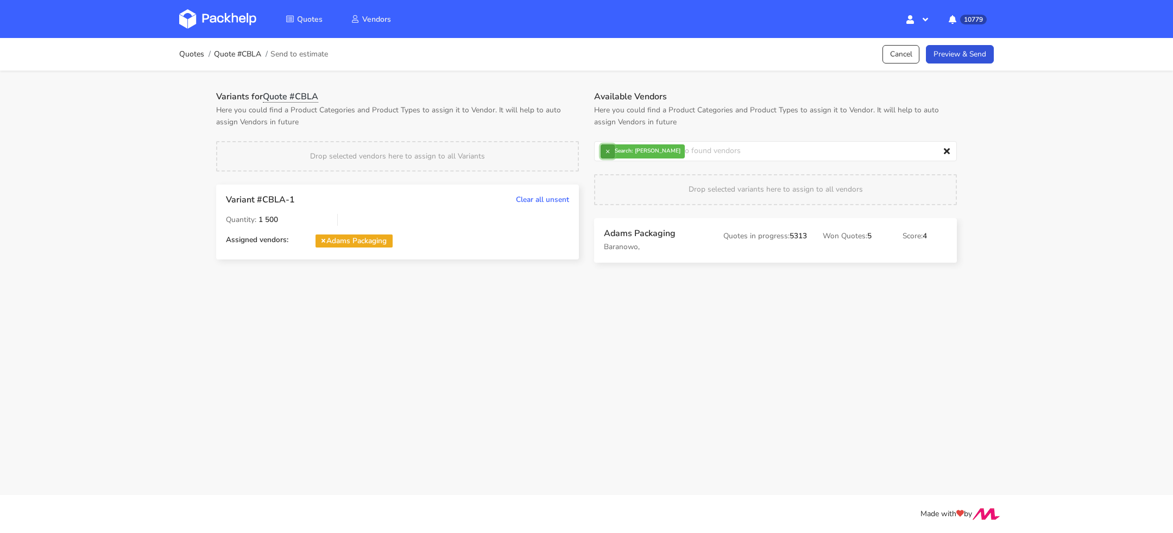
click at [612, 155] on button "×" at bounding box center [608, 151] width 14 height 14
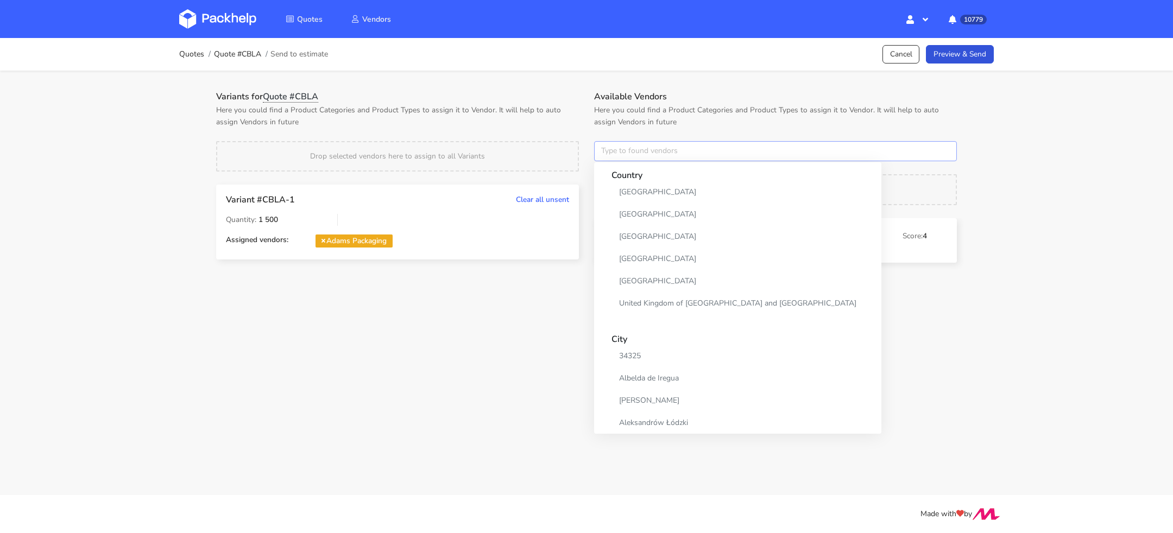
click at [612, 155] on input "text" at bounding box center [775, 151] width 363 height 21
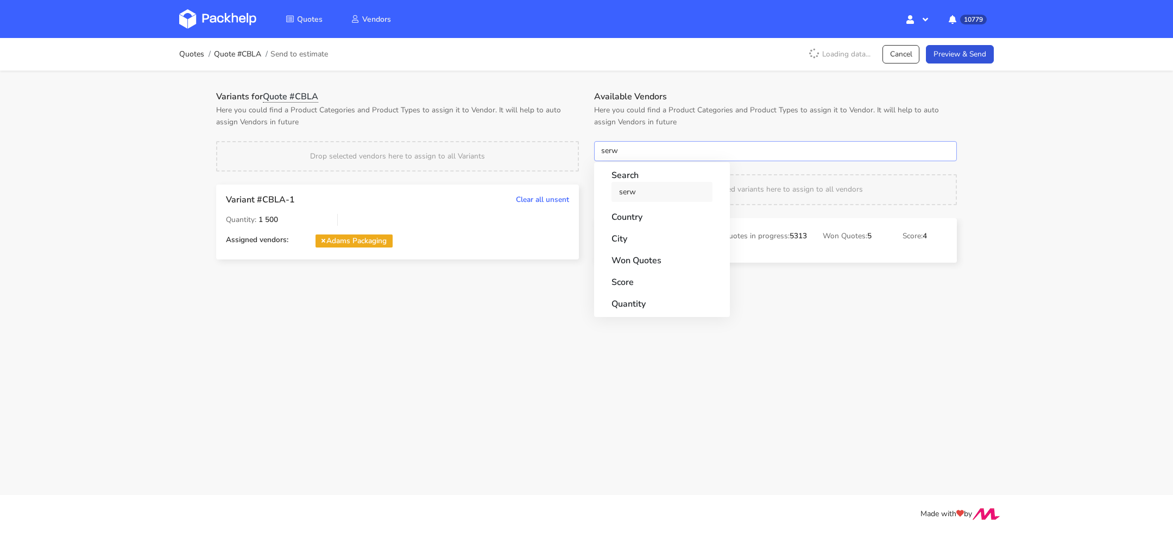
type input "serw"
click at [625, 190] on link "serw" at bounding box center [662, 192] width 101 height 20
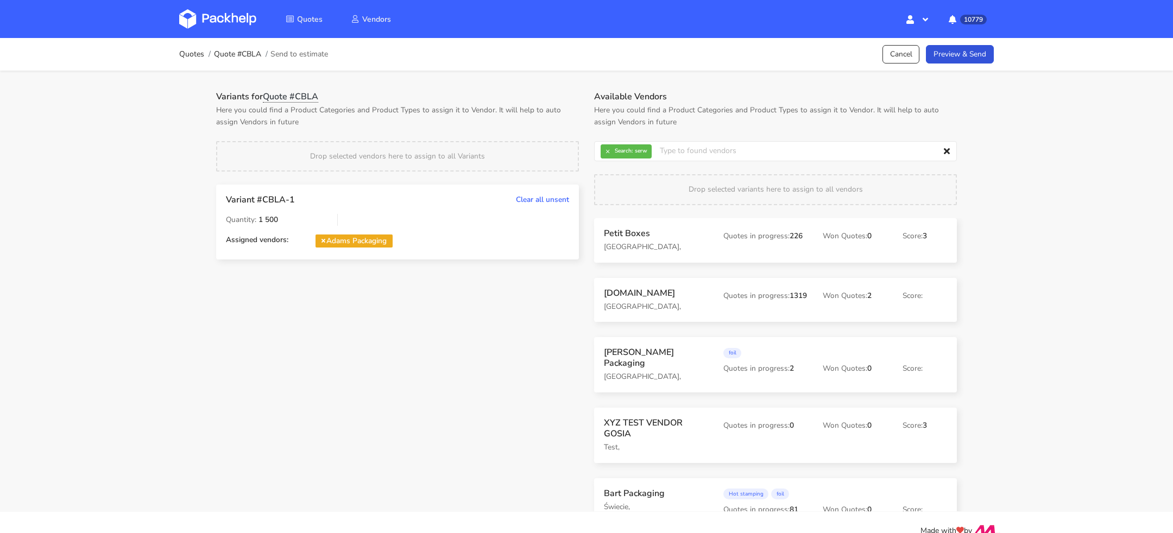
click at [535, 120] on p "Here you could find a Product Categories and Product Types to assign it to Vend…" at bounding box center [397, 116] width 363 height 24
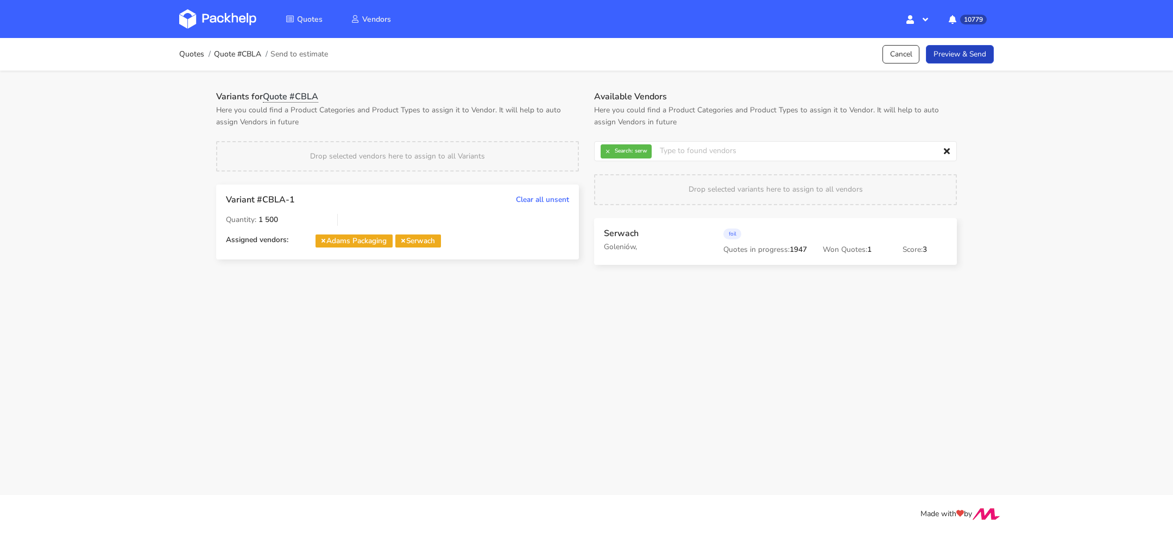
click at [950, 62] on link "Preview & Send" at bounding box center [960, 54] width 68 height 19
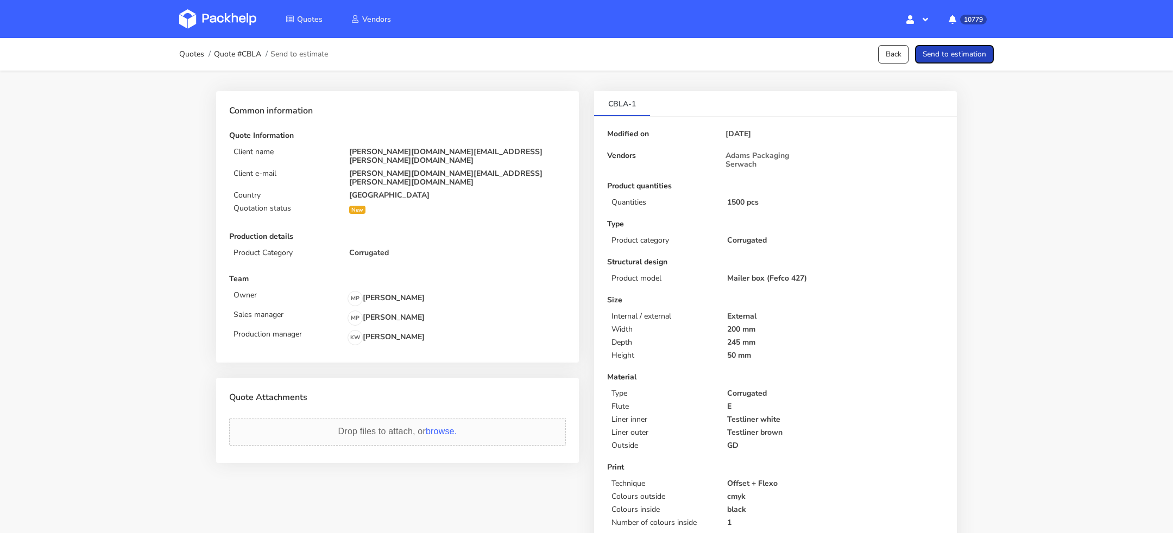
click at [959, 60] on button "Send to estimation" at bounding box center [954, 54] width 79 height 19
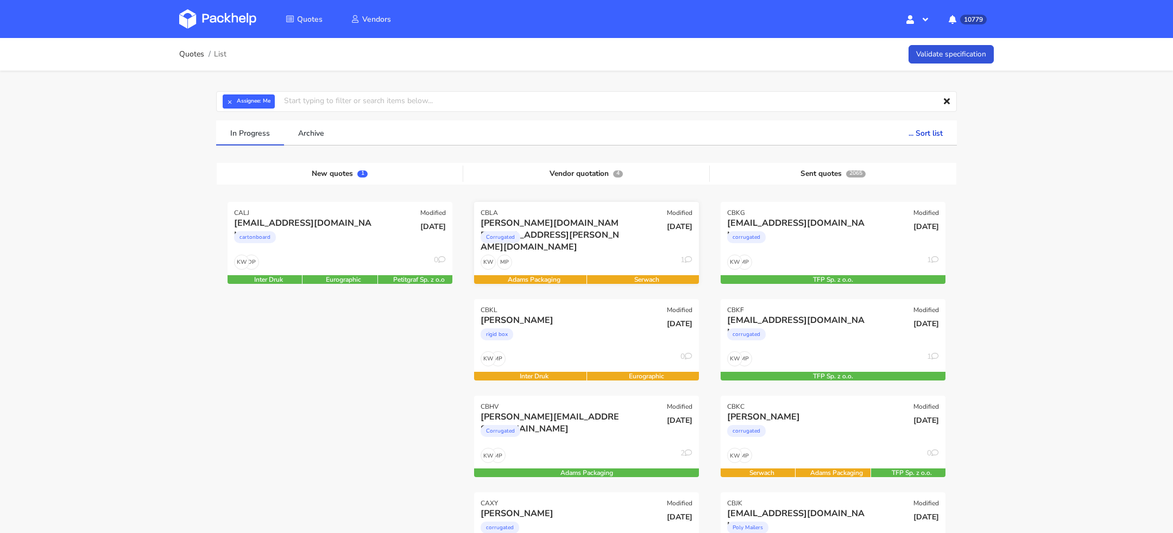
click at [607, 244] on div "Corrugated" at bounding box center [553, 240] width 144 height 22
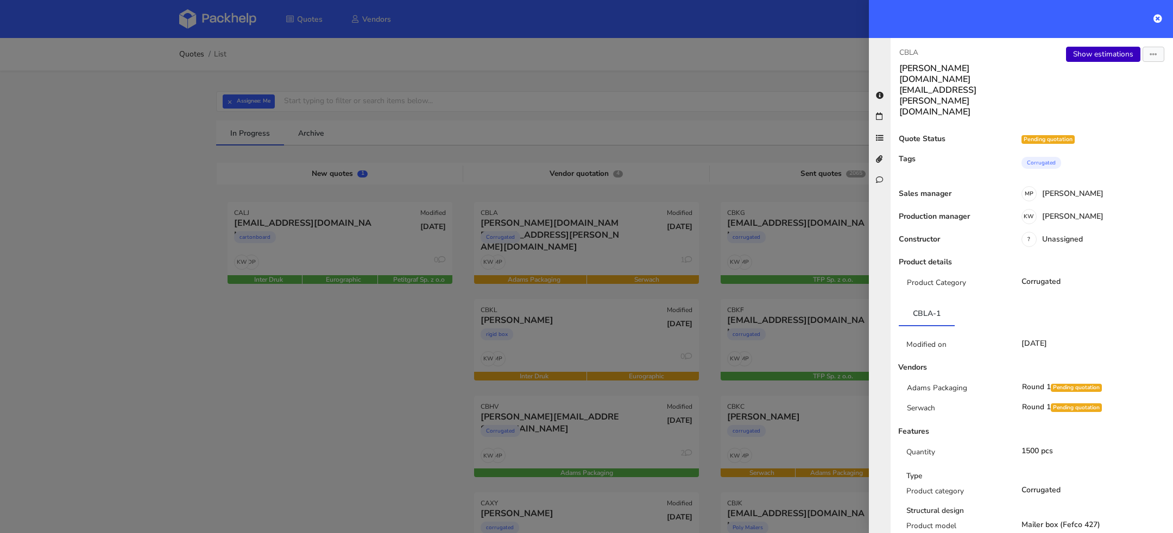
click at [1093, 53] on link "Show estimations" at bounding box center [1103, 54] width 74 height 15
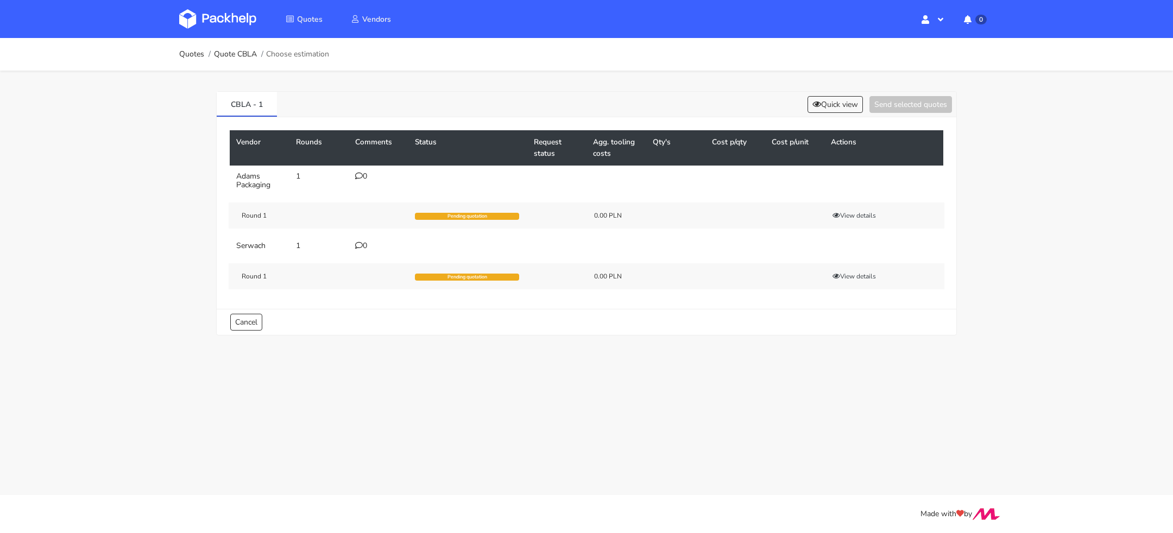
click at [357, 174] on icon at bounding box center [359, 176] width 8 height 8
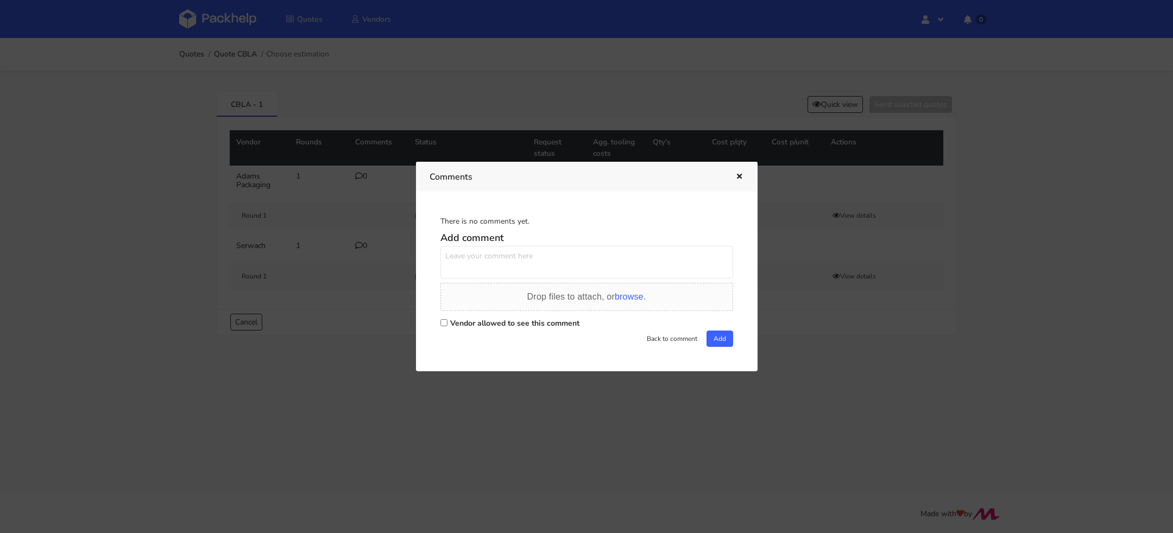
click at [445, 324] on input "Vendor allowed to see this comment" at bounding box center [444, 322] width 7 height 7
checkbox input "true"
click at [470, 264] on textarea at bounding box center [587, 262] width 293 height 33
paste textarea "CEXD"
type textarea "Wznowienie CEXD, ale będzie nowa grafika na flexo - prośba o doliczenie kosztu …"
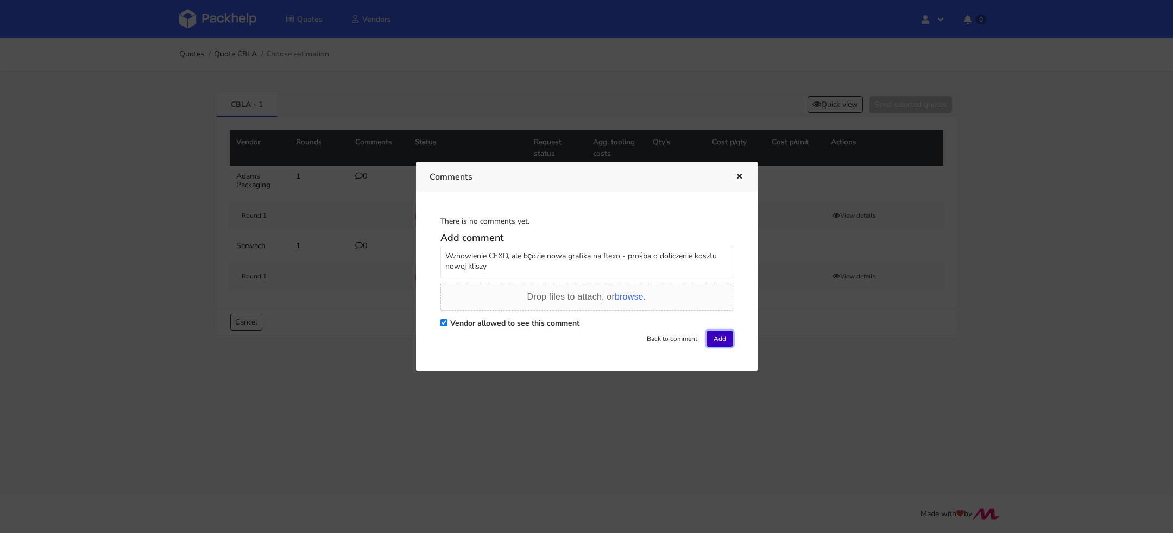
click at [721, 338] on button "Add" at bounding box center [720, 339] width 27 height 16
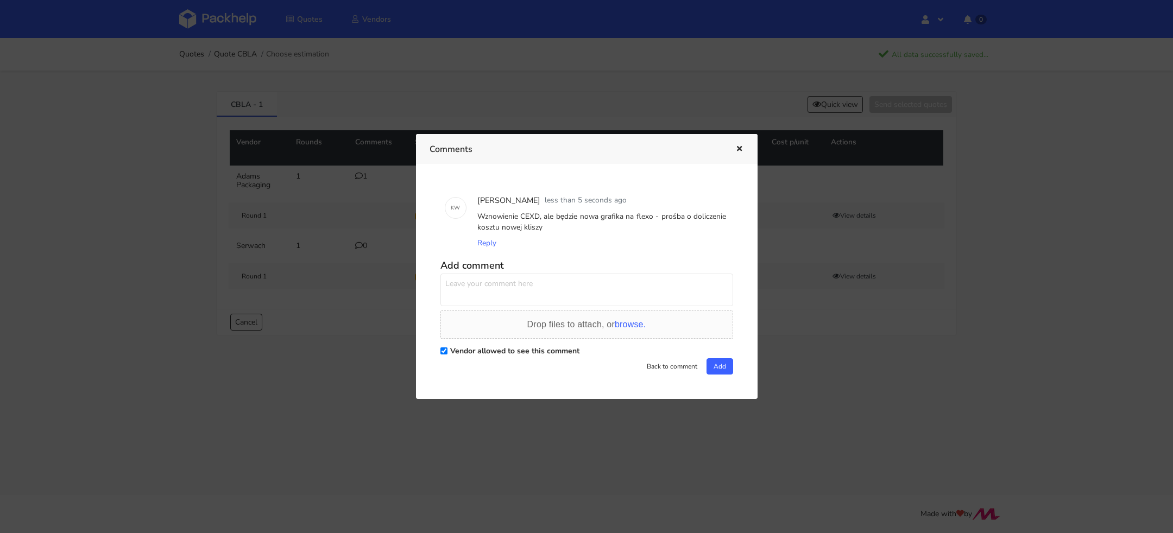
click at [181, 176] on div at bounding box center [586, 266] width 1173 height 533
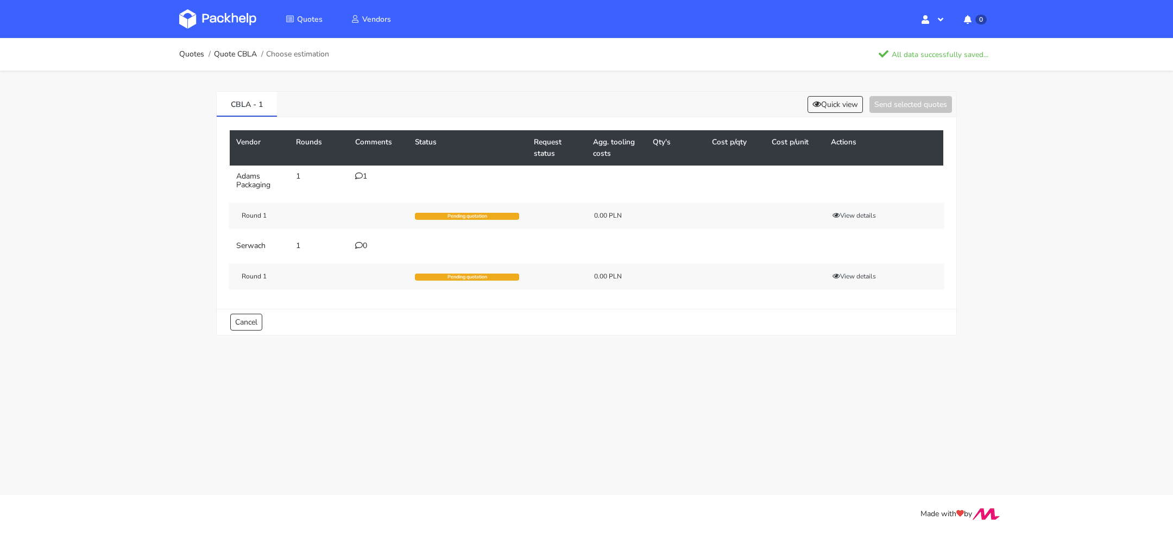
click at [217, 10] on img at bounding box center [217, 19] width 77 height 20
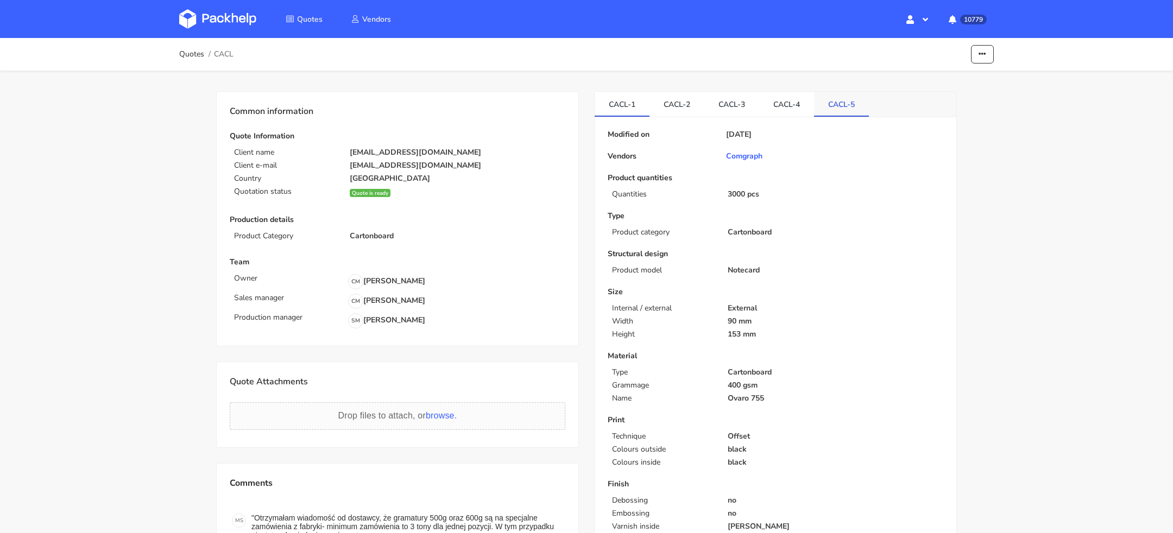
click at [848, 110] on link "CACL-5" at bounding box center [841, 104] width 55 height 24
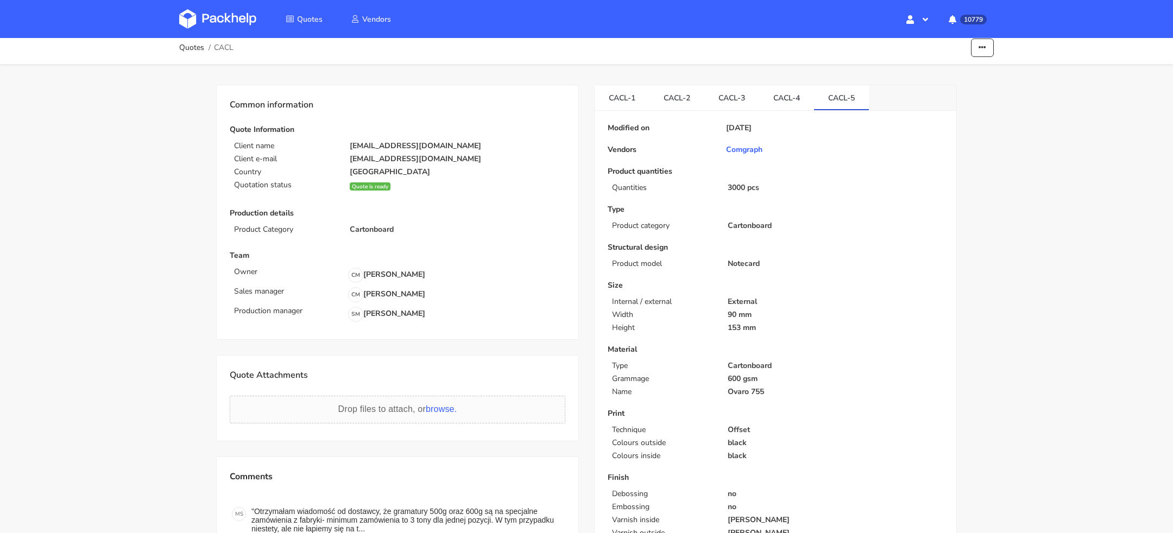
scroll to position [1, 0]
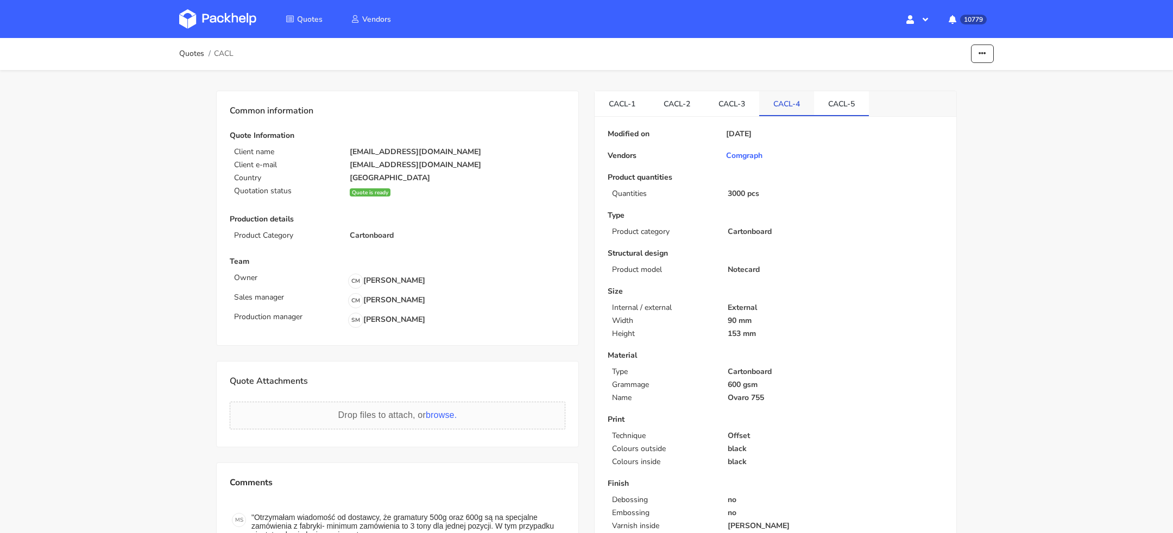
click at [775, 104] on link "CACL-4" at bounding box center [786, 103] width 55 height 24
drag, startPoint x: 731, startPoint y: 106, endPoint x: 772, endPoint y: 107, distance: 41.3
click at [734, 107] on link "CACL-3" at bounding box center [732, 103] width 55 height 24
click at [839, 110] on link "CACL-5" at bounding box center [841, 103] width 55 height 24
